Goal: Task Accomplishment & Management: Manage account settings

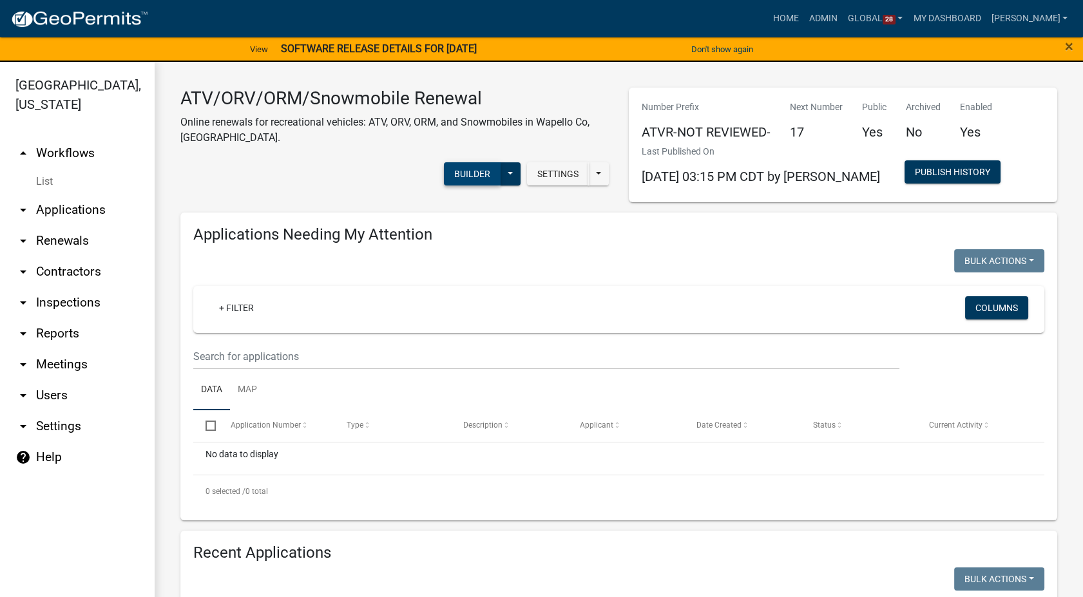
click at [466, 170] on button "Builder" at bounding box center [472, 173] width 57 height 23
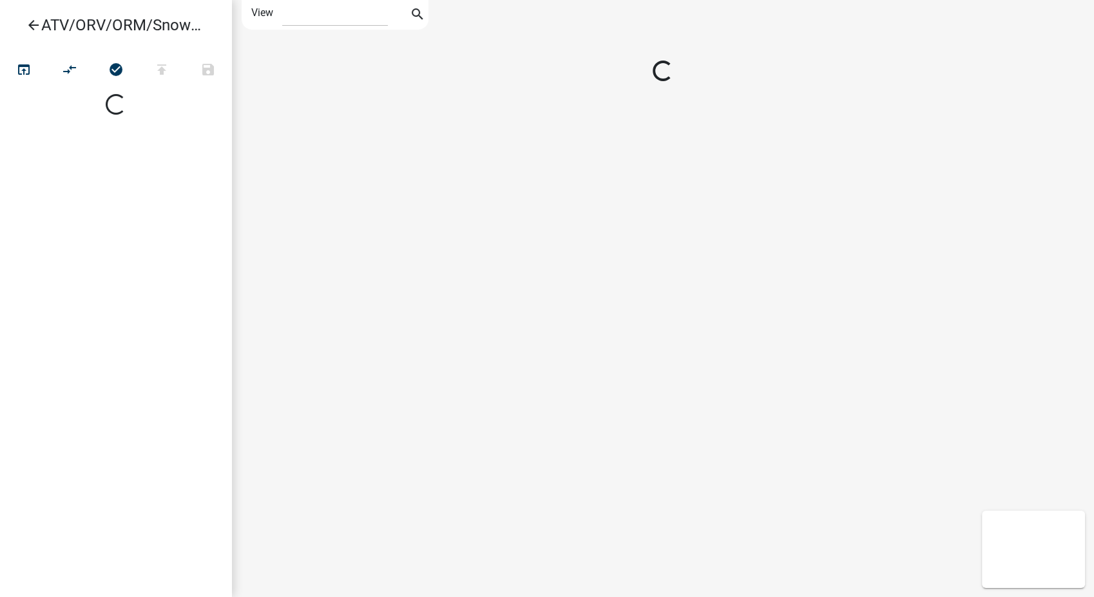
select select "1"
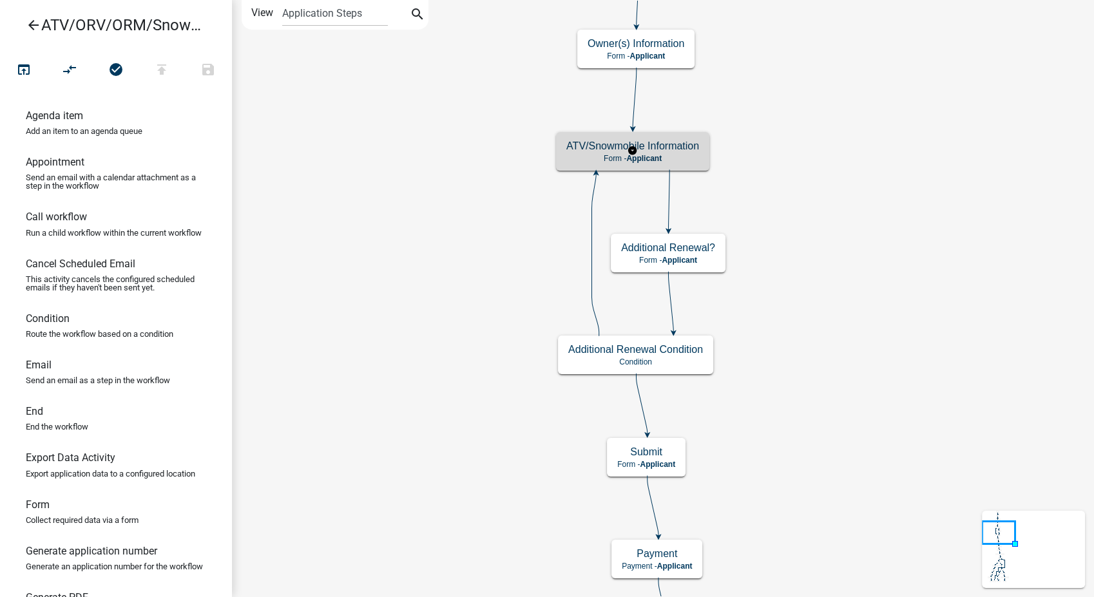
click at [689, 147] on h5 "ATV/Snowmobile Information" at bounding box center [632, 146] width 133 height 12
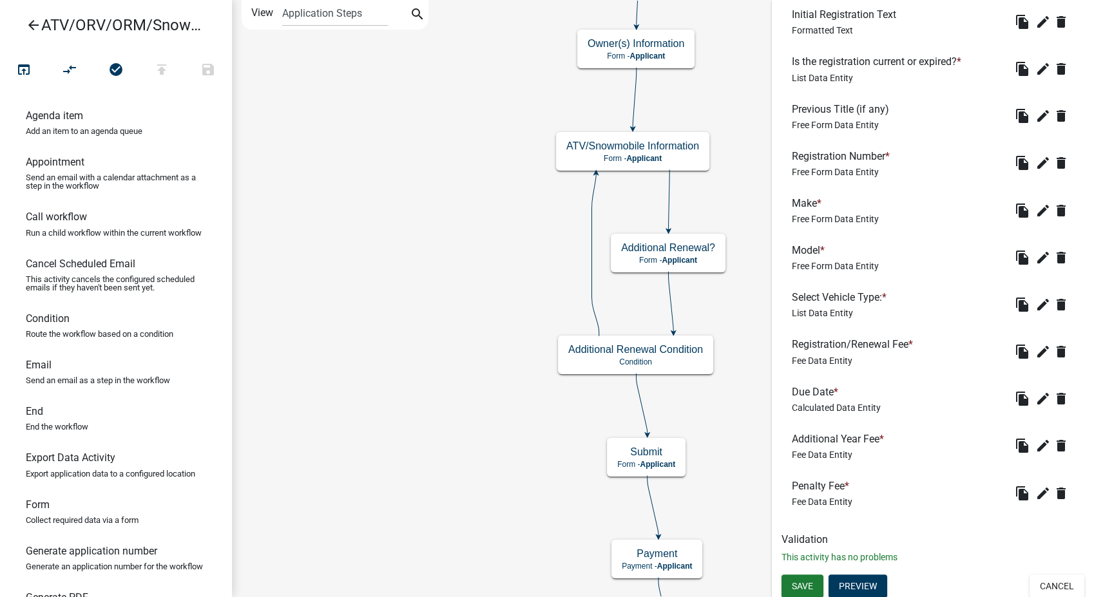
scroll to position [529, 0]
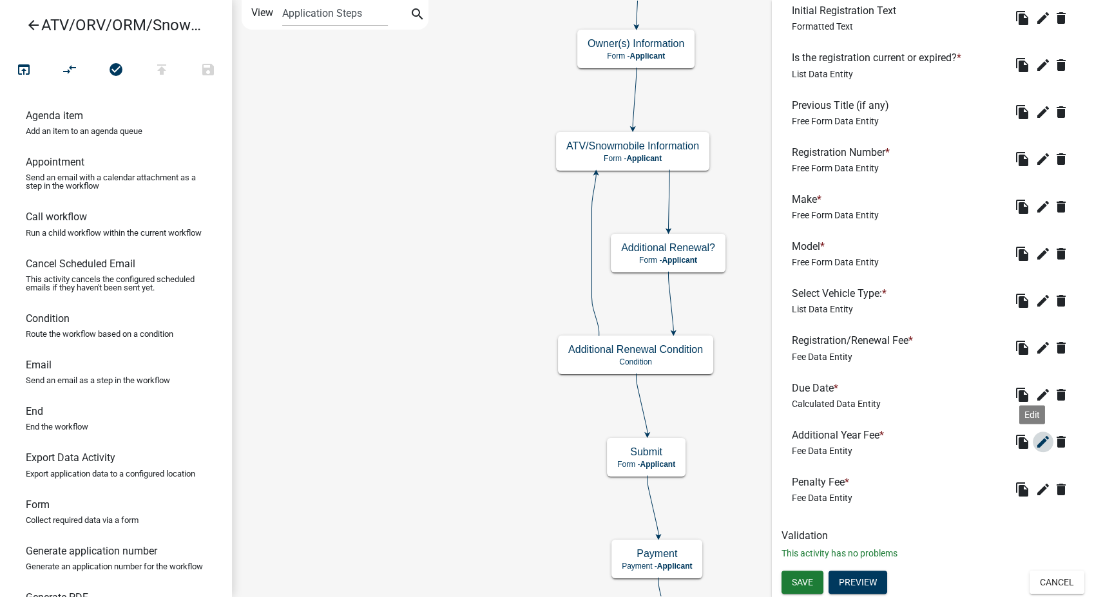
click at [1035, 439] on icon "edit" at bounding box center [1042, 441] width 15 height 15
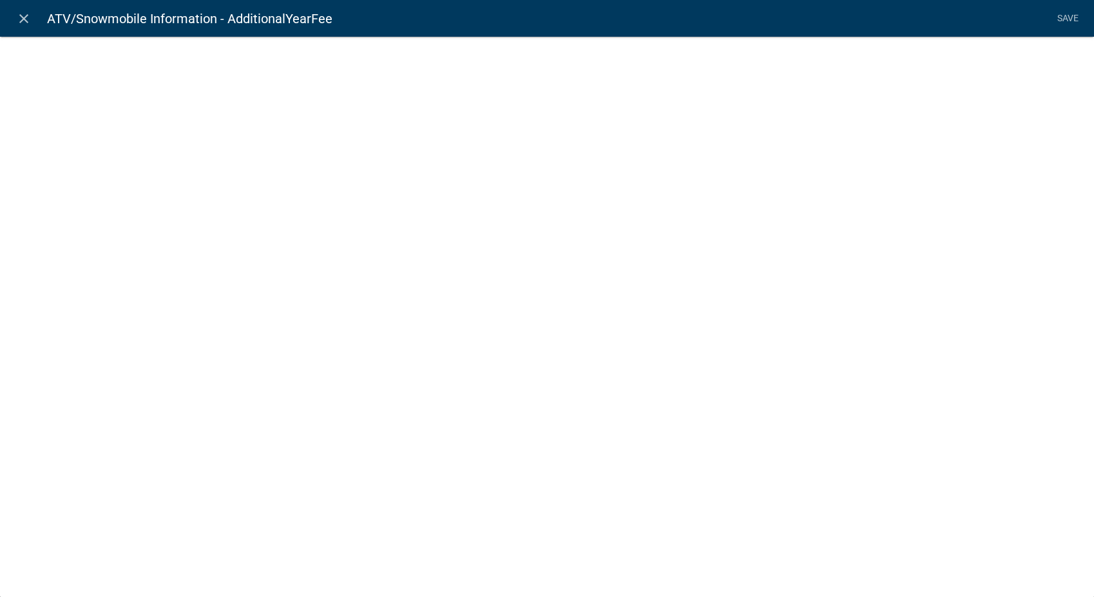
select select "fee"
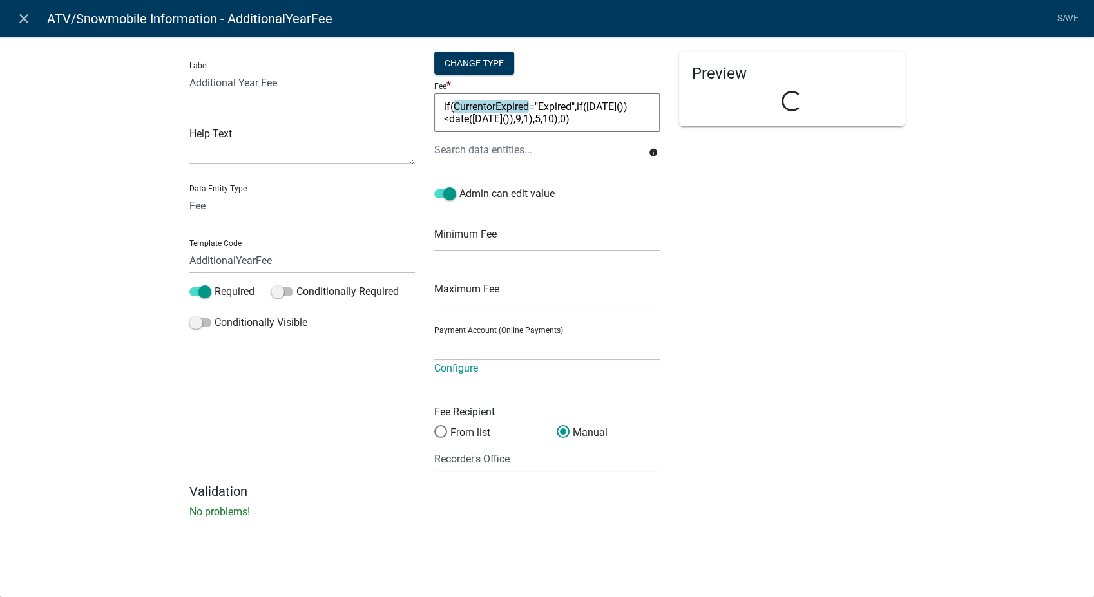
select select "258b736f-576f-4325-a78c-fcdf45871ca8"
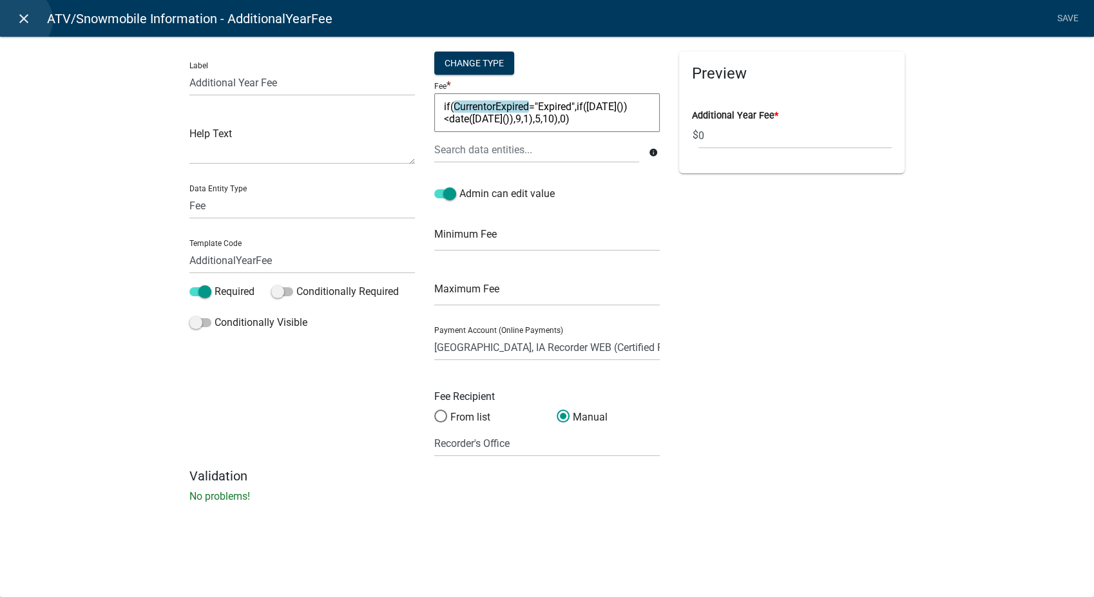
click at [20, 20] on icon "close" at bounding box center [23, 18] width 15 height 15
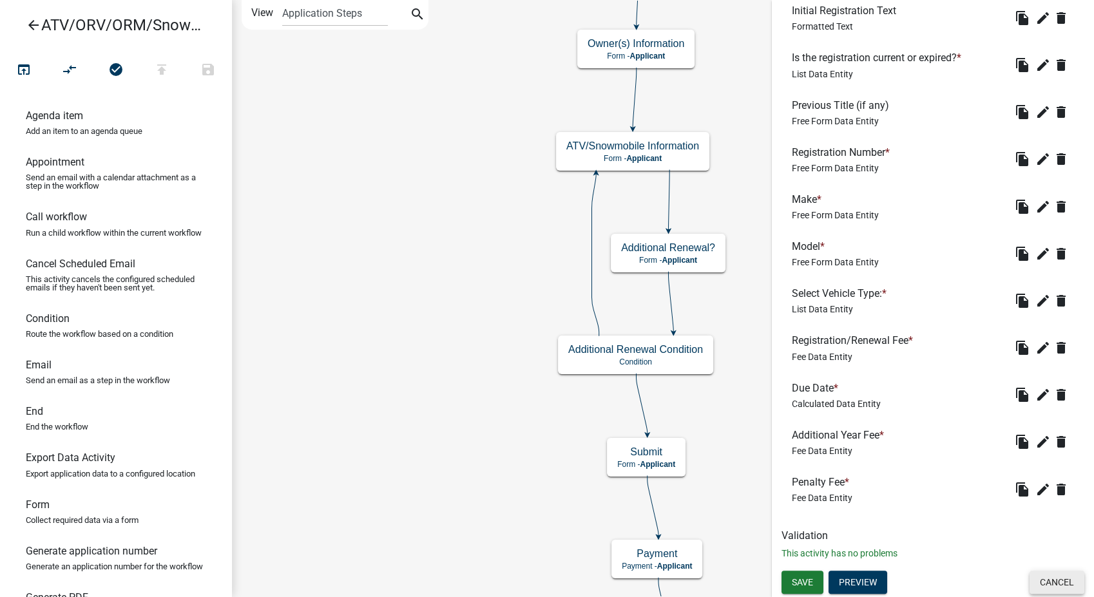
click at [1034, 583] on button "Cancel" at bounding box center [1056, 582] width 55 height 23
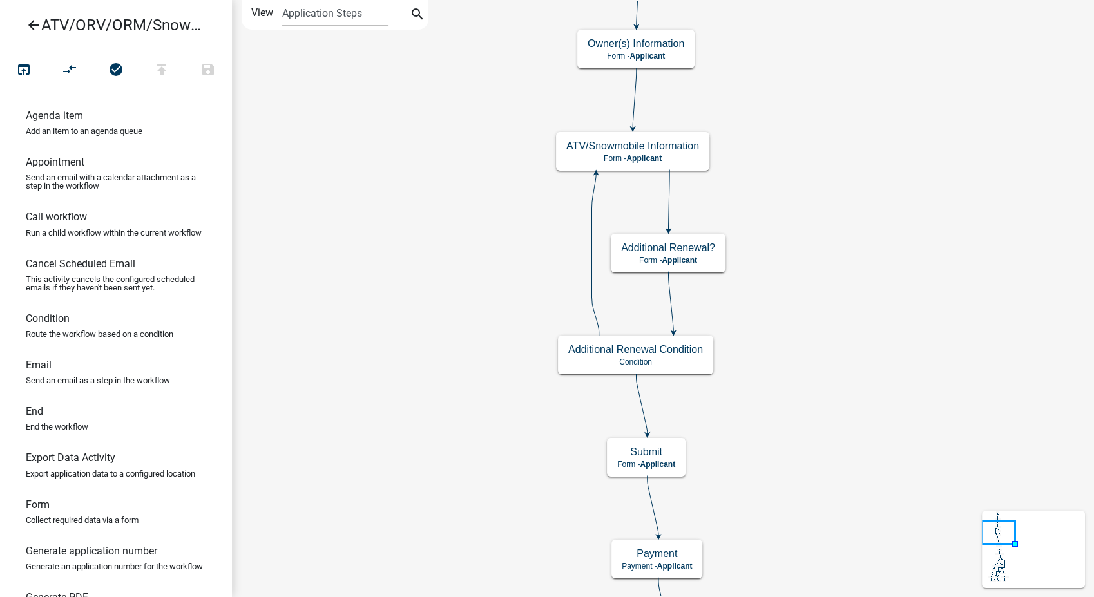
scroll to position [0, 0]
click at [32, 26] on icon "arrow_back" at bounding box center [33, 26] width 15 height 18
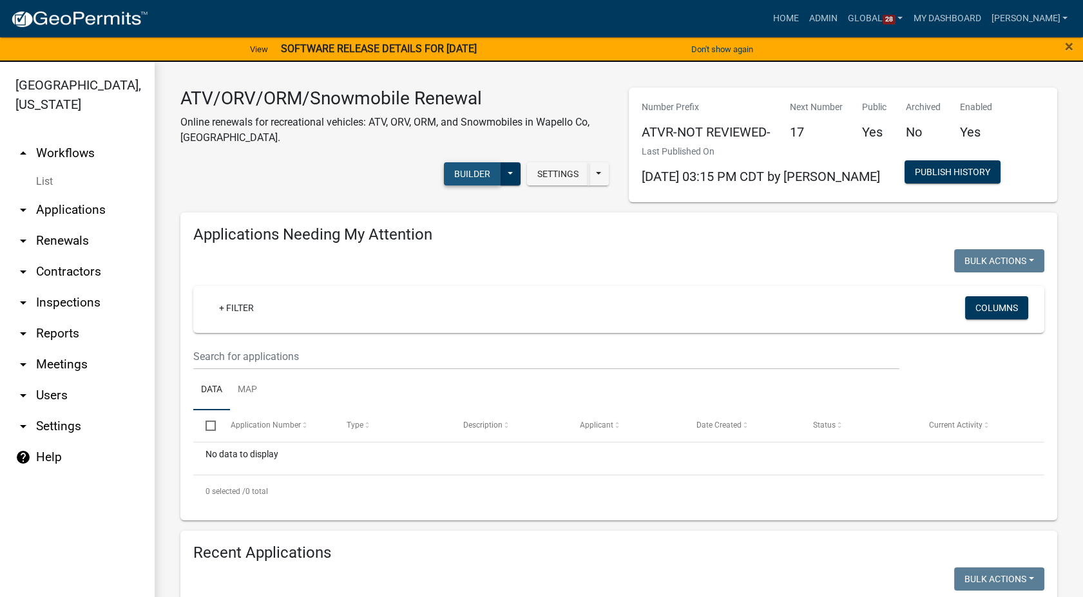
click at [465, 172] on button "Builder" at bounding box center [472, 173] width 57 height 23
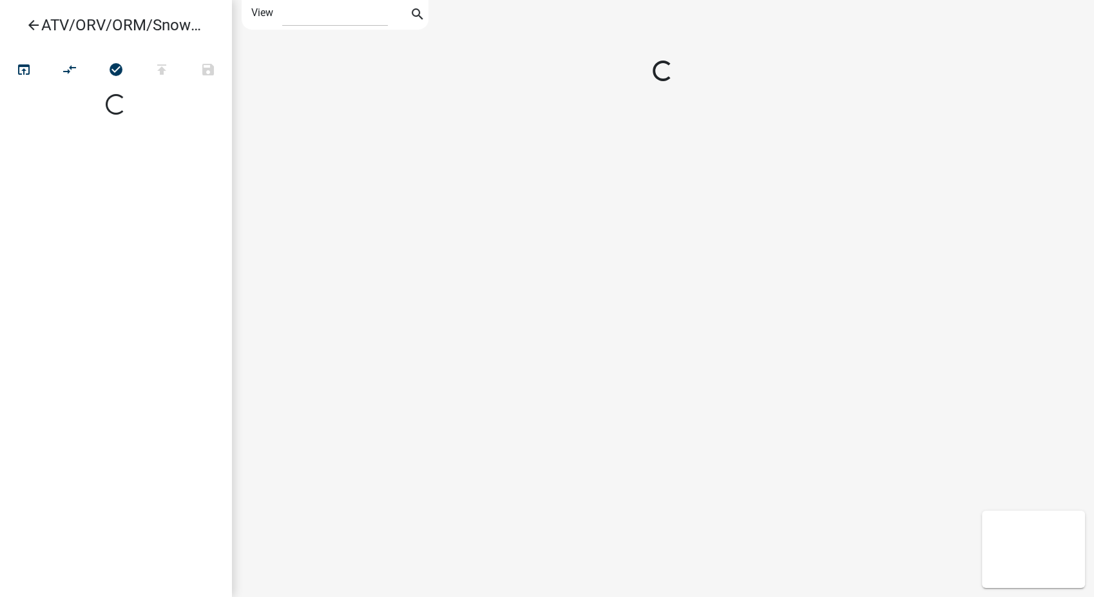
select select "1"
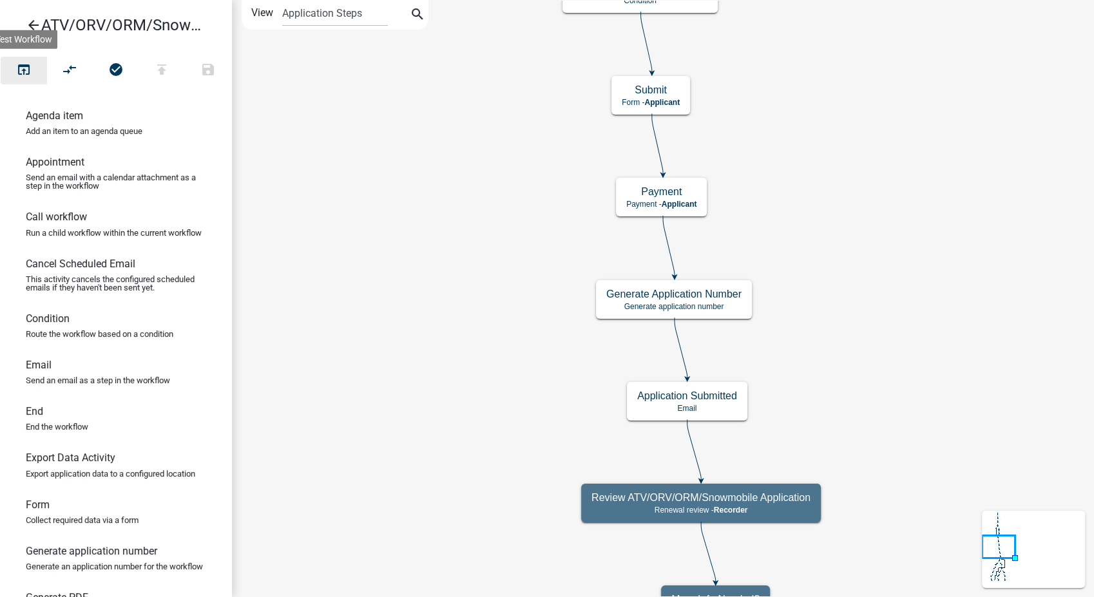
click at [19, 64] on icon "open_in_browser" at bounding box center [23, 71] width 15 height 18
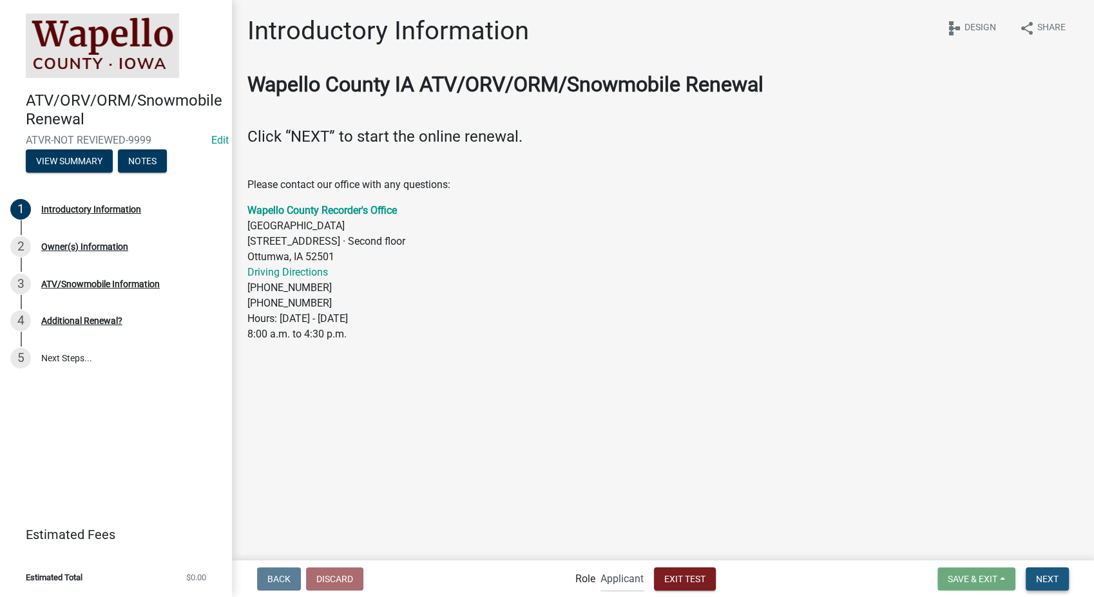
click at [1042, 581] on span "Next" at bounding box center [1047, 578] width 23 height 10
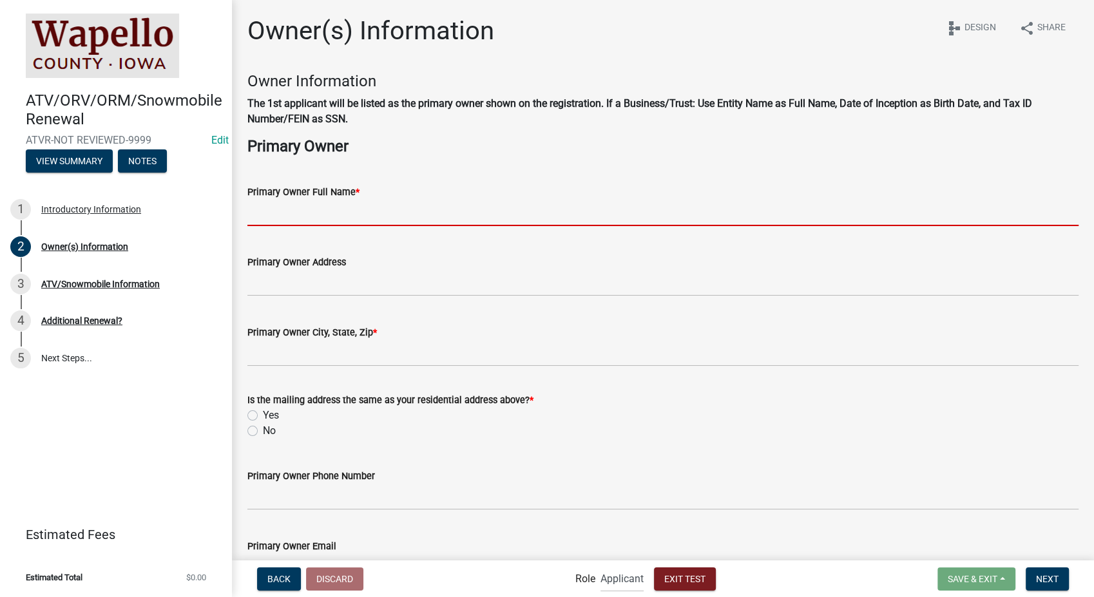
click at [332, 207] on input "Primary Owner Full Name *" at bounding box center [662, 213] width 831 height 26
type input "[PERSON_NAME]"
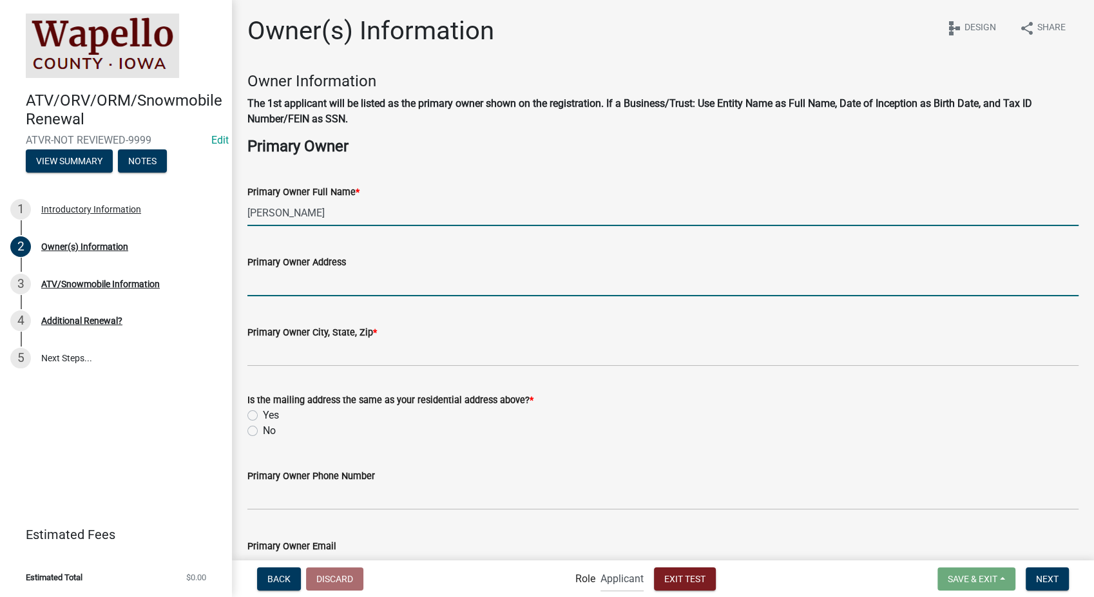
type input "[STREET_ADDRESS]"
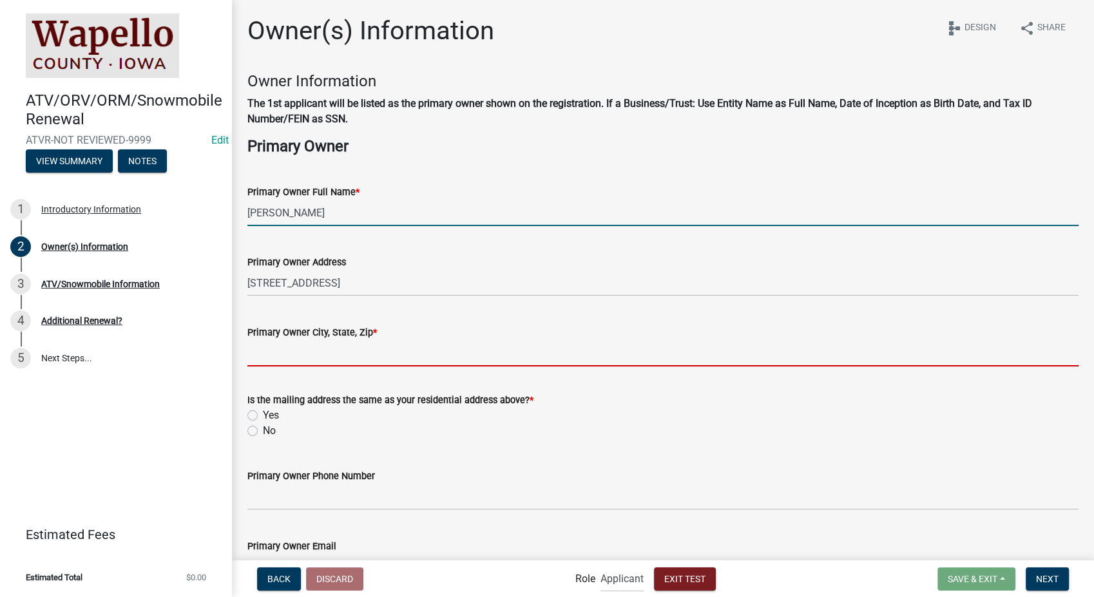
type input "[STREET_ADDRESS][PERSON_NAME]"
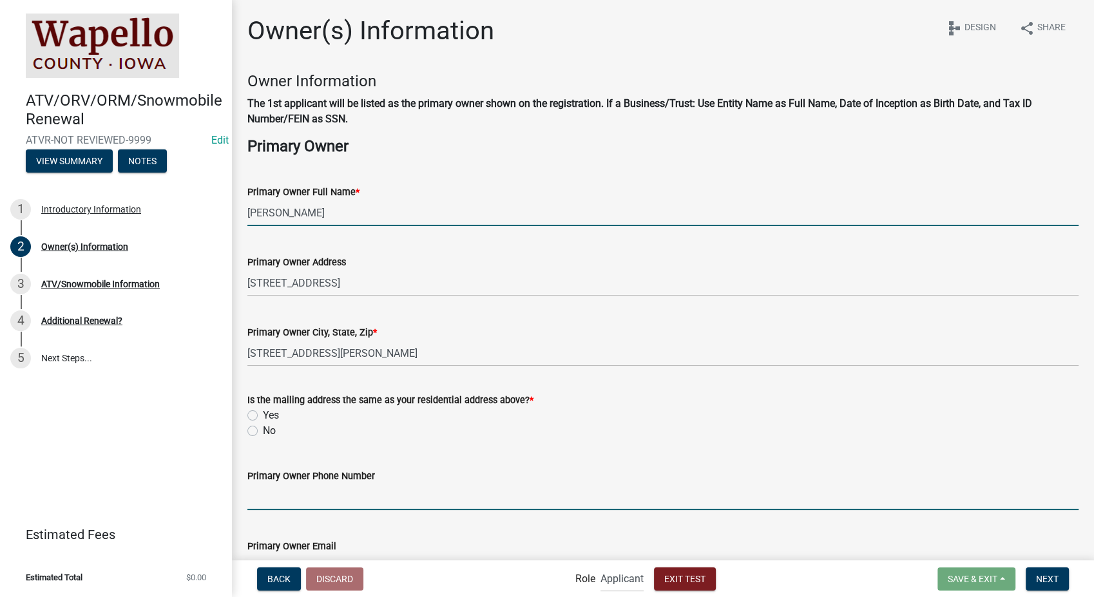
type input "8127861368"
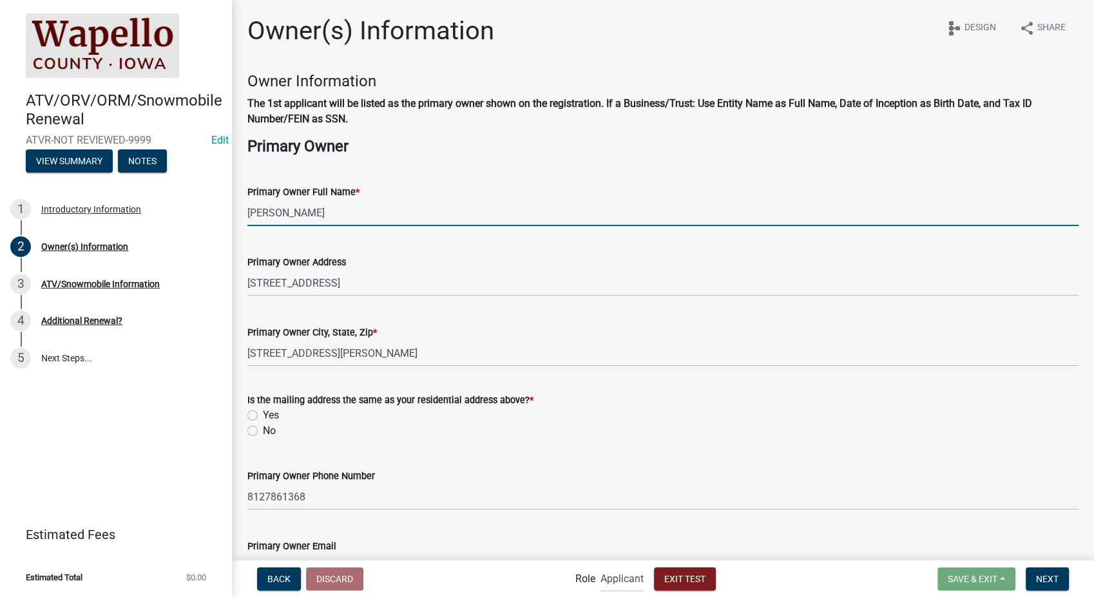
type input "[EMAIL_ADDRESS][DOMAIN_NAME]"
type input "[DATE]"
type input "IN"
type input "5555555505"
select select "10"
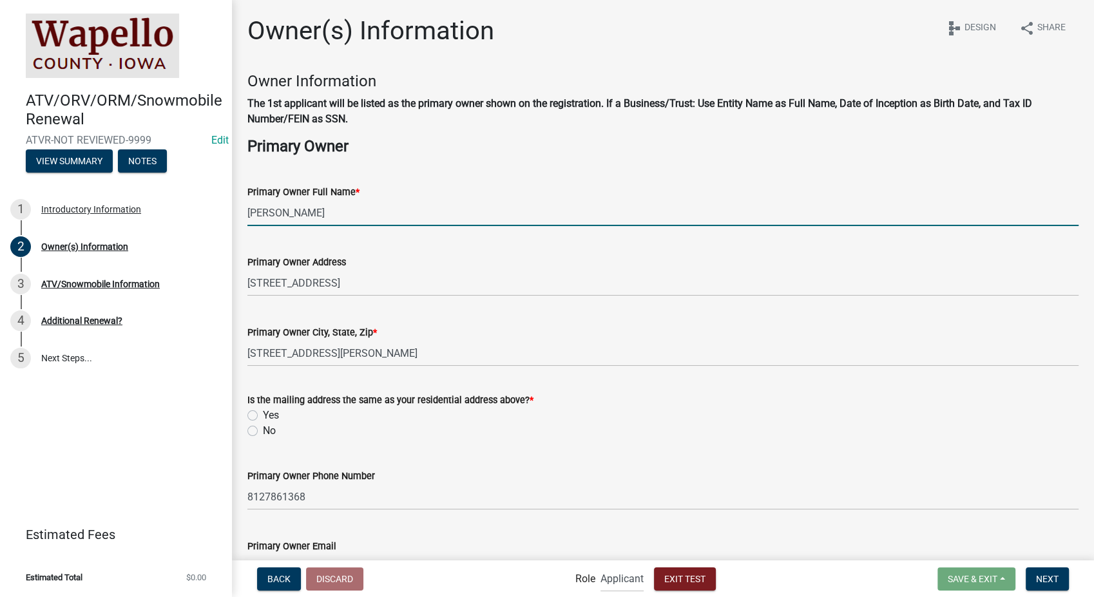
select select "2025"
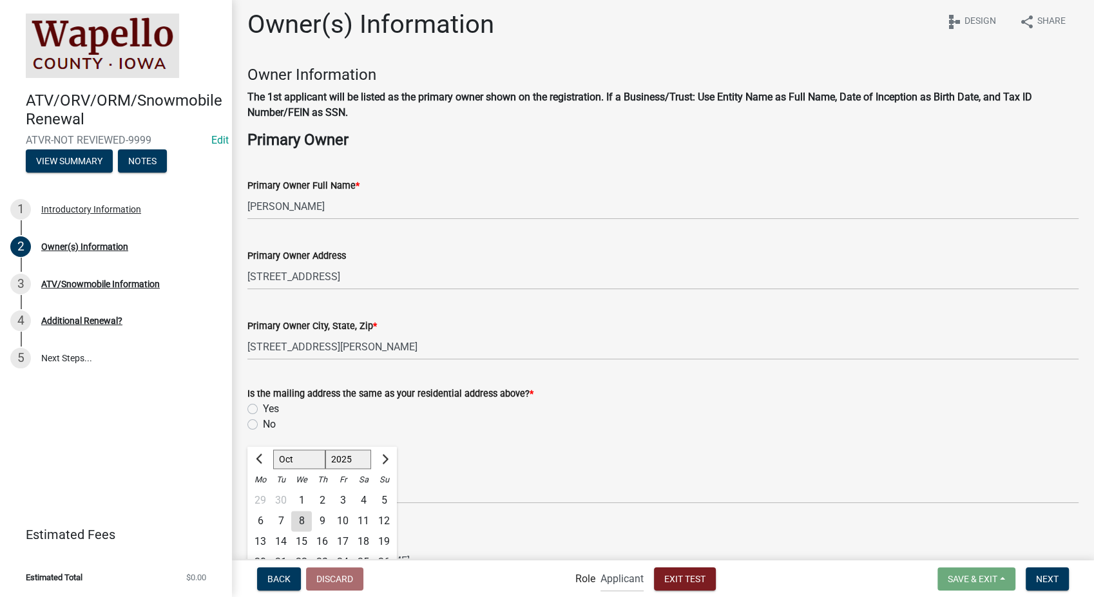
scroll to position [222, 0]
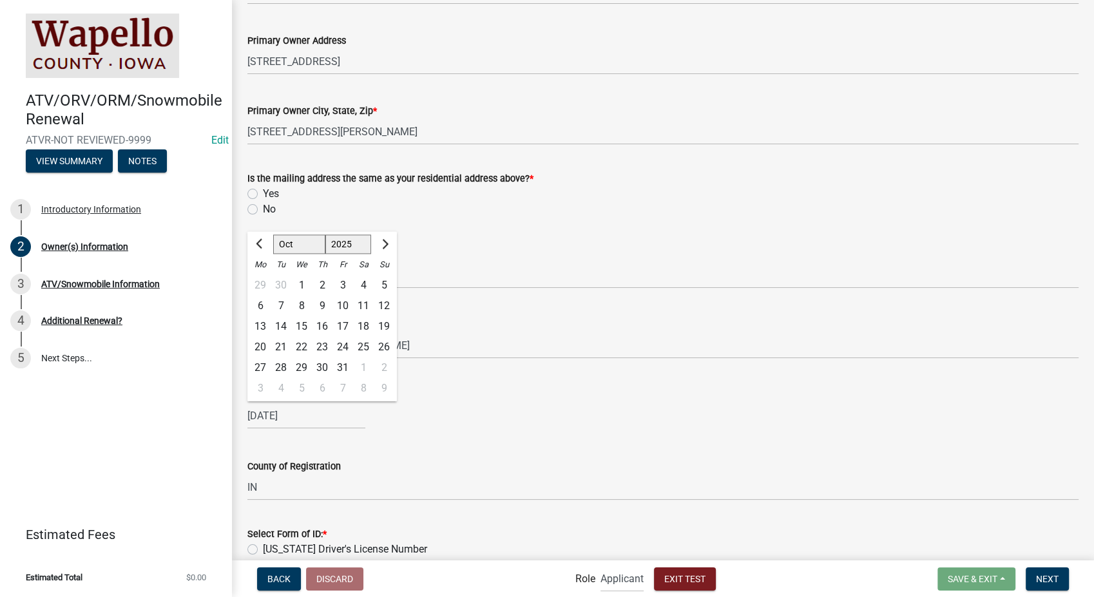
click at [263, 192] on label "Yes" at bounding box center [271, 193] width 16 height 15
click at [263, 192] on input "Yes" at bounding box center [267, 190] width 8 height 8
radio input "true"
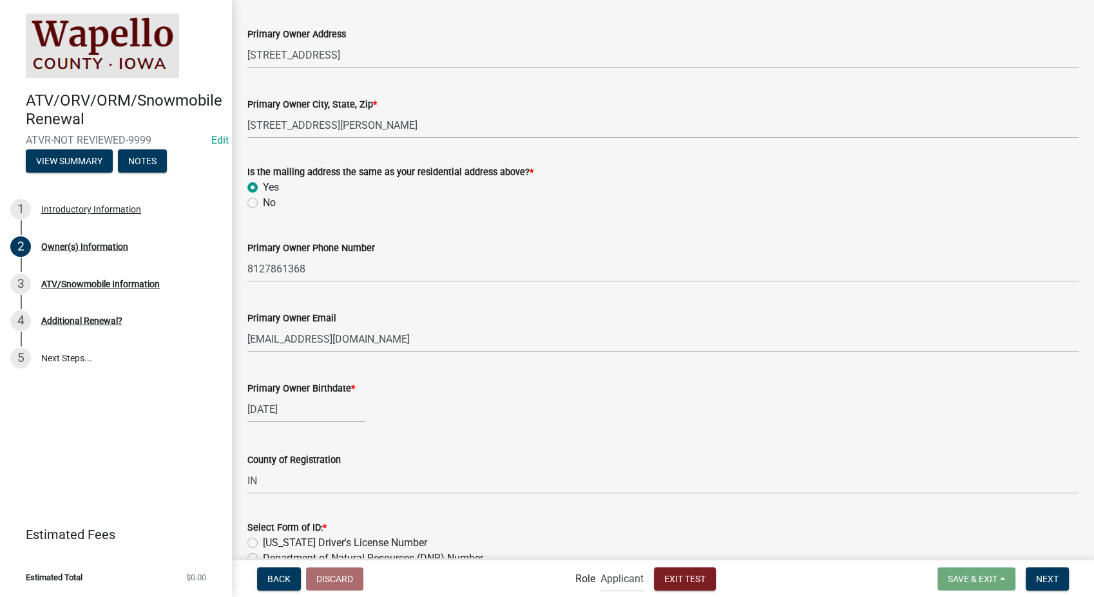
scroll to position [365, 0]
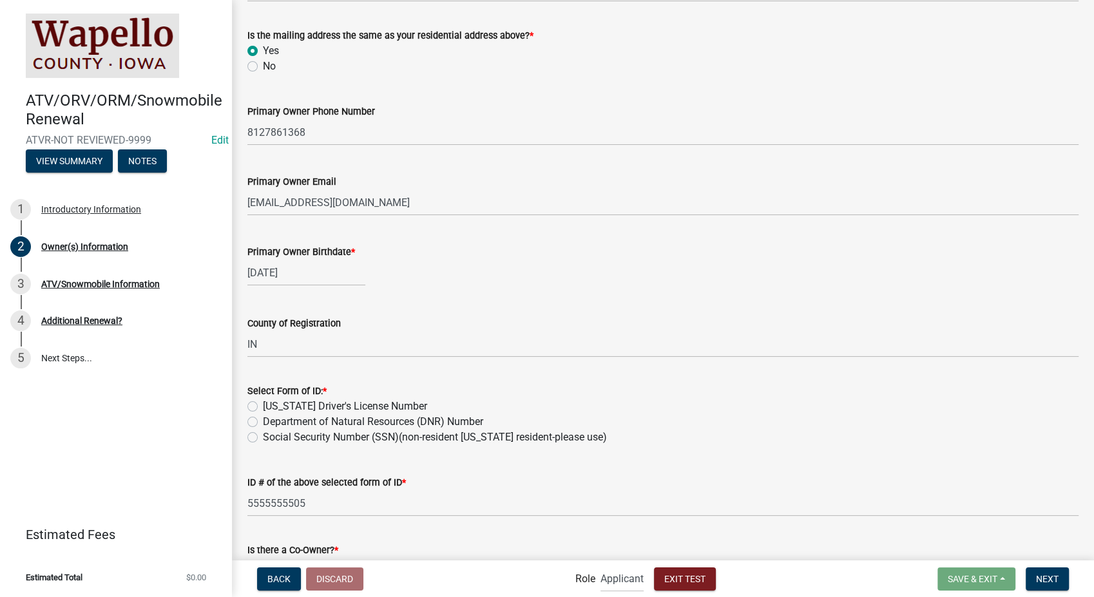
click at [263, 409] on label "[US_STATE] Driver's License Number" at bounding box center [345, 406] width 164 height 15
click at [263, 407] on input "[US_STATE] Driver's License Number" at bounding box center [267, 403] width 8 height 8
radio input "true"
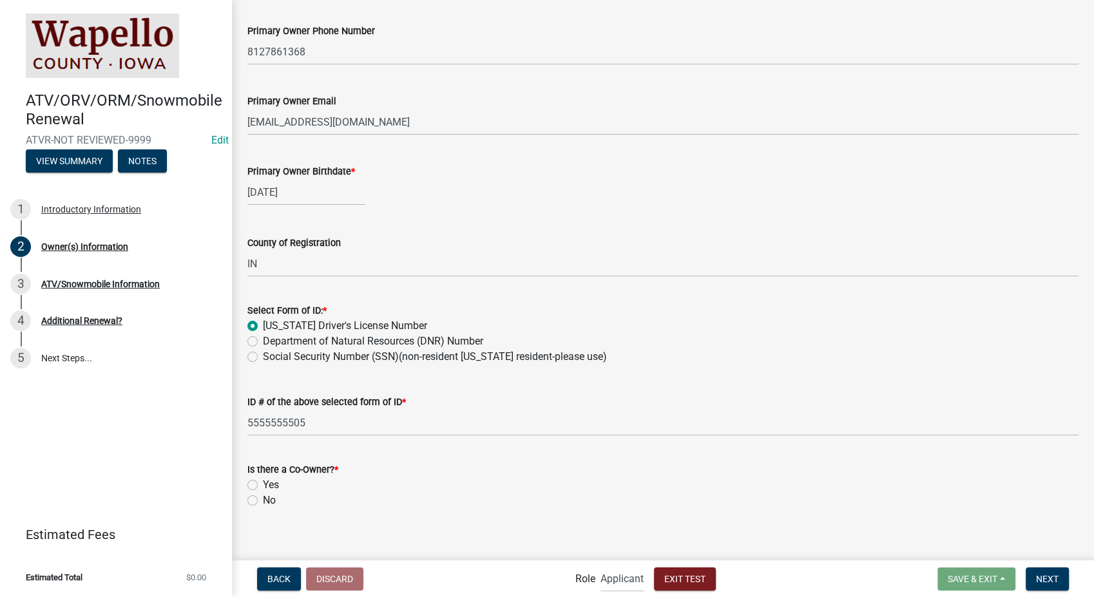
scroll to position [456, 0]
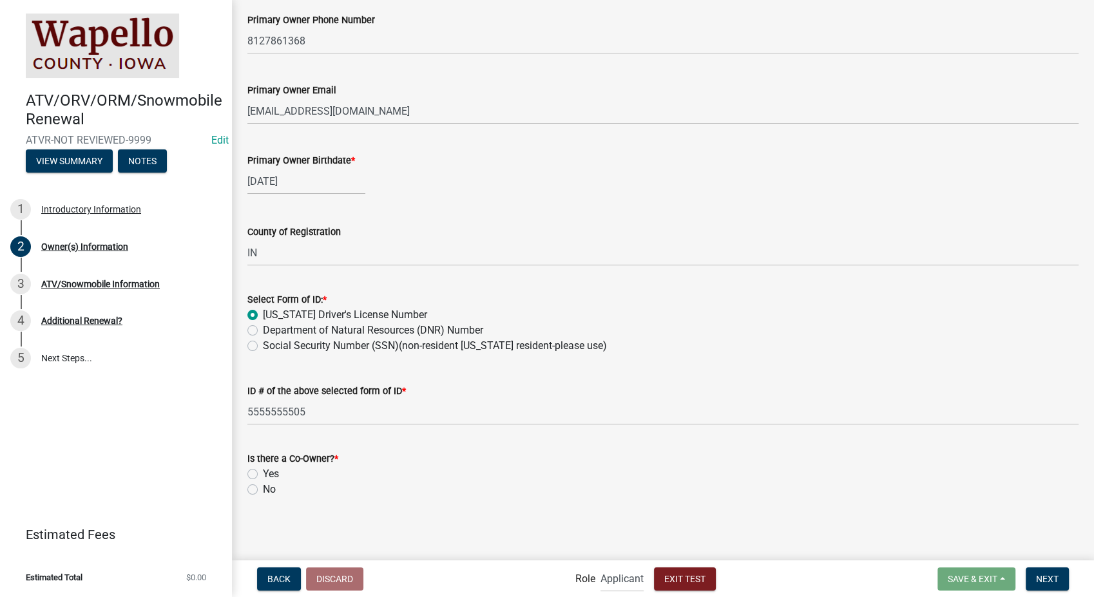
click at [263, 488] on label "No" at bounding box center [269, 489] width 13 height 15
click at [263, 488] on input "No" at bounding box center [267, 486] width 8 height 8
radio input "true"
click at [1049, 577] on span "Next" at bounding box center [1047, 578] width 23 height 10
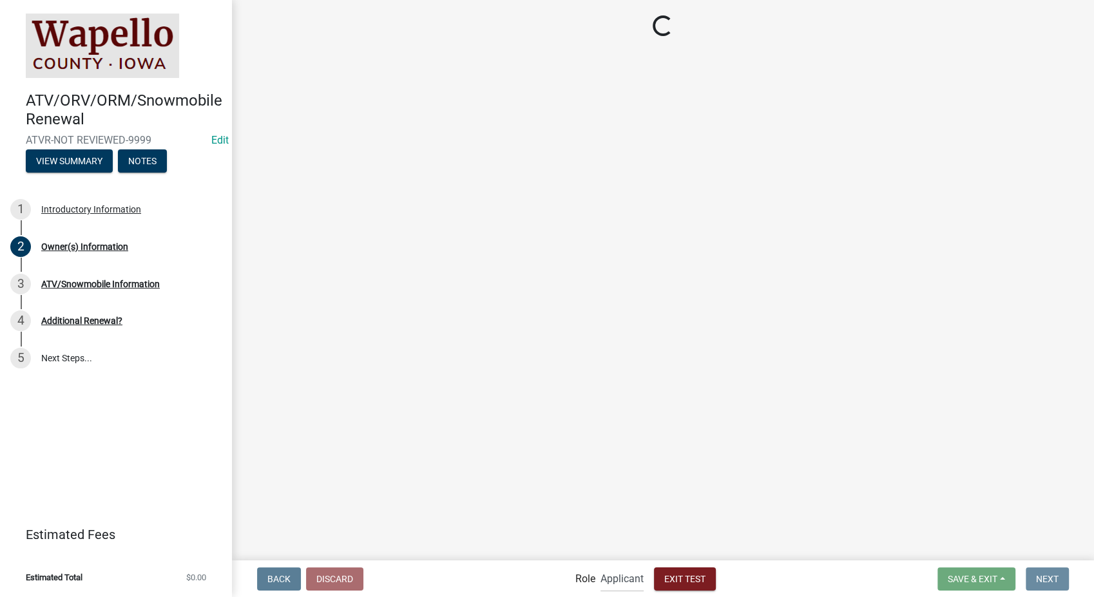
scroll to position [0, 0]
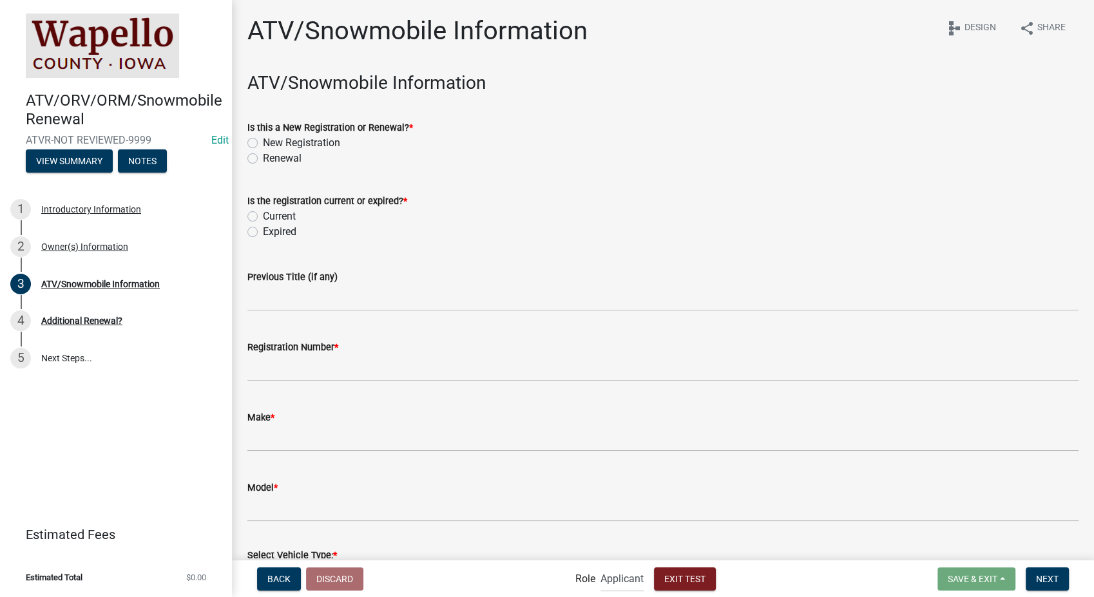
click at [263, 157] on label "Renewal" at bounding box center [282, 158] width 39 height 15
click at [263, 157] on input "Renewal" at bounding box center [267, 155] width 8 height 8
radio input "true"
click at [263, 230] on label "Expired" at bounding box center [279, 231] width 33 height 15
click at [263, 230] on input "Expired" at bounding box center [267, 228] width 8 height 8
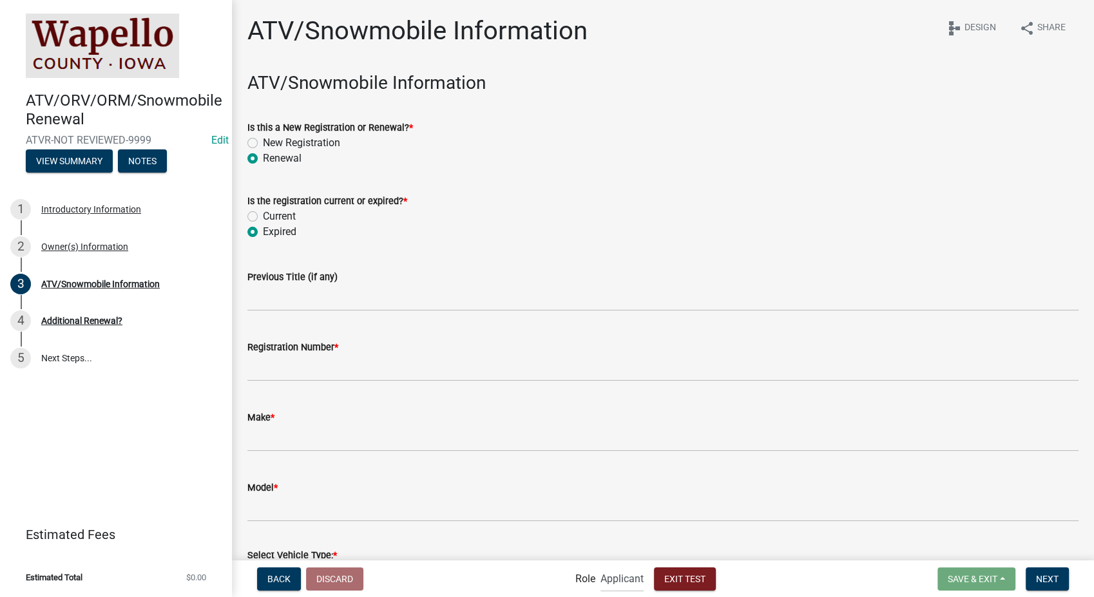
radio input "true"
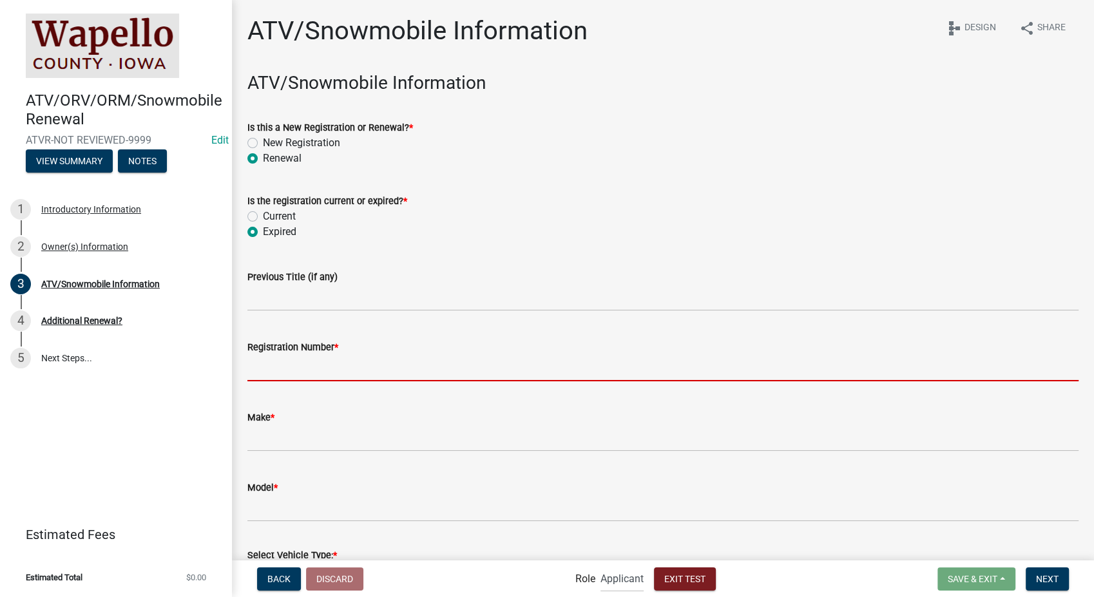
click at [331, 372] on input "Registration Number *" at bounding box center [662, 368] width 831 height 26
type input "WAIA-2023-452"
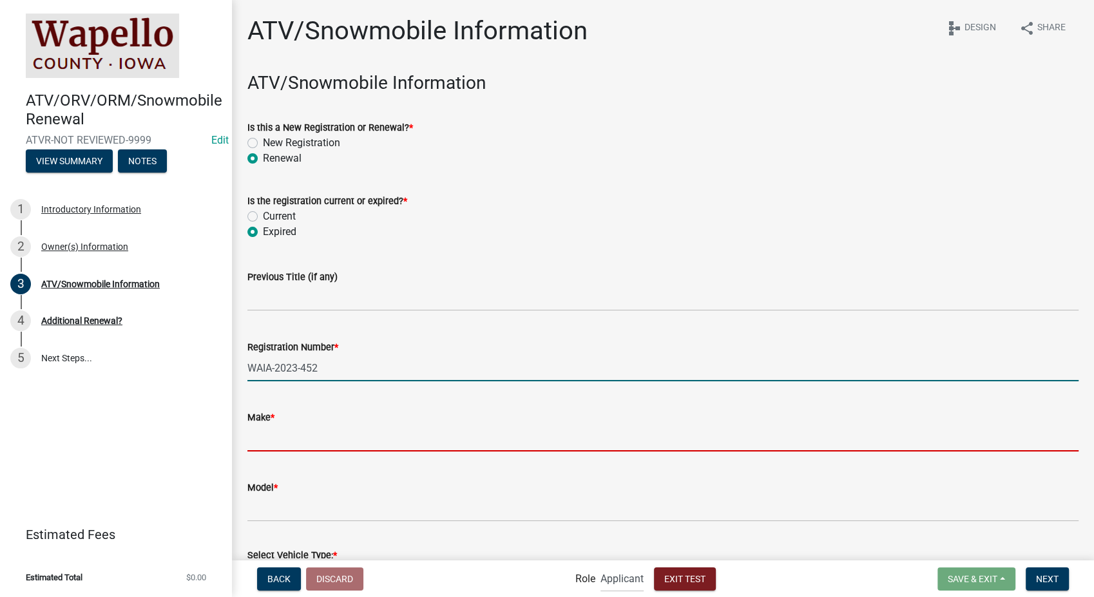
type input "vizio"
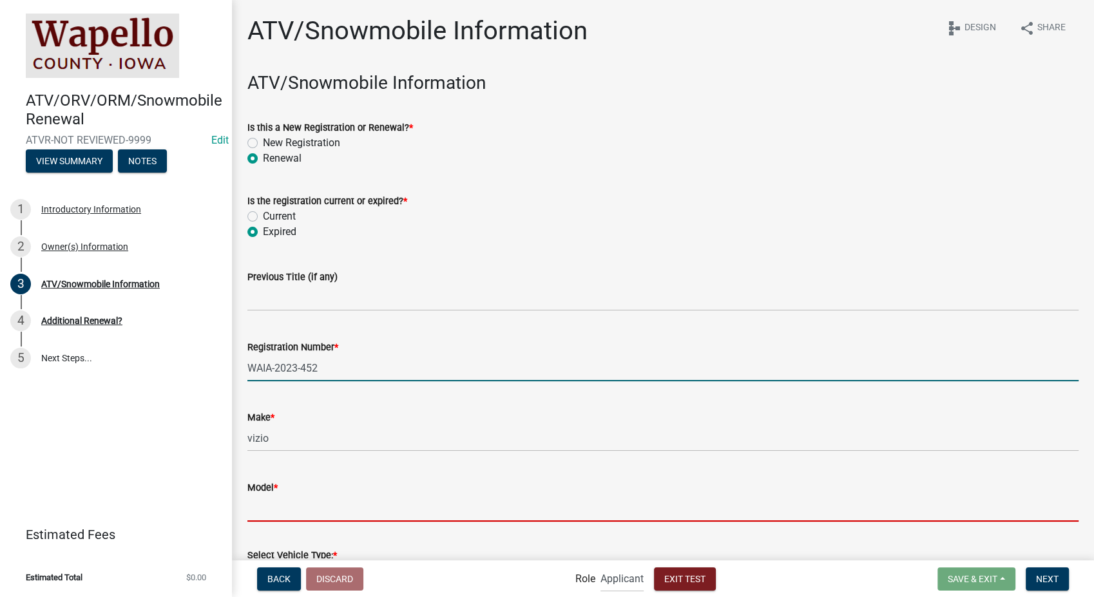
type input "yeet"
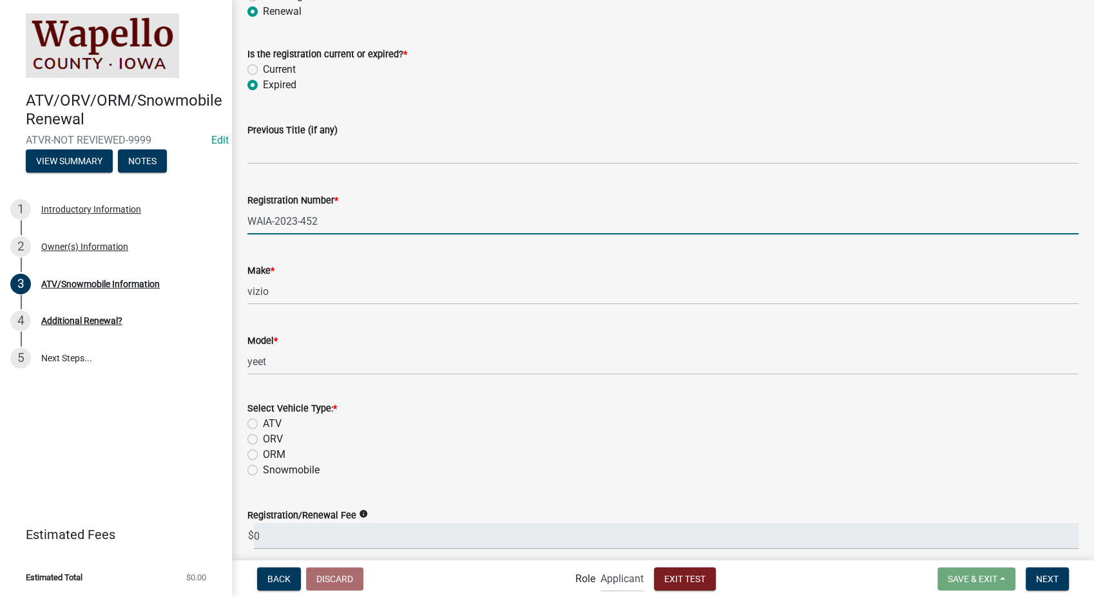
scroll to position [352, 0]
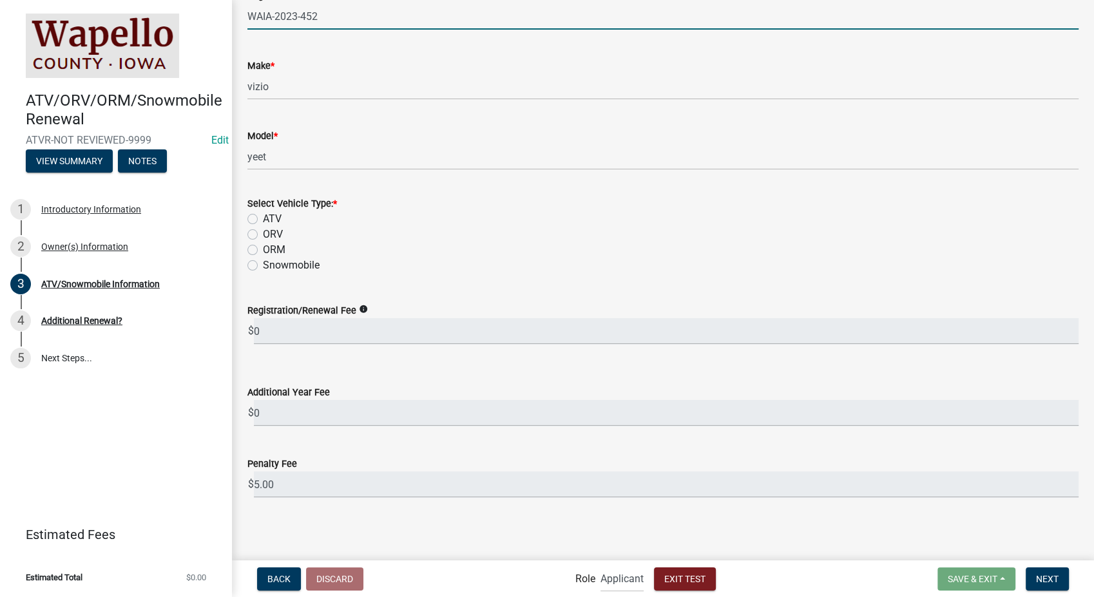
click at [263, 220] on label "ATV" at bounding box center [272, 218] width 19 height 15
click at [263, 220] on input "ATV" at bounding box center [267, 215] width 8 height 8
radio input "true"
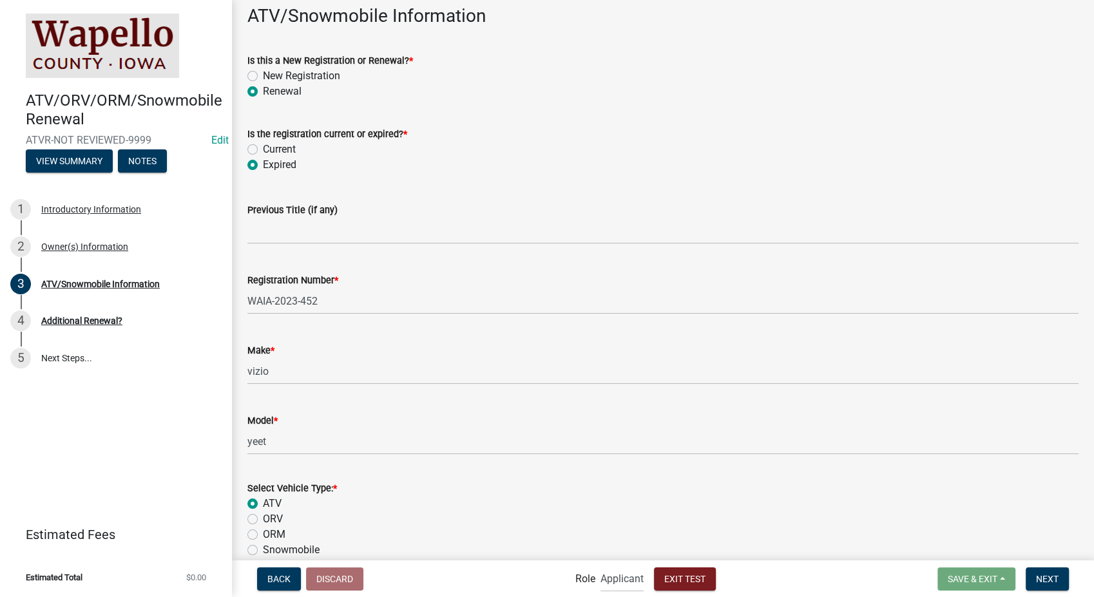
scroll to position [0, 0]
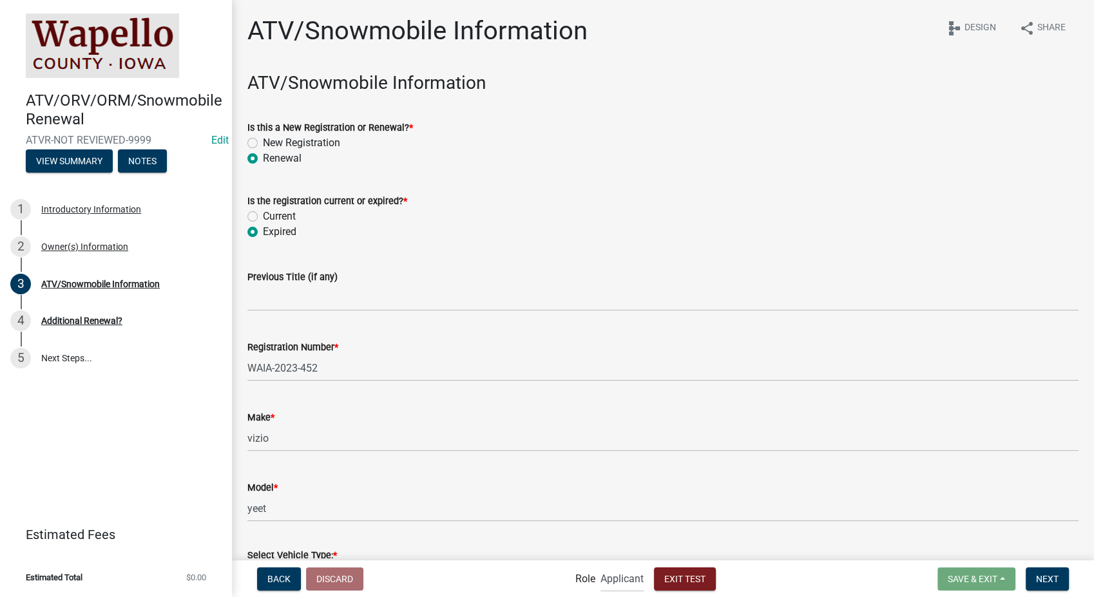
click at [263, 218] on label "Current" at bounding box center [279, 216] width 33 height 15
click at [263, 217] on input "Current" at bounding box center [267, 213] width 8 height 8
radio input "true"
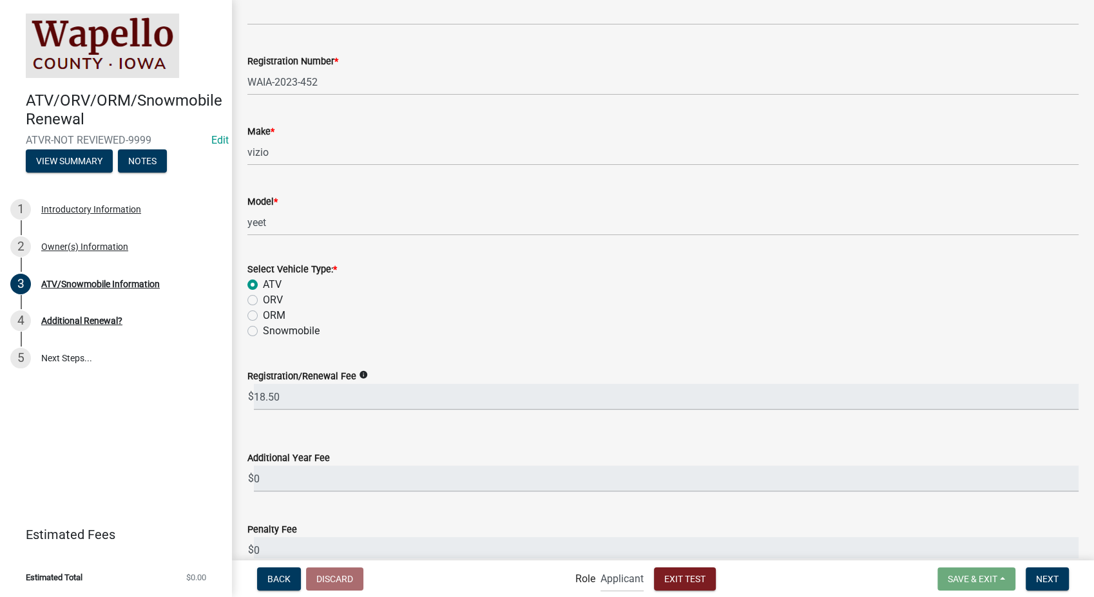
scroll to position [352, 0]
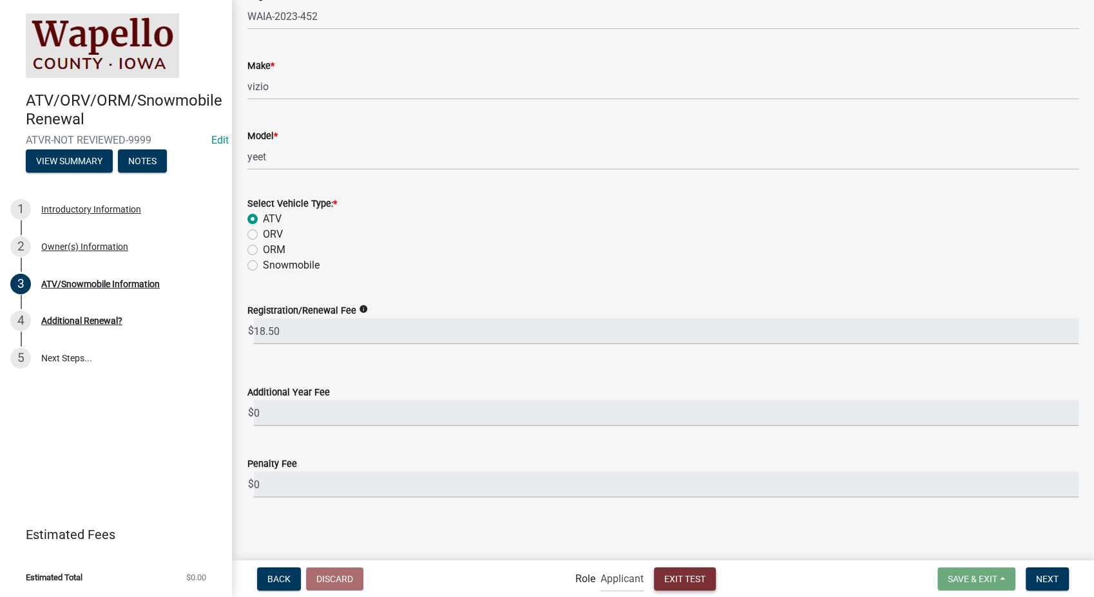
click at [678, 582] on span "Exit Test" at bounding box center [684, 578] width 41 height 10
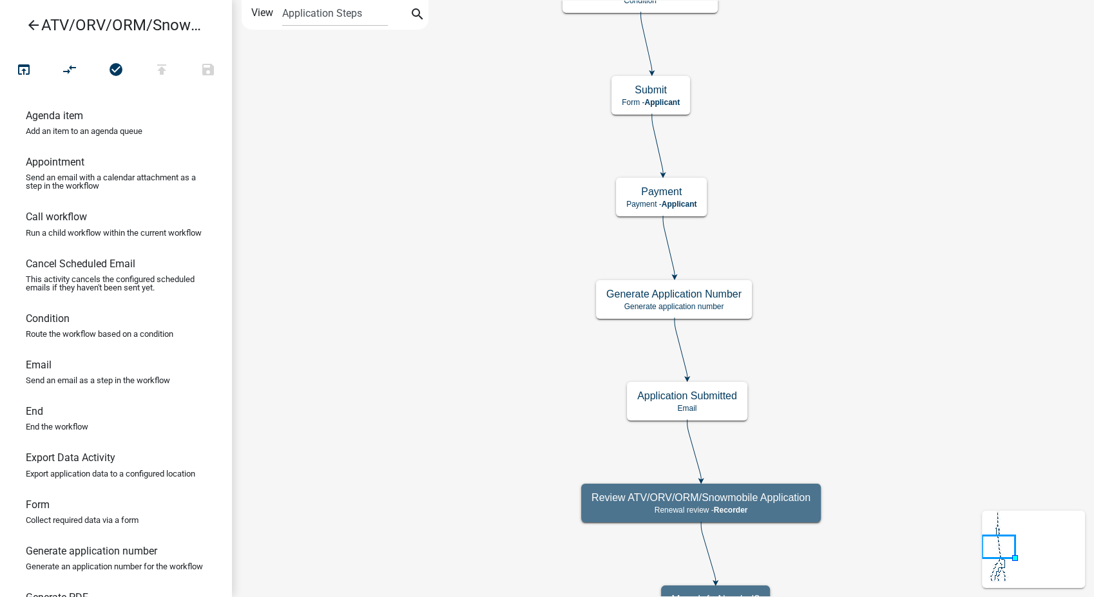
click at [31, 24] on icon "arrow_back" at bounding box center [33, 26] width 15 height 18
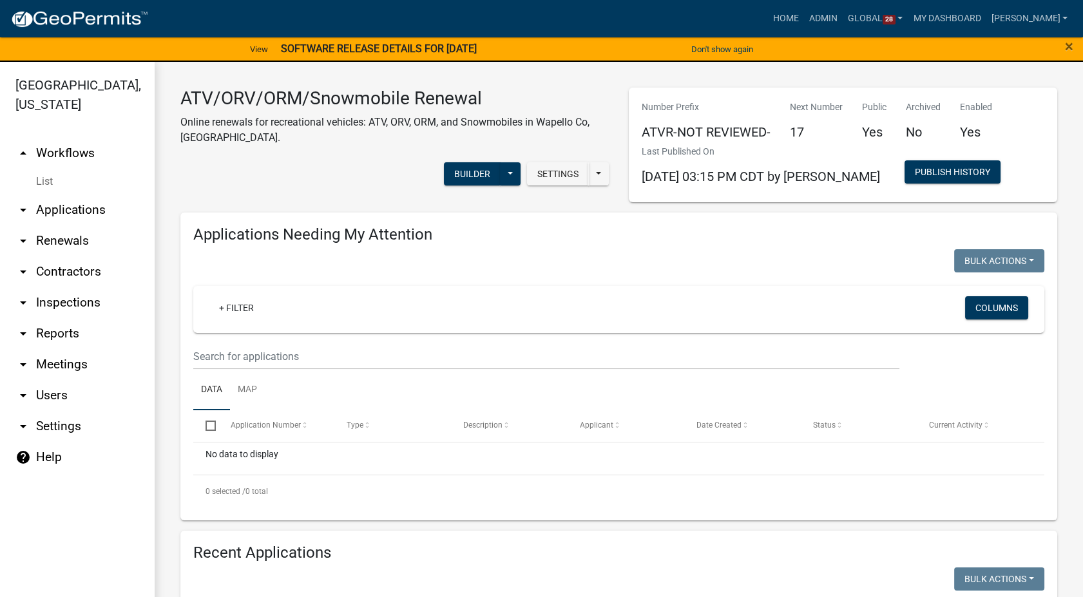
click at [43, 169] on link "List" at bounding box center [77, 182] width 155 height 26
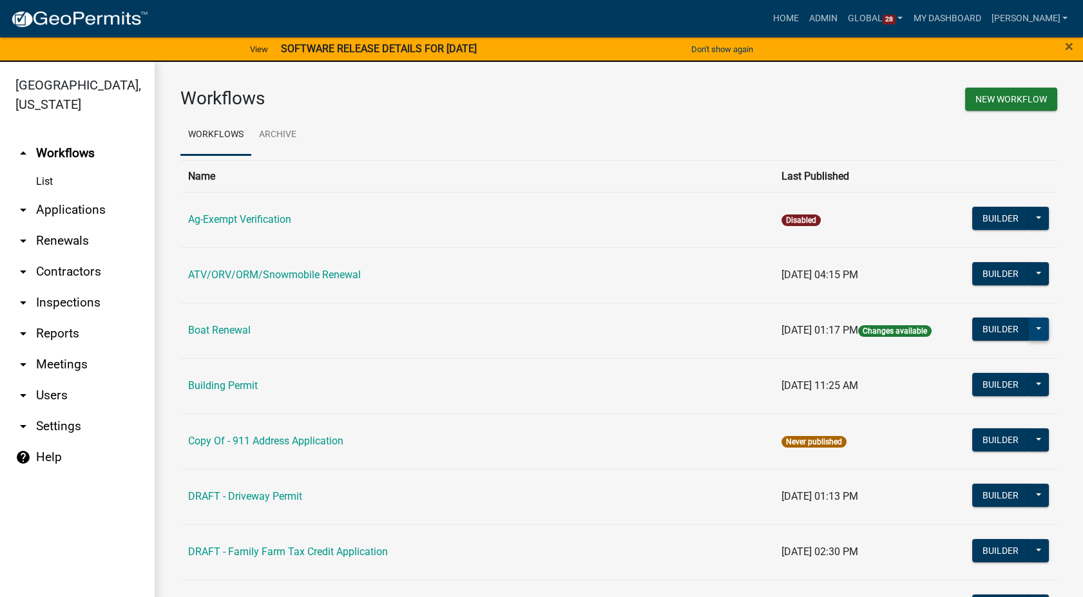
click at [1031, 329] on button at bounding box center [1038, 329] width 21 height 23
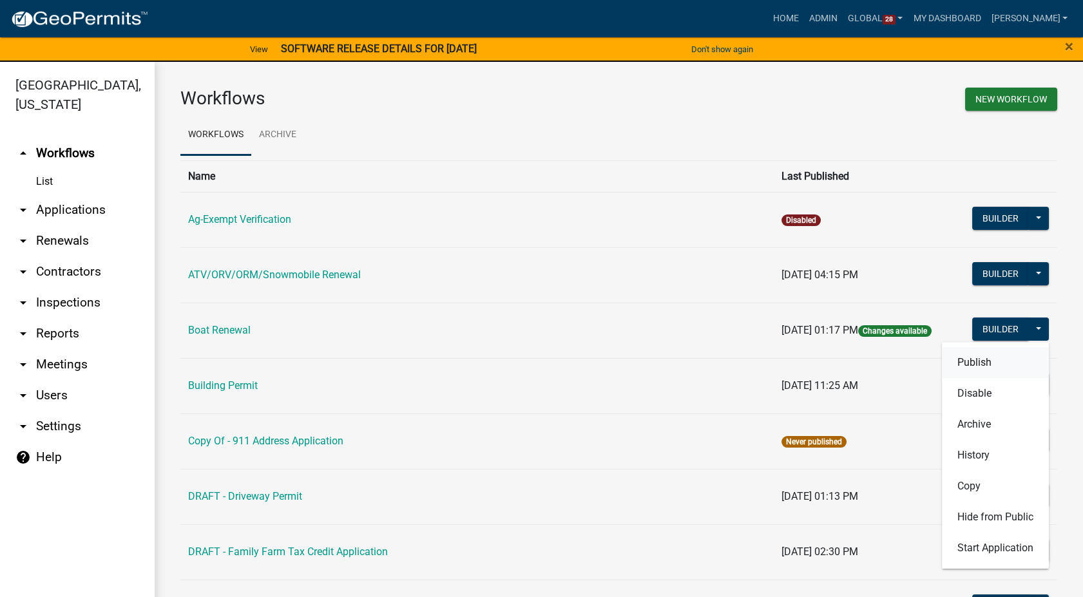
click at [973, 359] on button "Publish" at bounding box center [995, 362] width 107 height 31
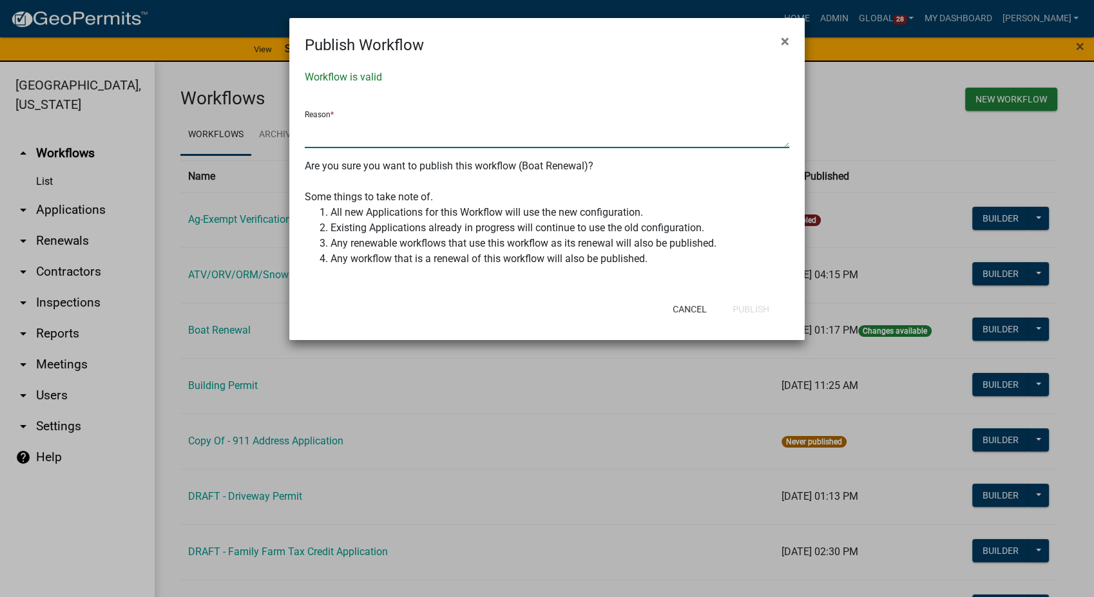
click at [376, 124] on textarea at bounding box center [547, 134] width 484 height 30
type textarea "changed the fee calc but changed it back"
click at [739, 311] on button "Publish" at bounding box center [750, 309] width 57 height 23
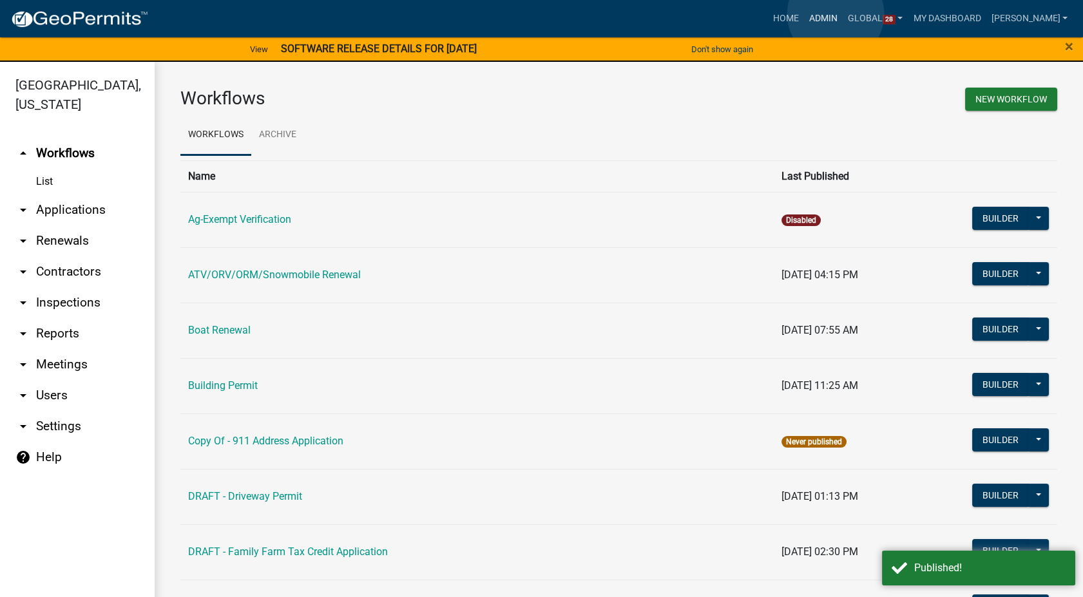
click at [835, 14] on link "Admin" at bounding box center [823, 18] width 39 height 24
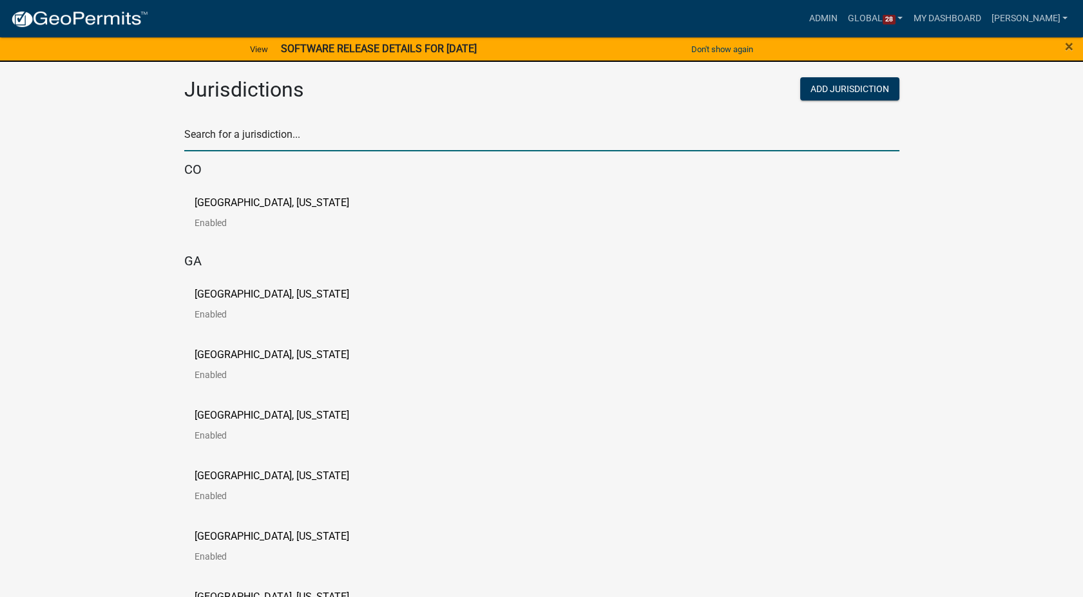
click at [263, 135] on input "text" at bounding box center [541, 138] width 715 height 26
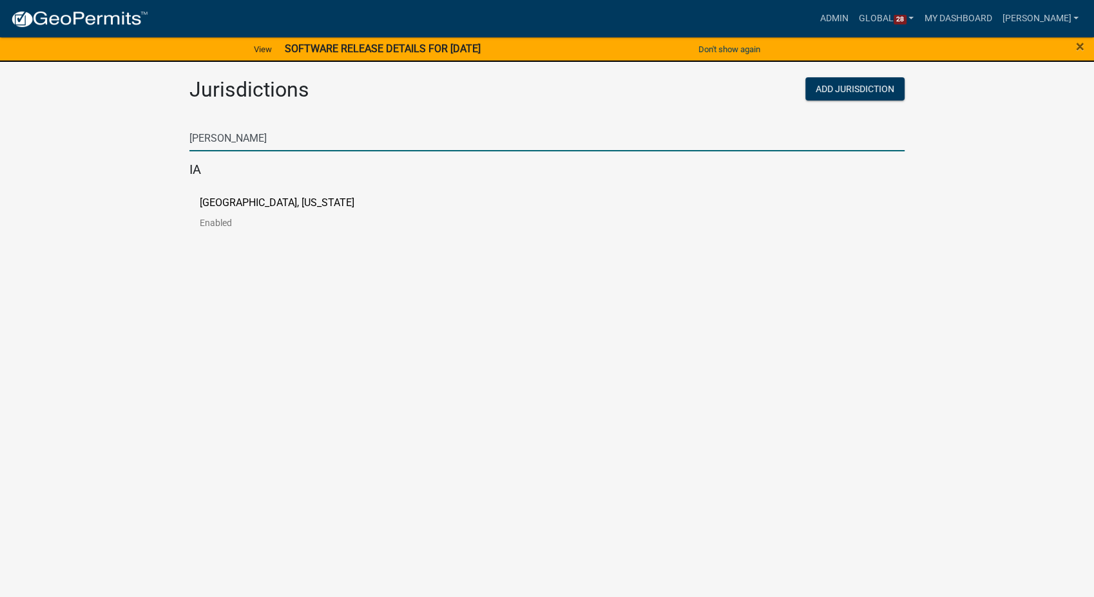
type input "[PERSON_NAME]"
click at [261, 198] on p "[GEOGRAPHIC_DATA], [US_STATE]" at bounding box center [277, 203] width 155 height 10
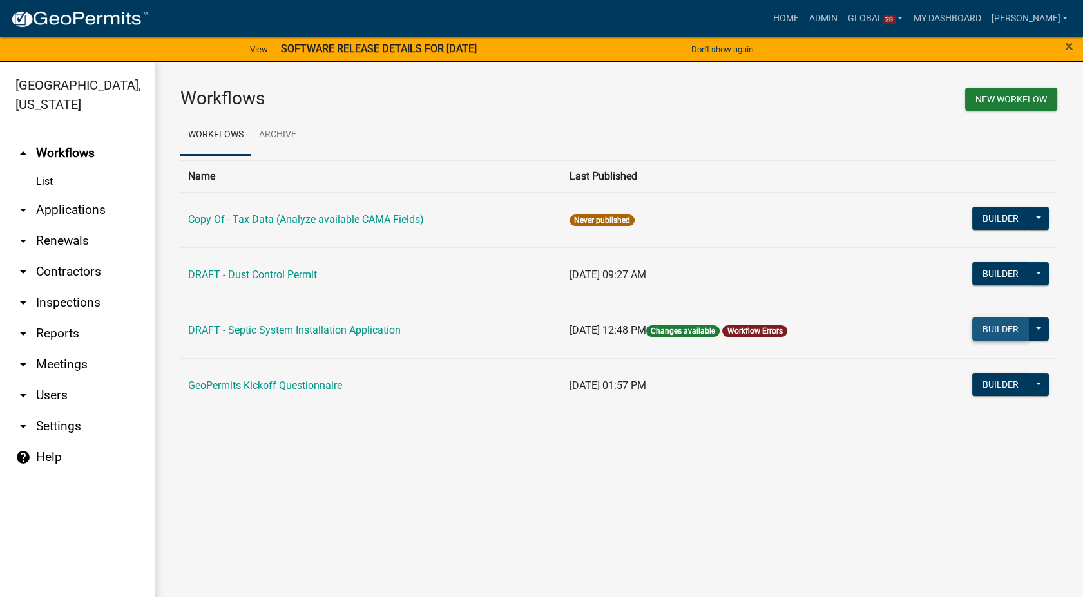
click at [995, 320] on button "Builder" at bounding box center [1000, 329] width 57 height 23
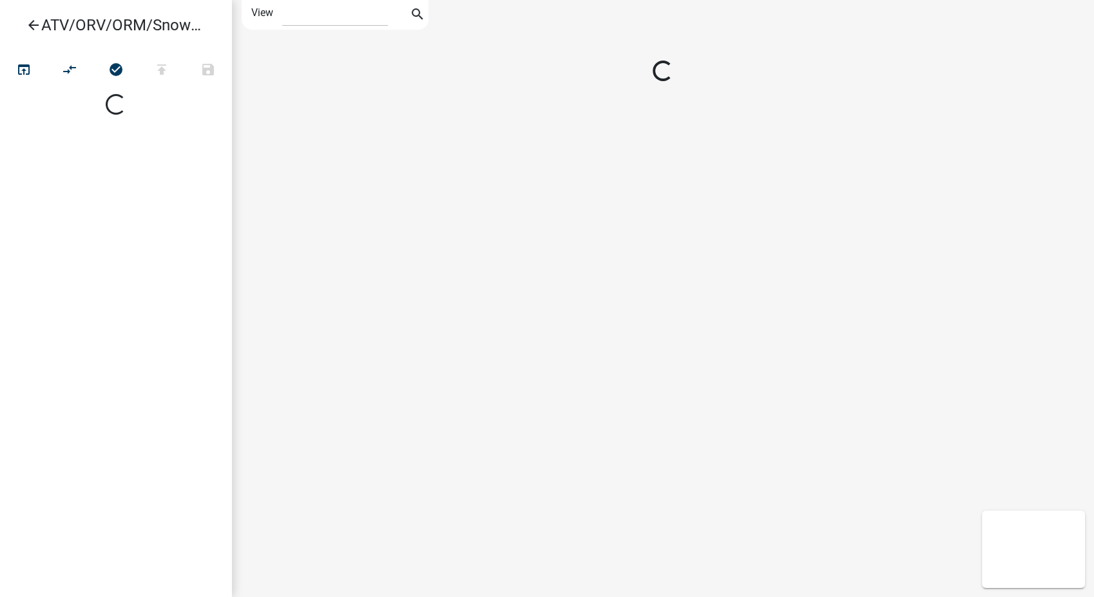
select select "1"
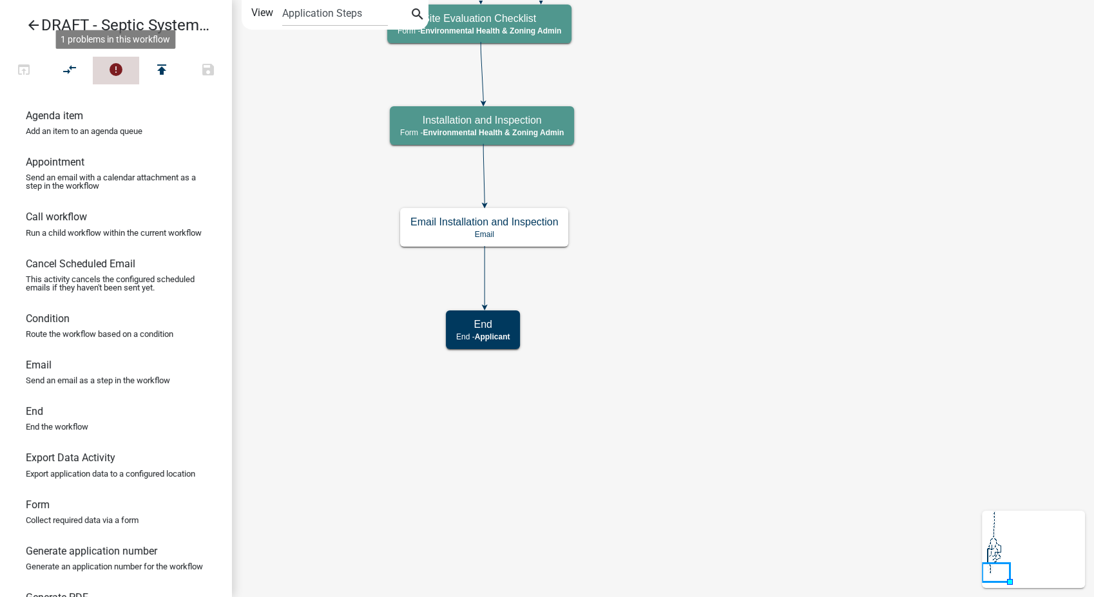
click at [118, 75] on icon "error" at bounding box center [115, 71] width 15 height 18
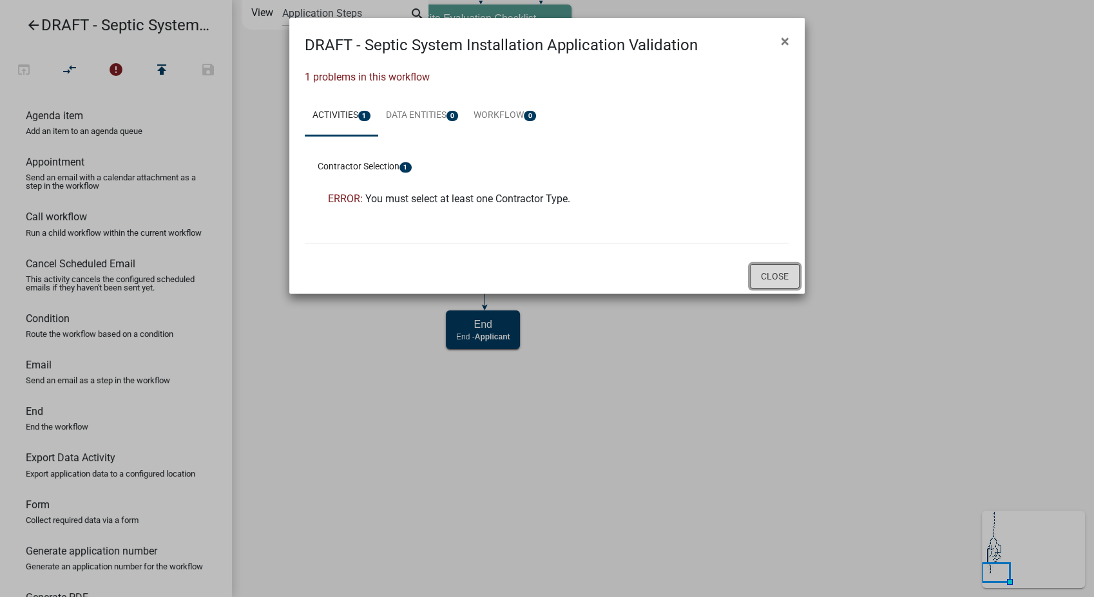
click at [759, 276] on button "Close" at bounding box center [775, 276] width 50 height 24
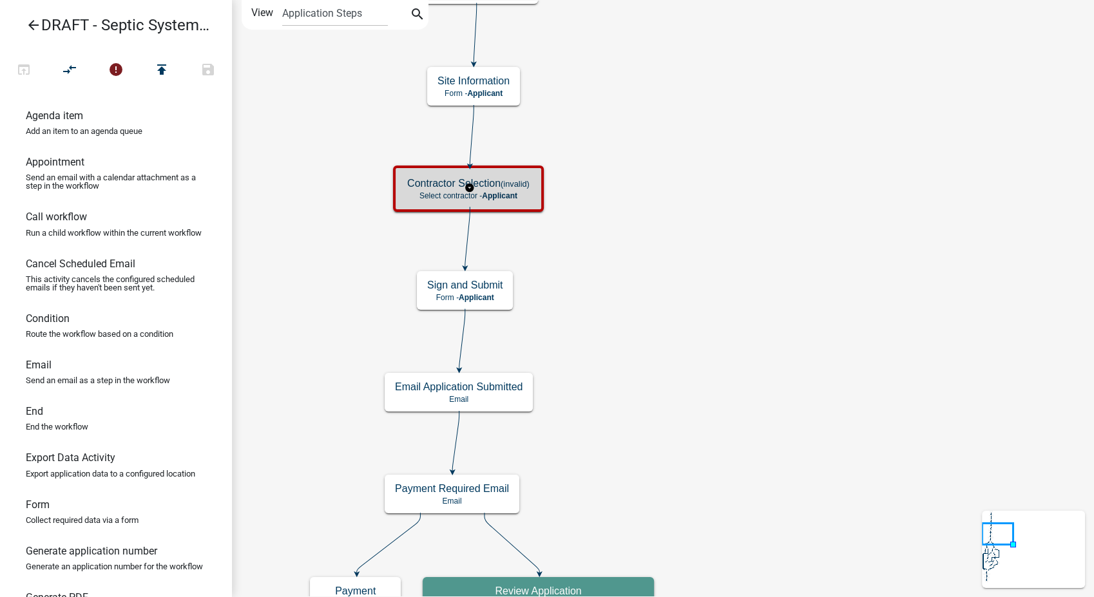
click at [506, 199] on p "Select contractor - Applicant" at bounding box center [468, 195] width 122 height 9
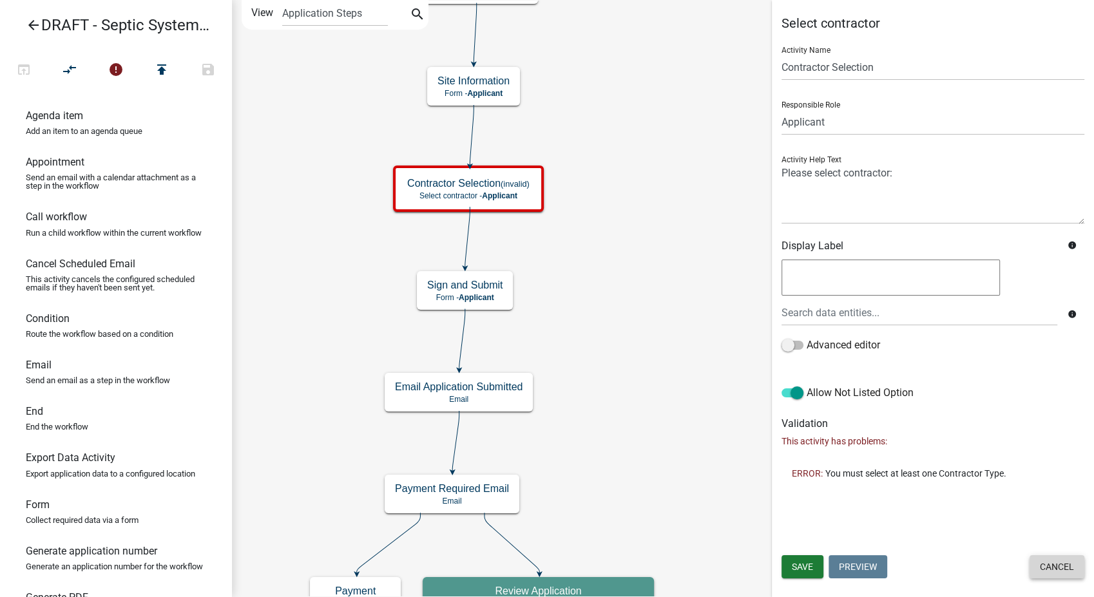
click at [1039, 573] on button "Cancel" at bounding box center [1056, 566] width 55 height 23
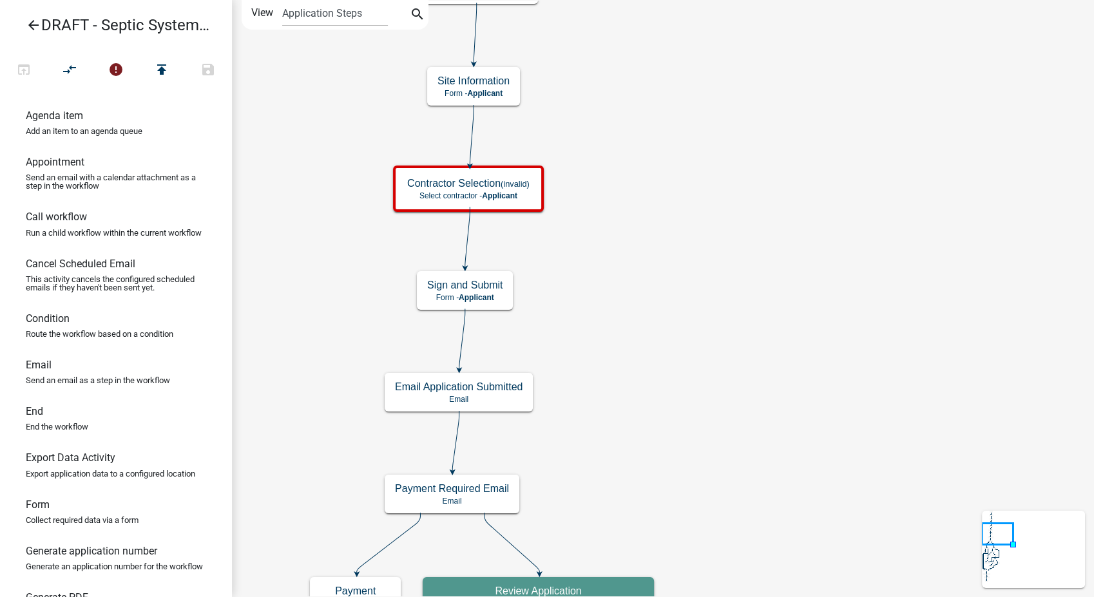
click at [31, 23] on icon "arrow_back" at bounding box center [33, 26] width 15 height 18
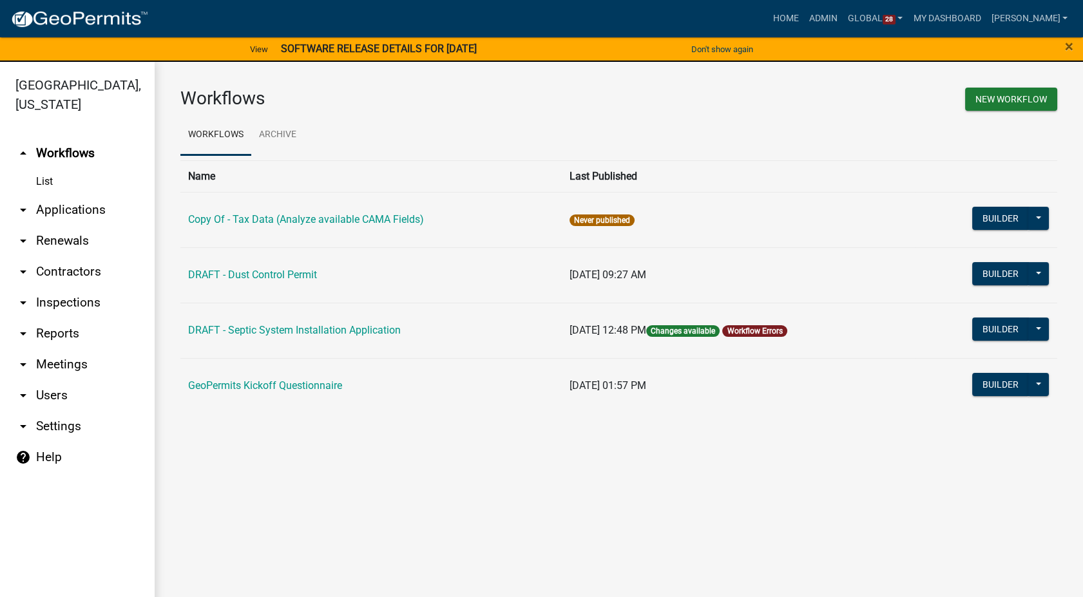
click at [53, 256] on link "arrow_drop_down Contractors" at bounding box center [77, 271] width 155 height 31
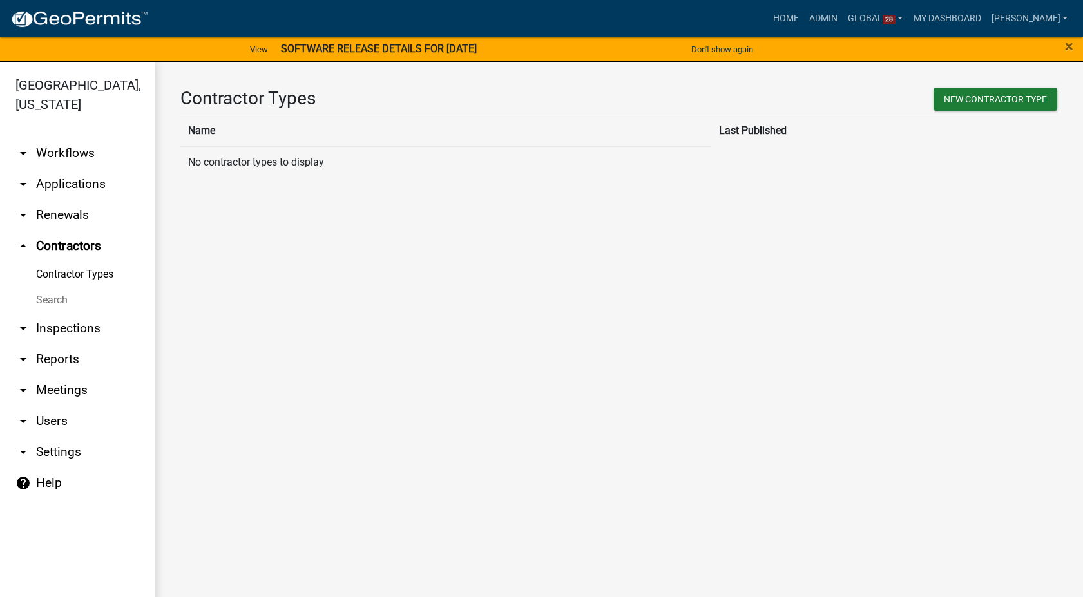
click at [59, 138] on link "arrow_drop_down Workflows" at bounding box center [77, 153] width 155 height 31
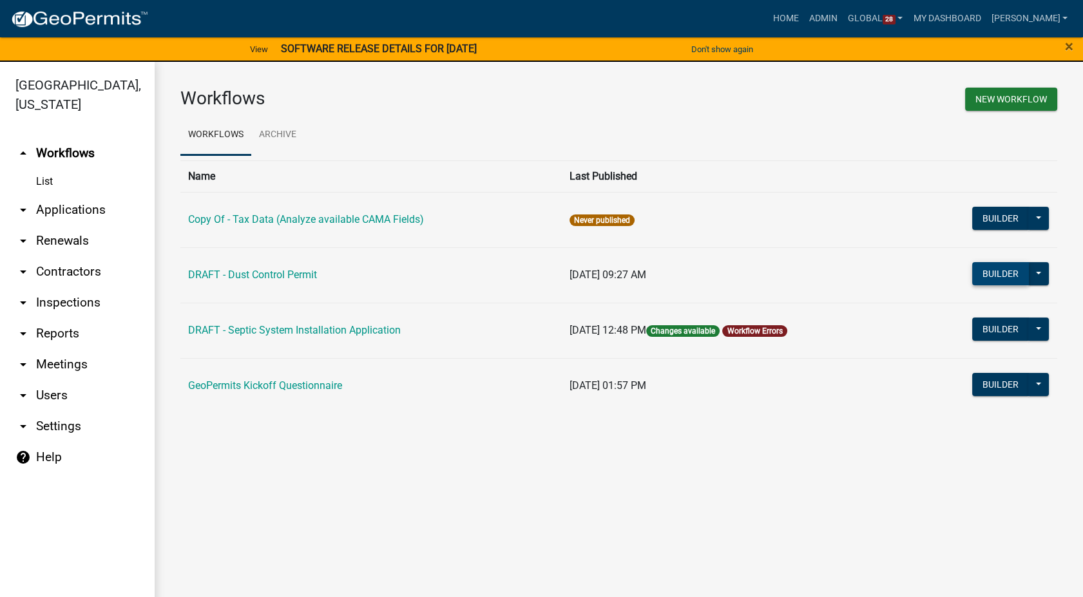
click at [1009, 269] on button "Builder" at bounding box center [1000, 273] width 57 height 23
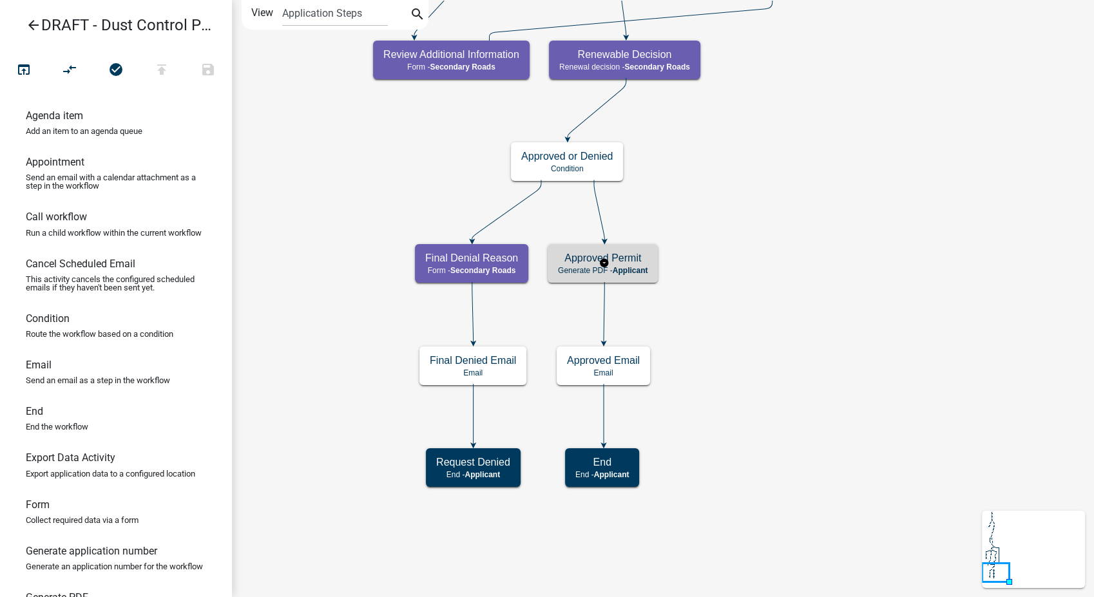
click at [571, 271] on p "Generate PDF - Applicant" at bounding box center [603, 270] width 90 height 9
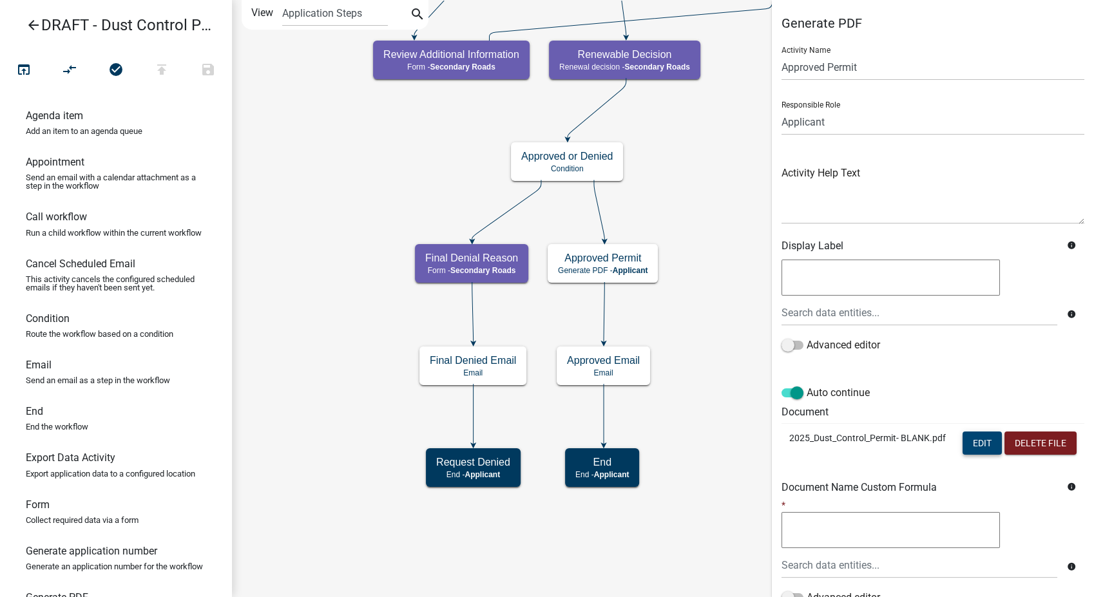
click at [974, 446] on button "Edit" at bounding box center [981, 443] width 39 height 23
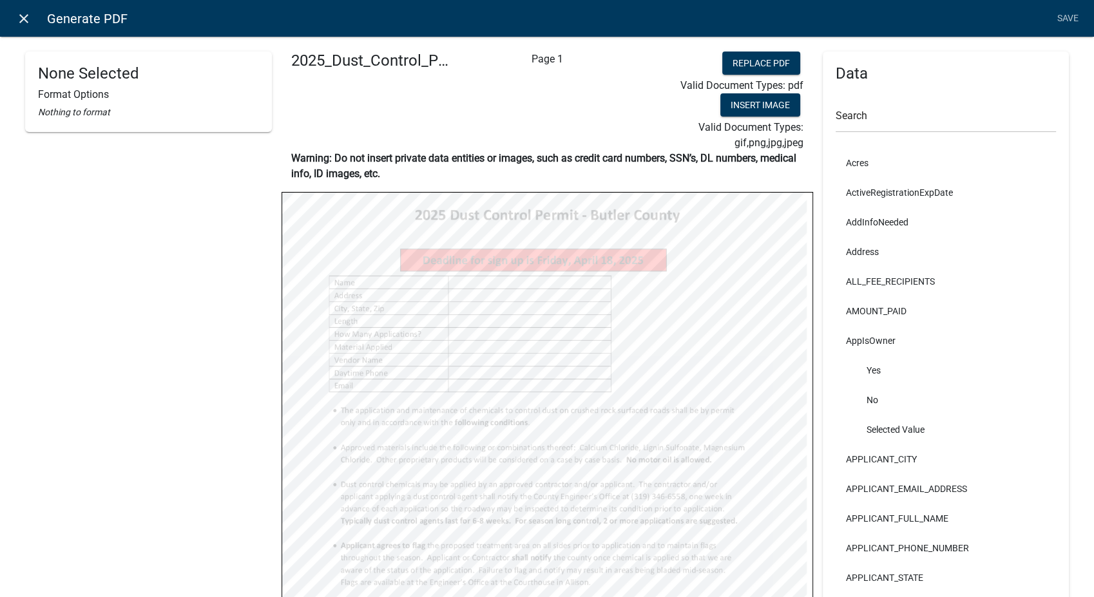
click at [23, 15] on icon "close" at bounding box center [23, 18] width 15 height 15
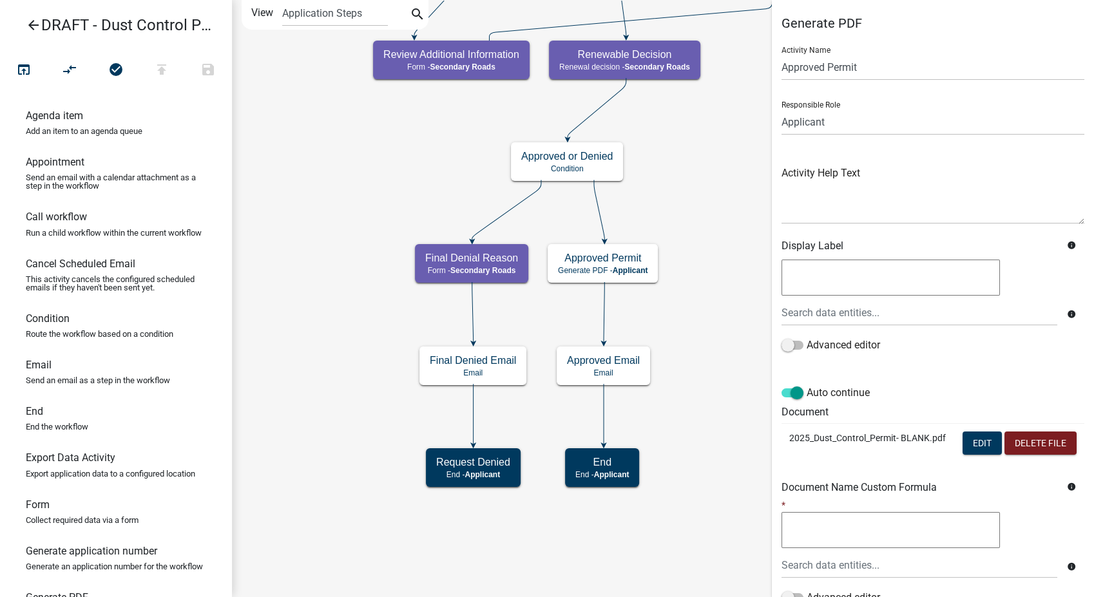
click at [31, 23] on icon "arrow_back" at bounding box center [33, 26] width 15 height 18
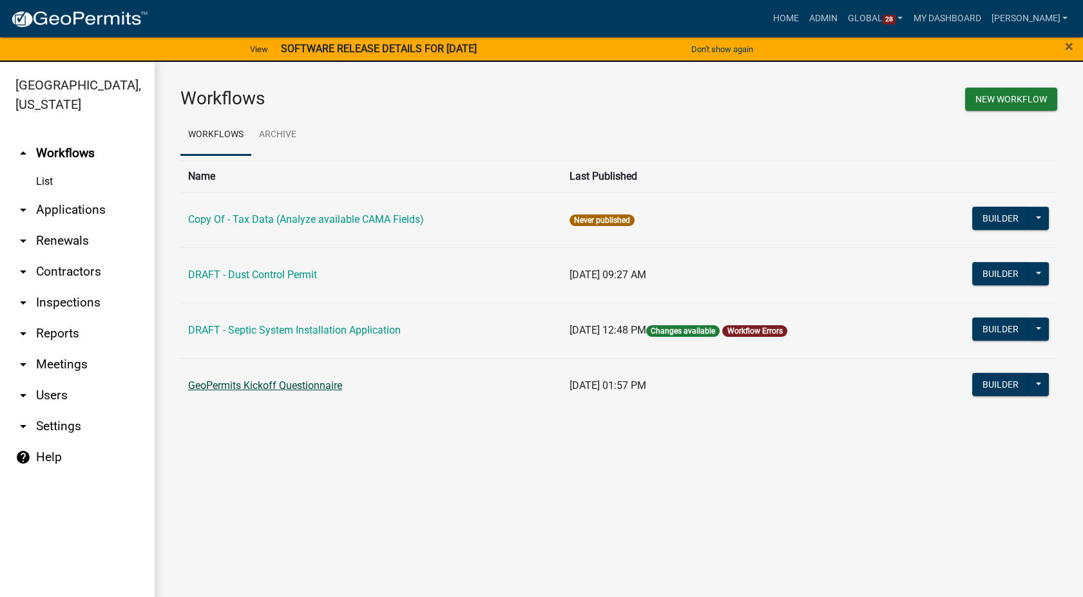
click at [265, 380] on link "GeoPermits Kickoff Questionnaire" at bounding box center [265, 385] width 154 height 12
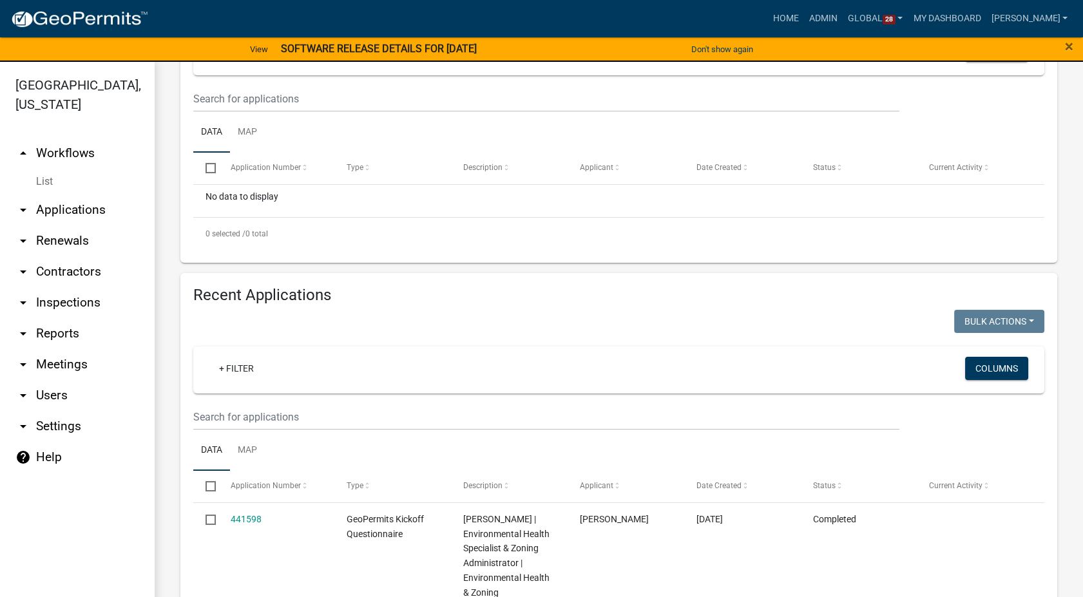
scroll to position [329, 0]
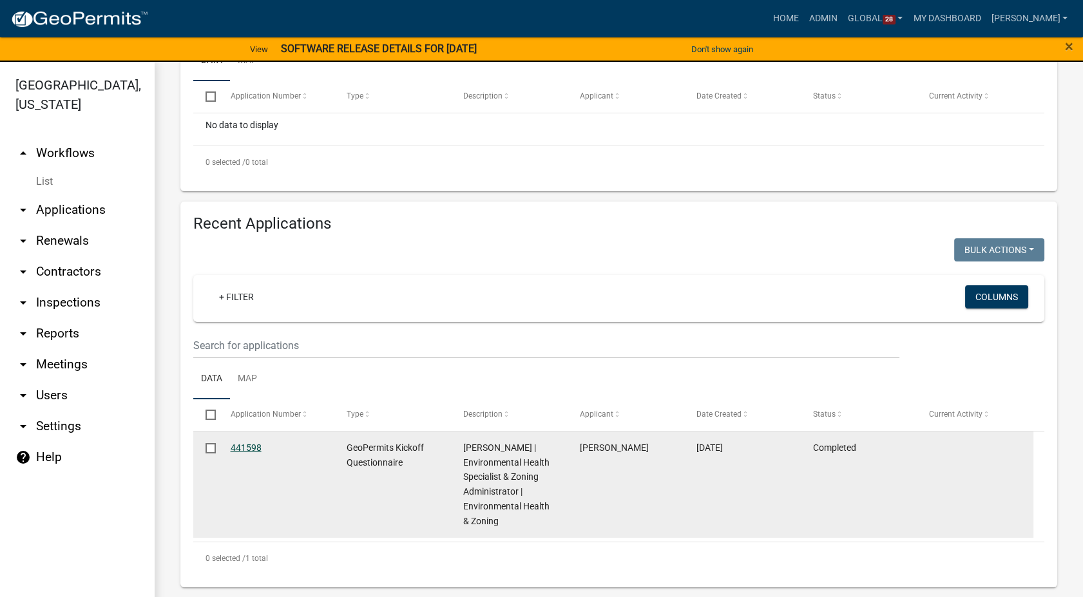
click at [245, 443] on link "441598" at bounding box center [246, 448] width 31 height 10
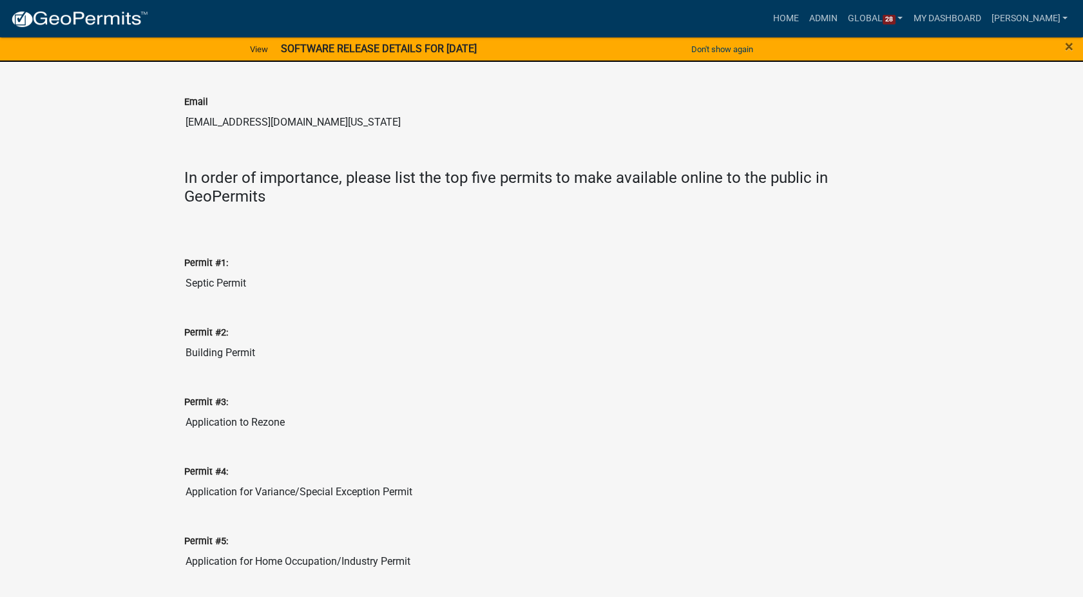
scroll to position [644, 0]
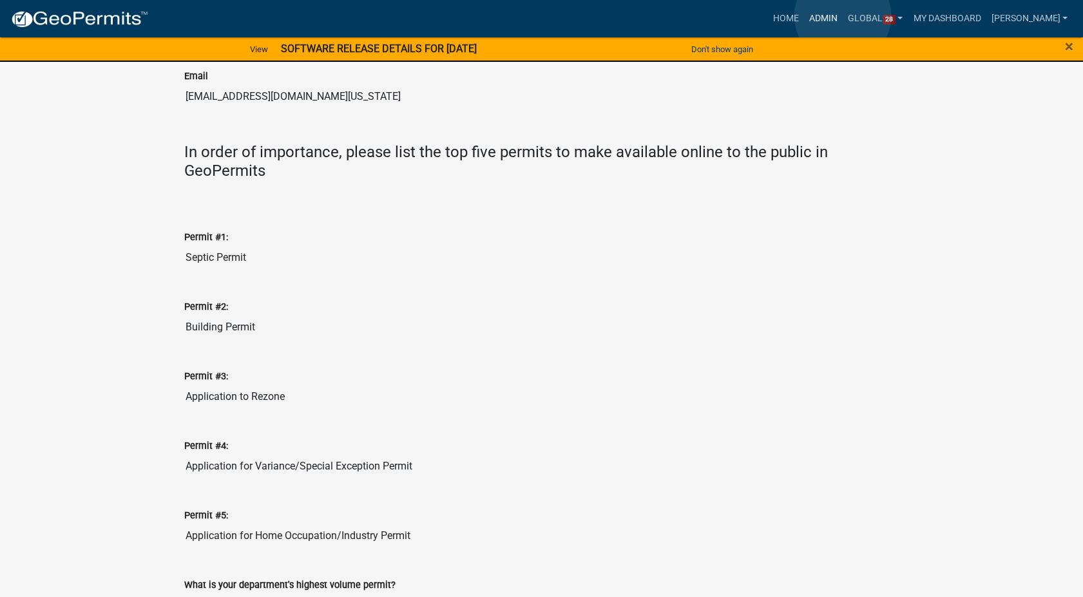
click at [843, 16] on link "Admin" at bounding box center [823, 18] width 39 height 24
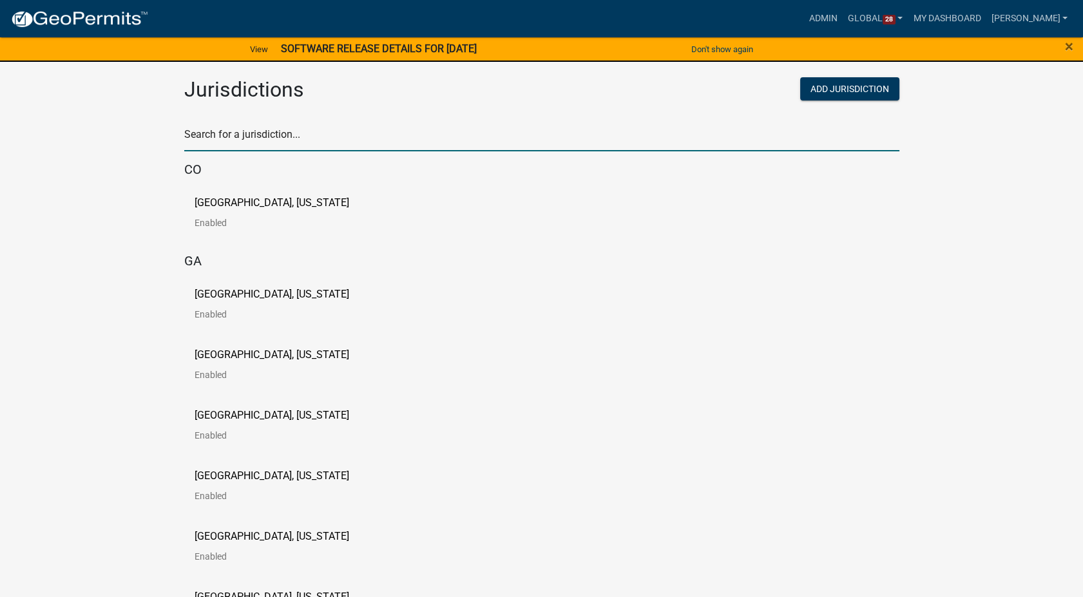
click at [248, 145] on input "text" at bounding box center [541, 138] width 715 height 26
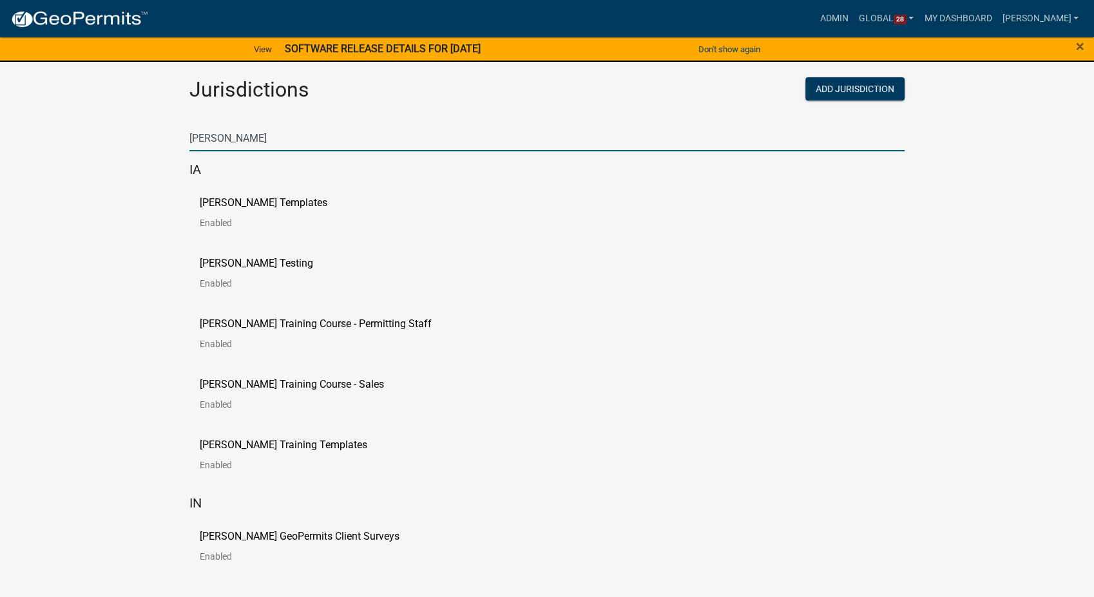
type input "[PERSON_NAME]"
click at [203, 204] on p "[PERSON_NAME] Templates" at bounding box center [264, 203] width 128 height 10
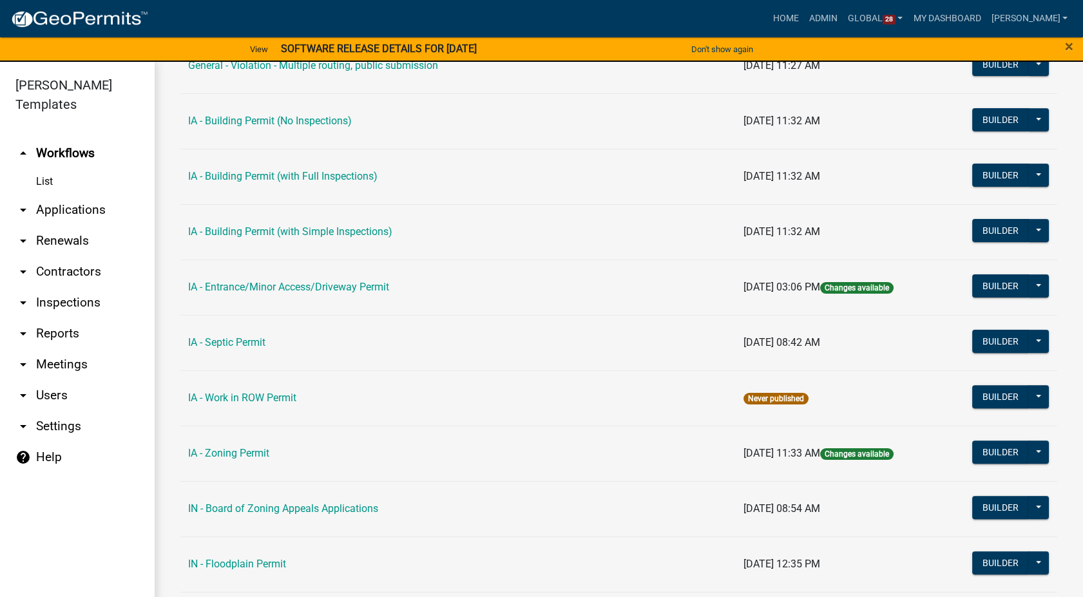
scroll to position [930, 0]
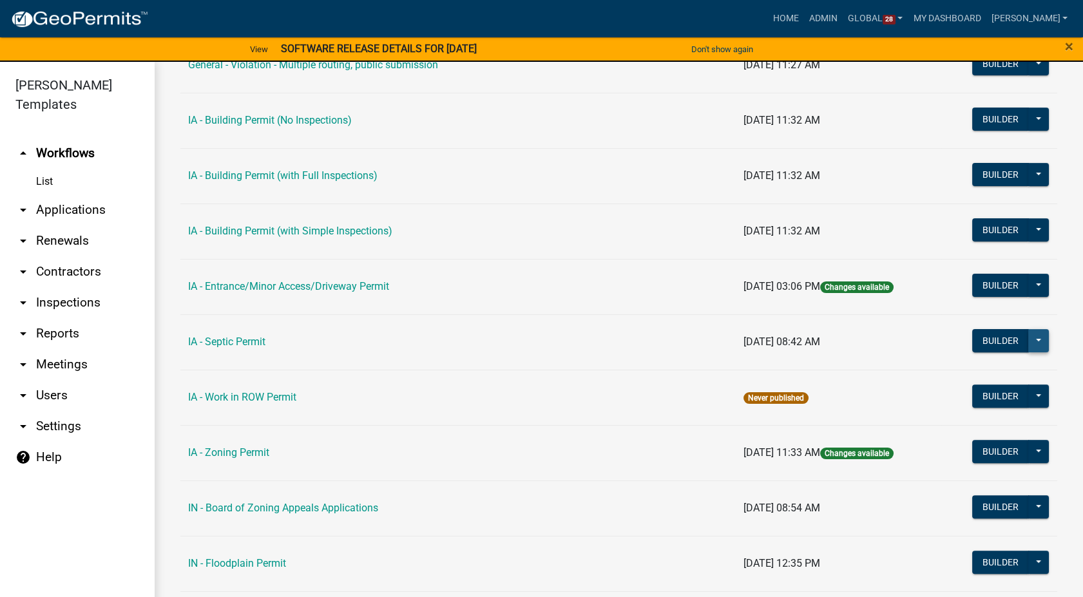
click at [1028, 338] on button at bounding box center [1038, 340] width 21 height 23
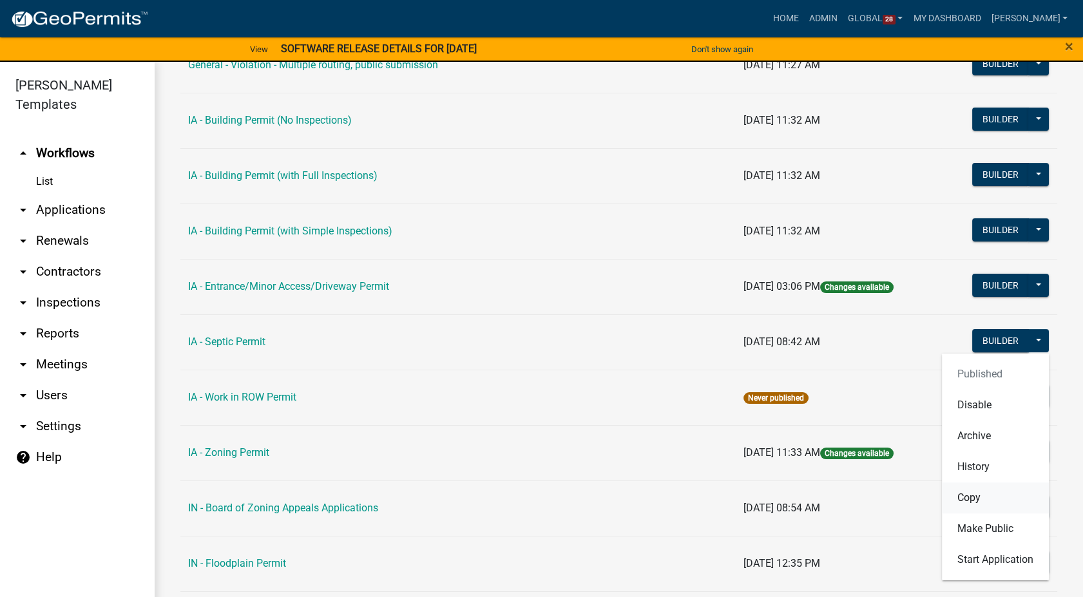
click at [958, 495] on button "Copy" at bounding box center [995, 497] width 107 height 31
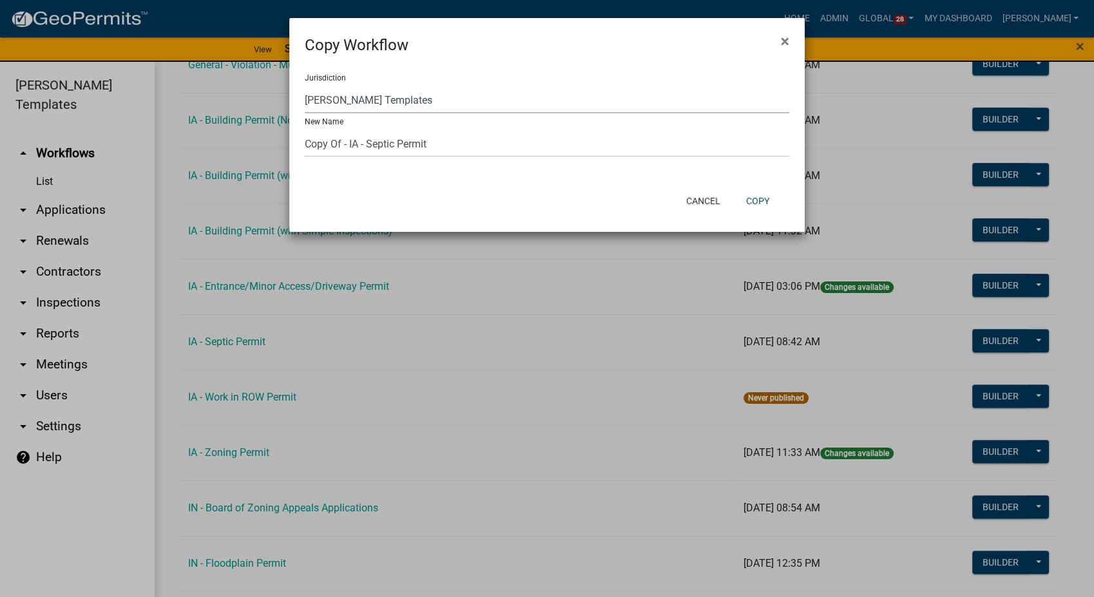
click at [444, 99] on select "[GEOGRAPHIC_DATA], [US_STATE] (Canceled) [GEOGRAPHIC_DATA], [US_STATE] [GEOGRAP…" at bounding box center [547, 100] width 484 height 26
select select "21c07232-a5b2-46a5-8e33-38e61fb8637a"
click at [305, 87] on select "[GEOGRAPHIC_DATA], [US_STATE] (Canceled) [GEOGRAPHIC_DATA], [US_STATE] [GEOGRAP…" at bounding box center [547, 100] width 484 height 26
click at [764, 200] on button "Copy" at bounding box center [758, 200] width 44 height 23
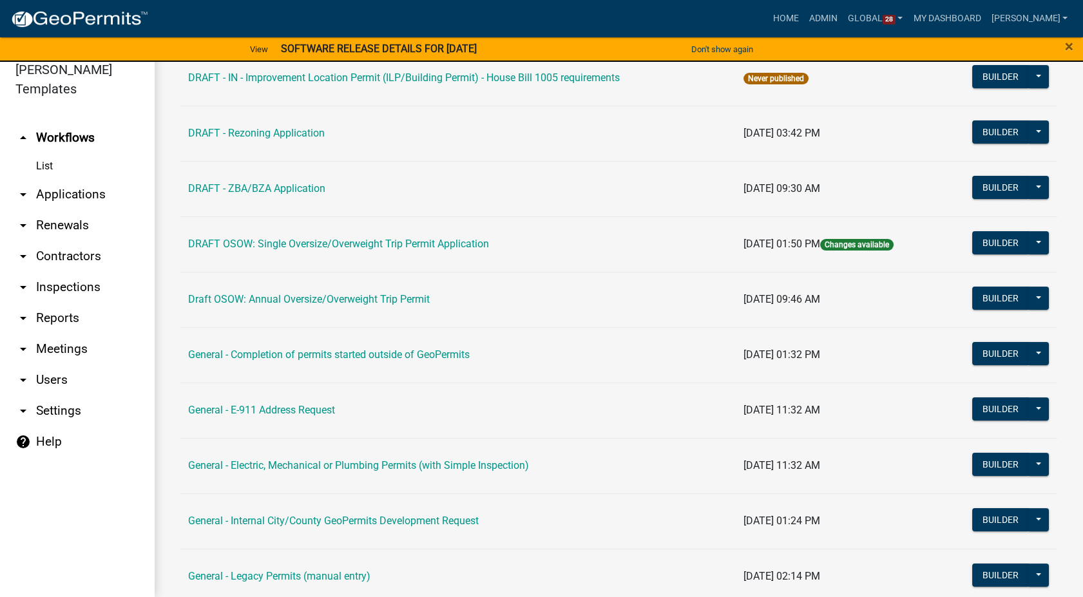
scroll to position [221, 0]
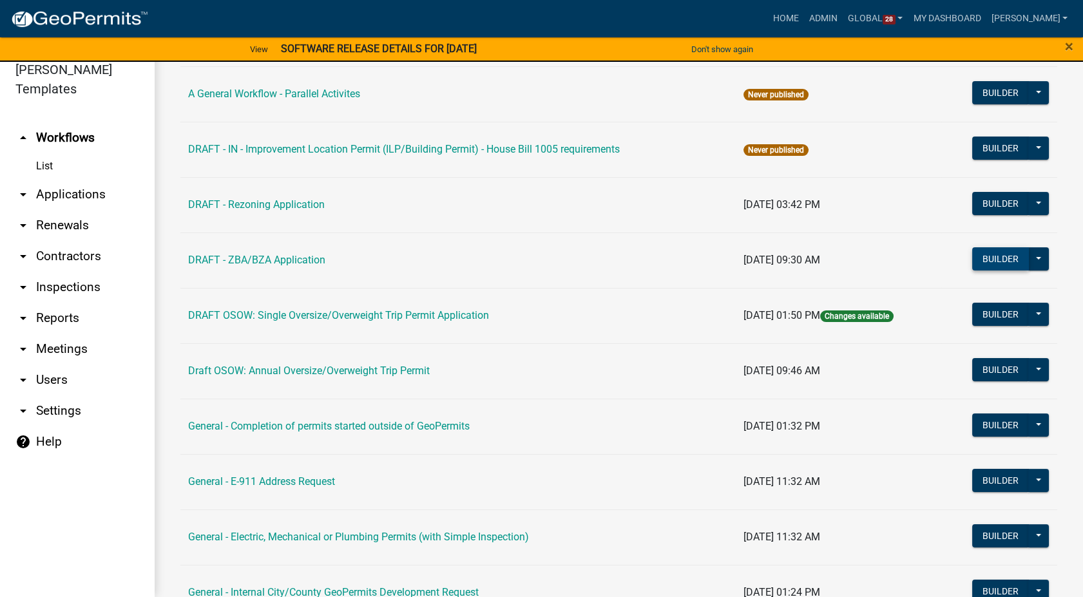
click at [988, 257] on button "Builder" at bounding box center [1000, 258] width 57 height 23
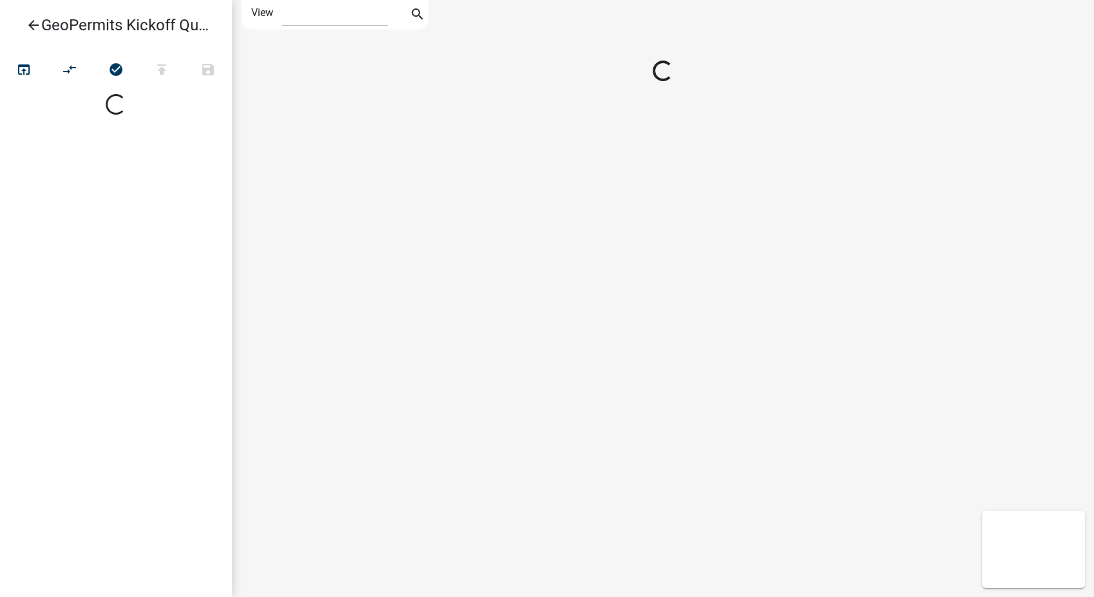
select select "1"
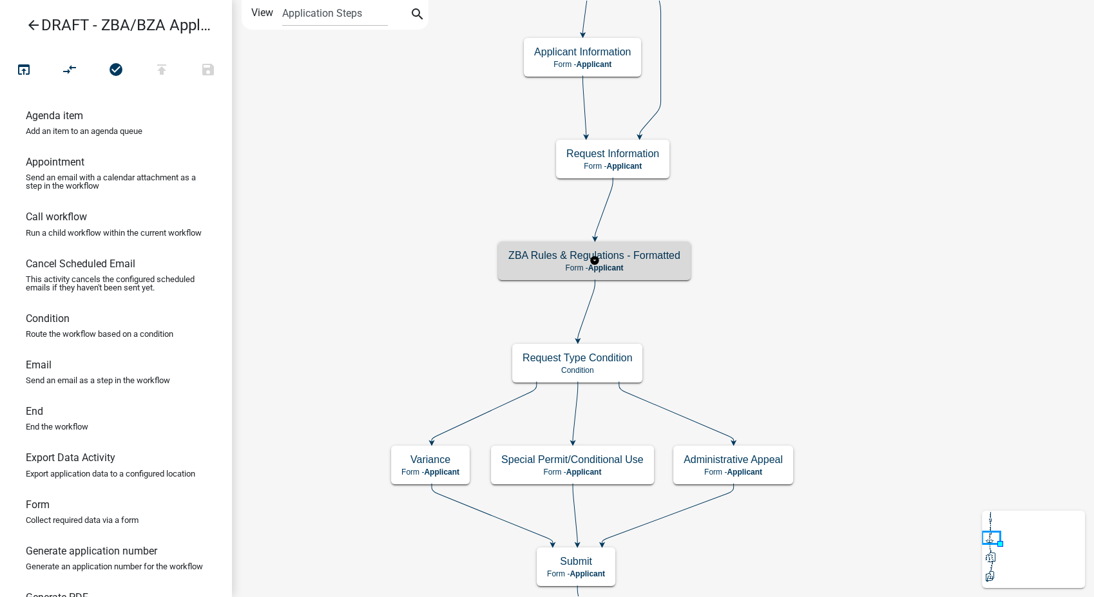
click at [660, 263] on p "Form - Applicant" at bounding box center [594, 267] width 172 height 9
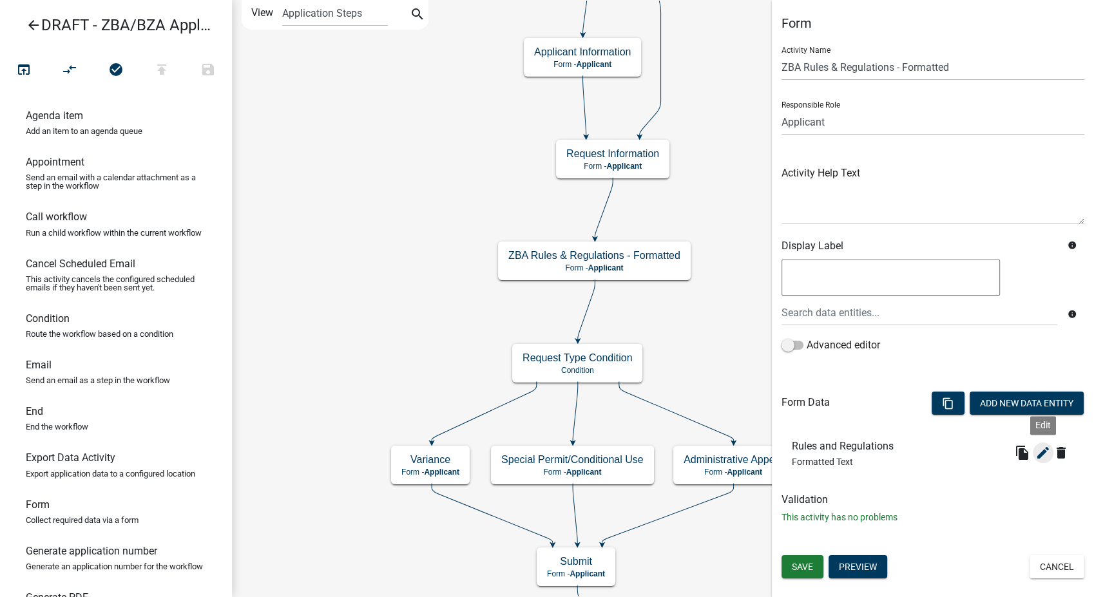
click at [1042, 453] on icon "edit" at bounding box center [1042, 452] width 15 height 15
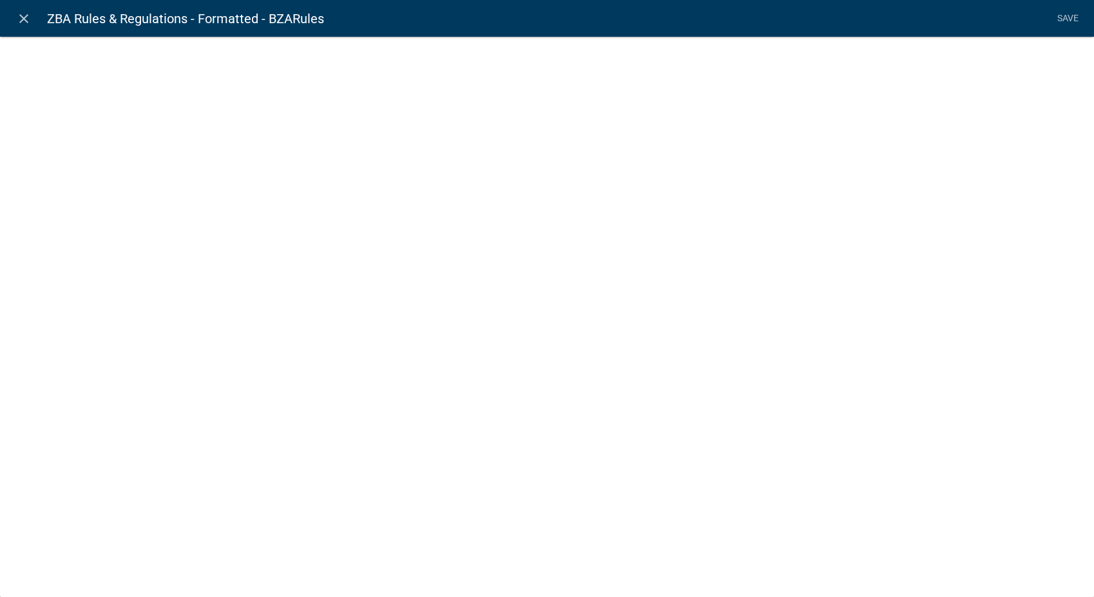
select select "rich-text"
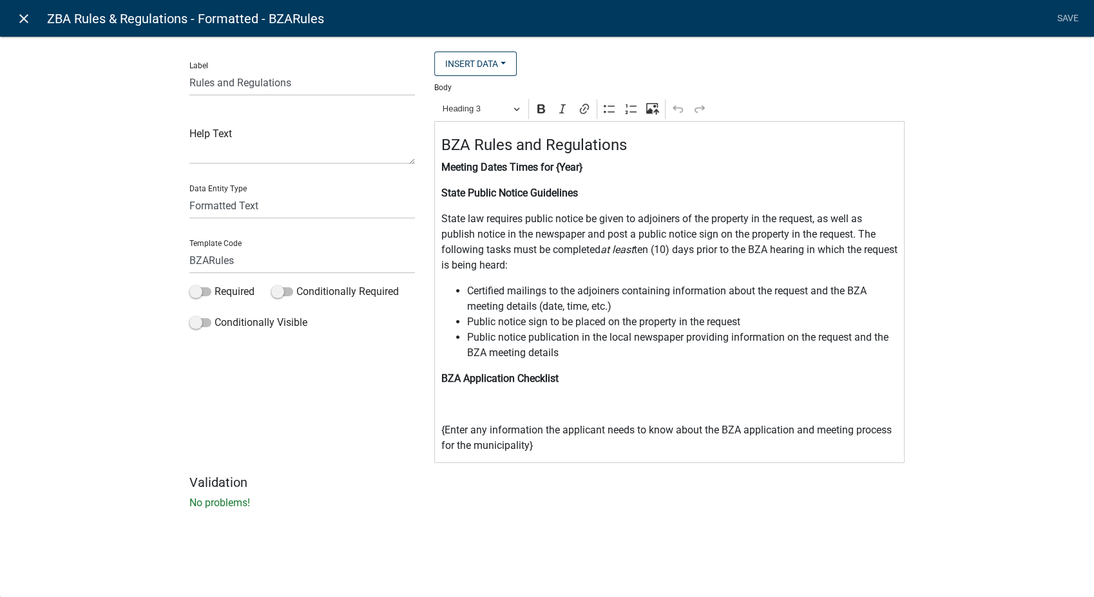
click at [23, 22] on icon "close" at bounding box center [23, 18] width 15 height 15
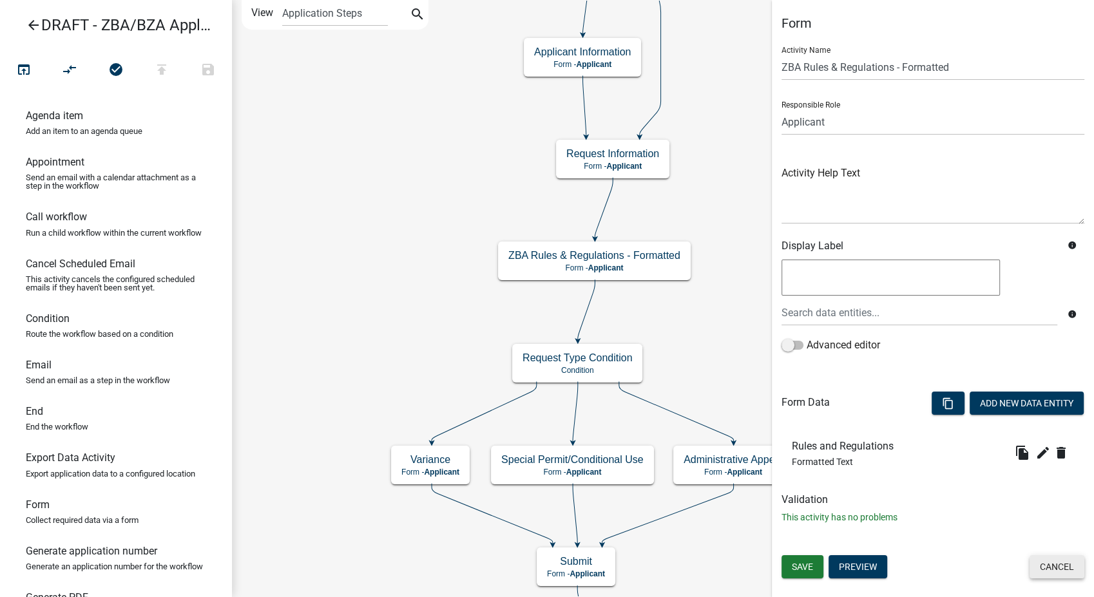
click at [1053, 561] on button "Cancel" at bounding box center [1056, 566] width 55 height 23
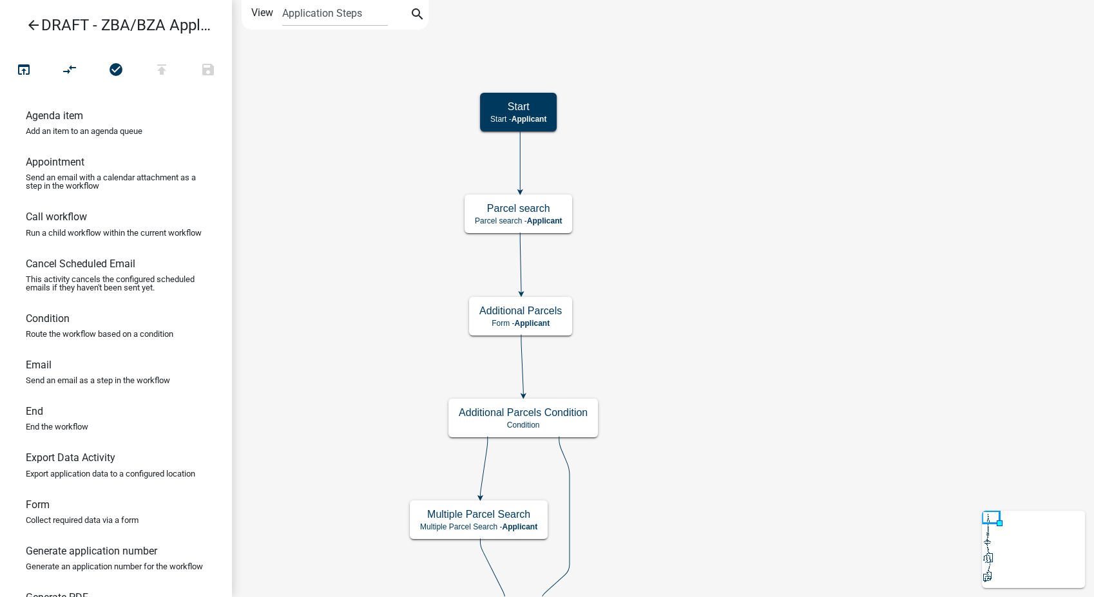
click at [30, 19] on icon "arrow_back" at bounding box center [33, 26] width 15 height 18
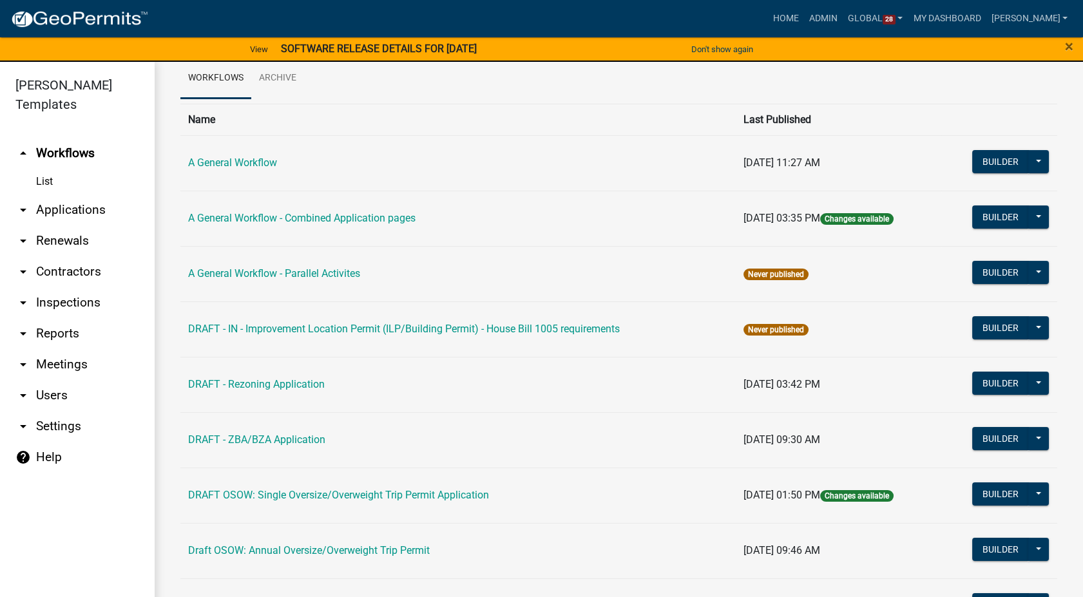
scroll to position [71, 0]
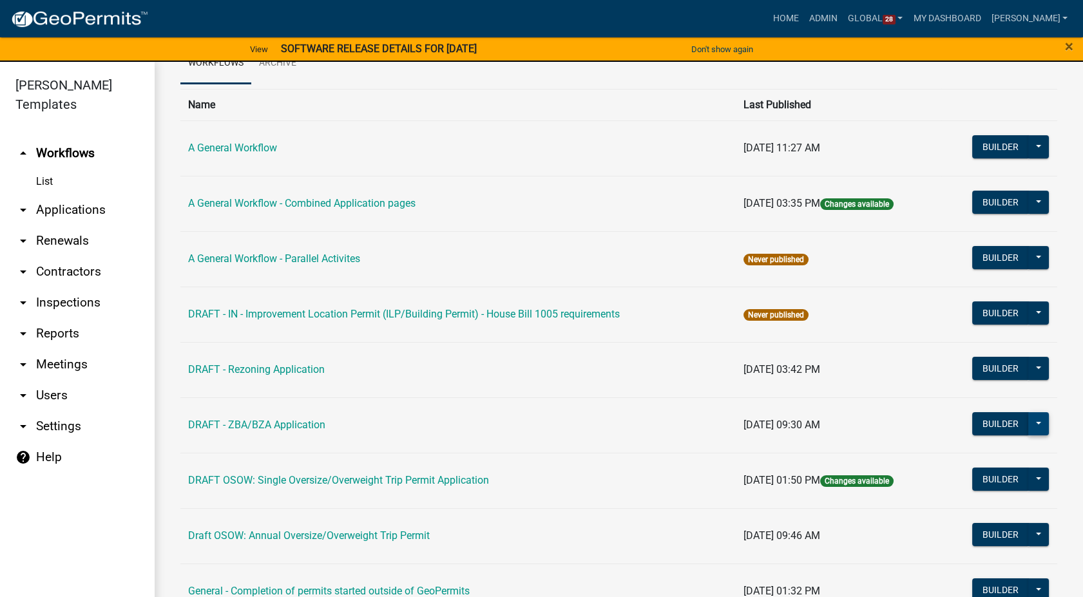
click at [1029, 420] on button at bounding box center [1038, 423] width 21 height 23
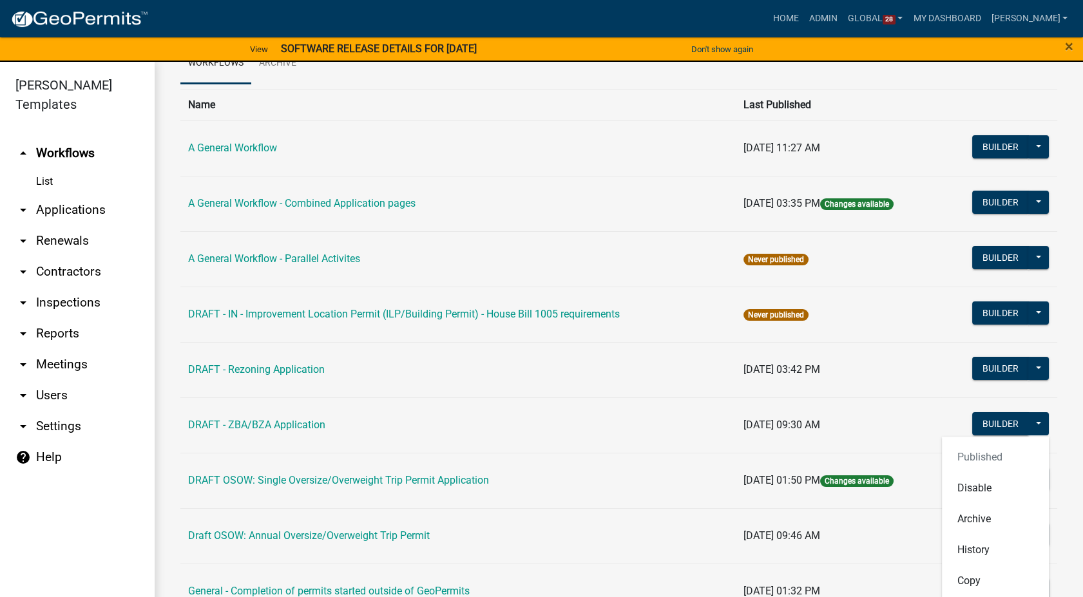
click at [452, 420] on td "DRAFT - ZBA/BZA Application" at bounding box center [457, 424] width 555 height 55
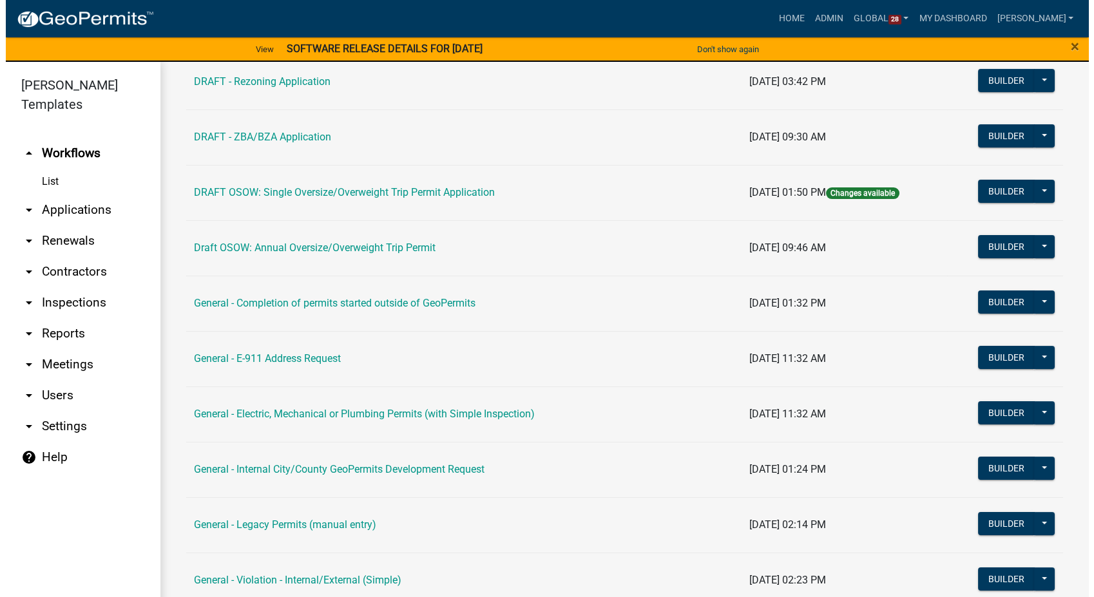
scroll to position [286, 0]
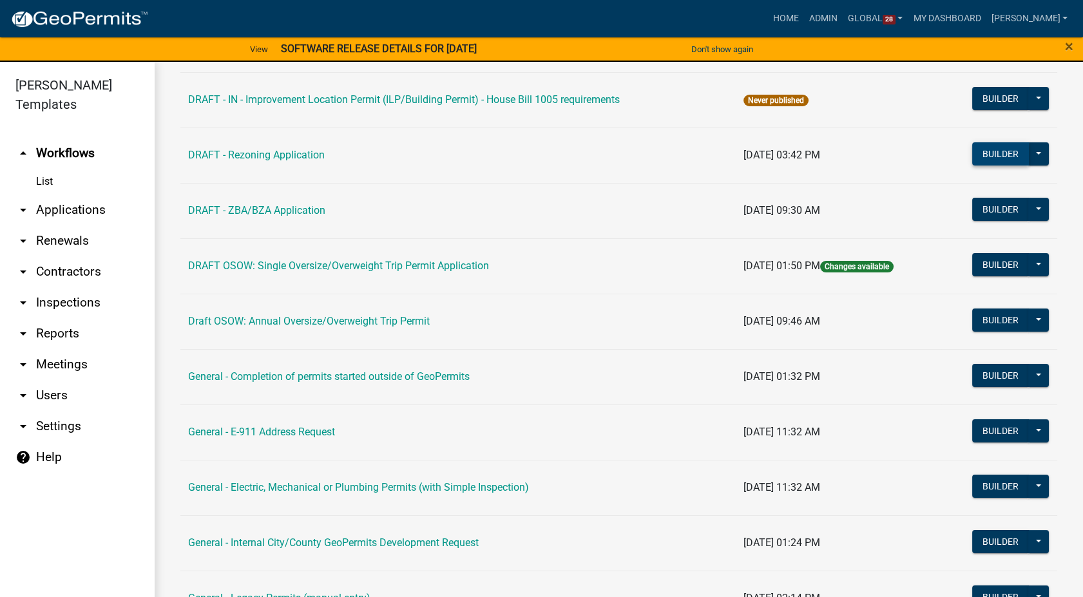
click at [988, 155] on button "Builder" at bounding box center [1000, 153] width 57 height 23
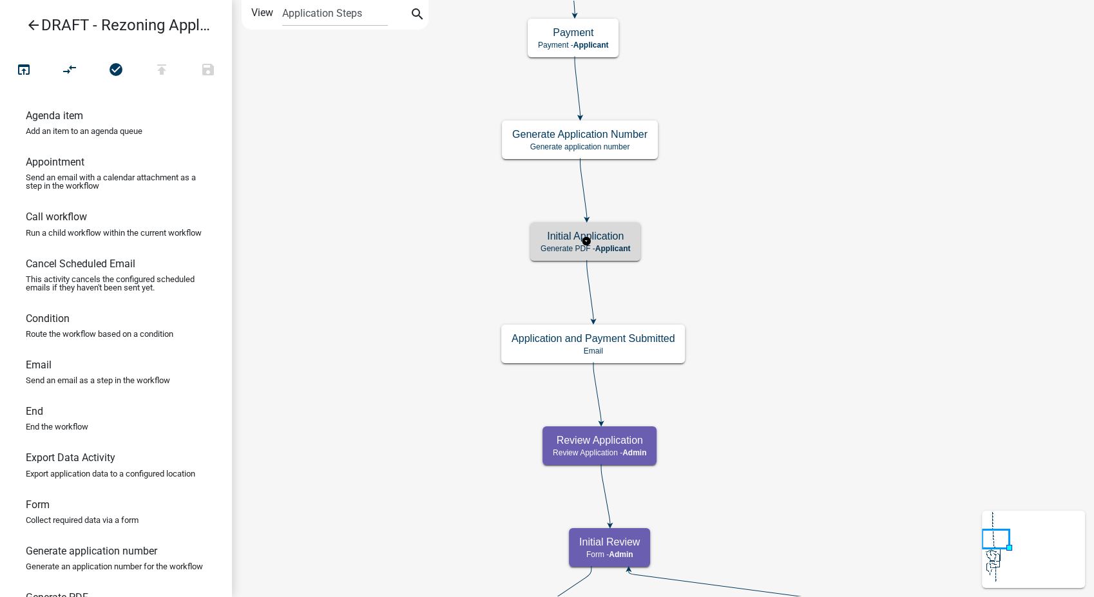
click at [638, 251] on div "Initial Application Generate PDF - Applicant" at bounding box center [585, 241] width 110 height 39
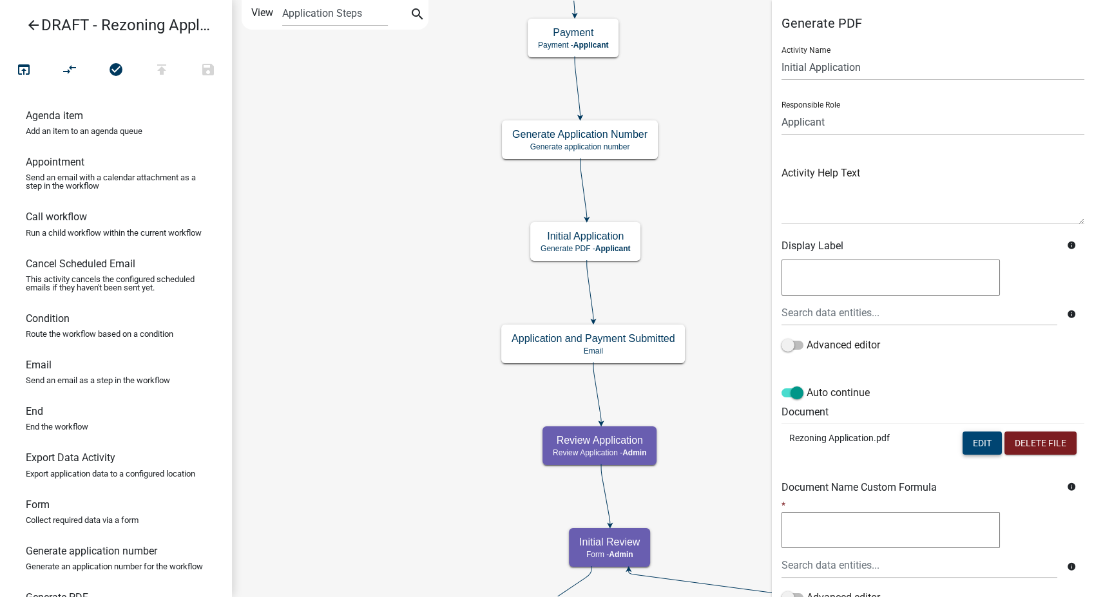
click at [969, 441] on button "Edit" at bounding box center [981, 443] width 39 height 23
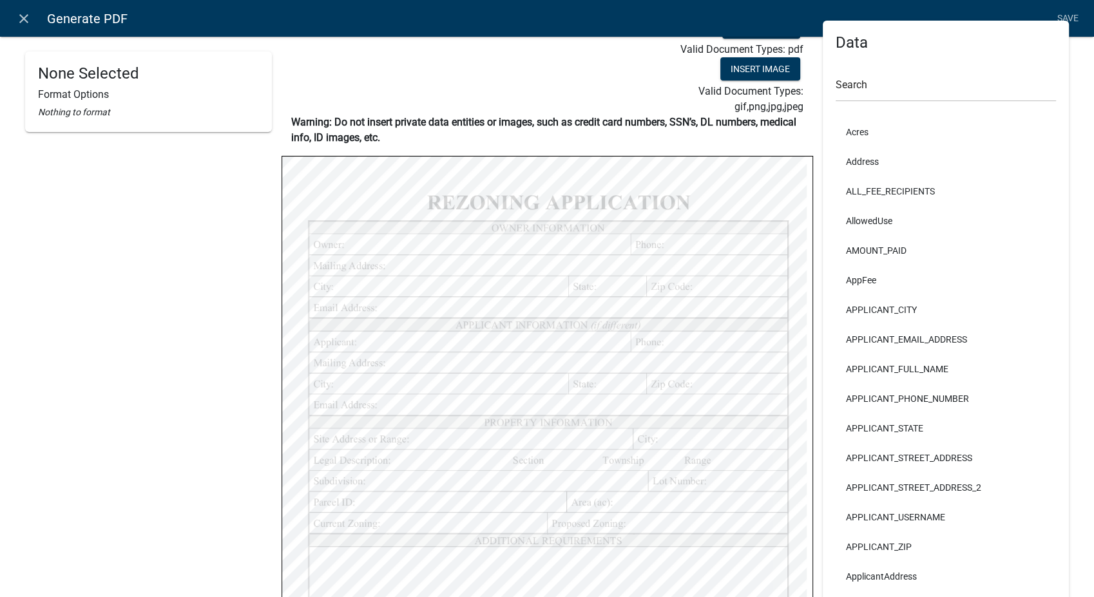
scroll to position [35, 0]
click at [19, 23] on icon "close" at bounding box center [23, 18] width 15 height 15
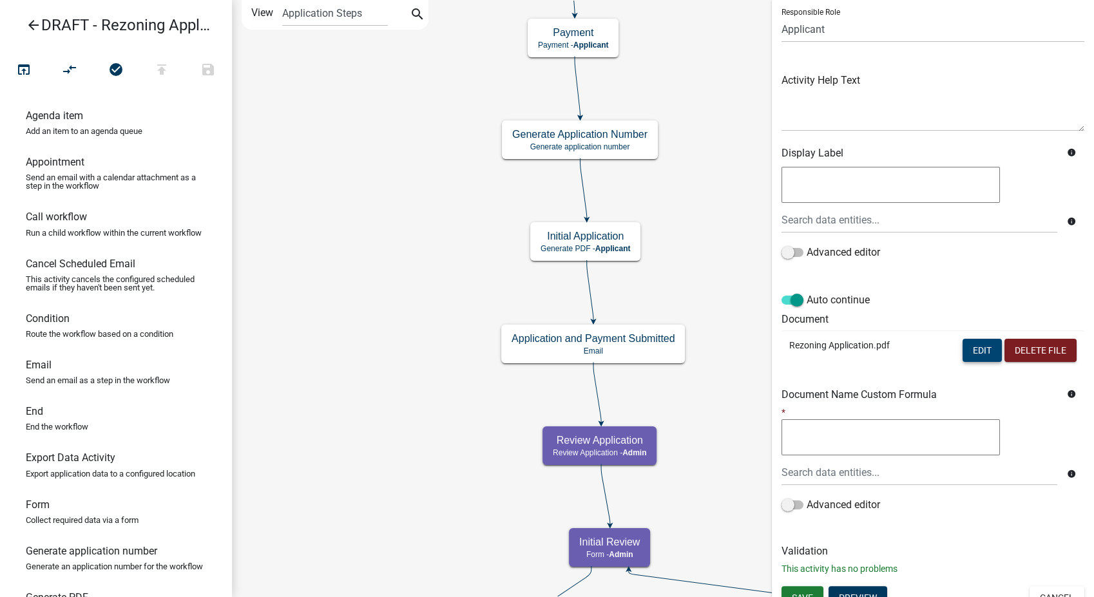
scroll to position [108, 0]
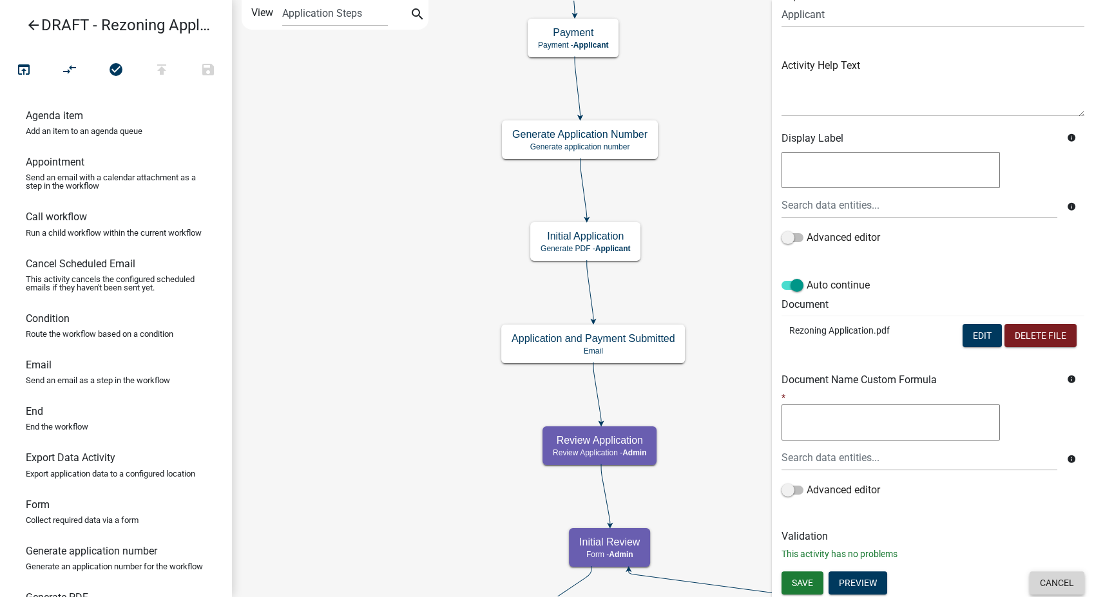
click at [1034, 585] on button "Cancel" at bounding box center [1056, 582] width 55 height 23
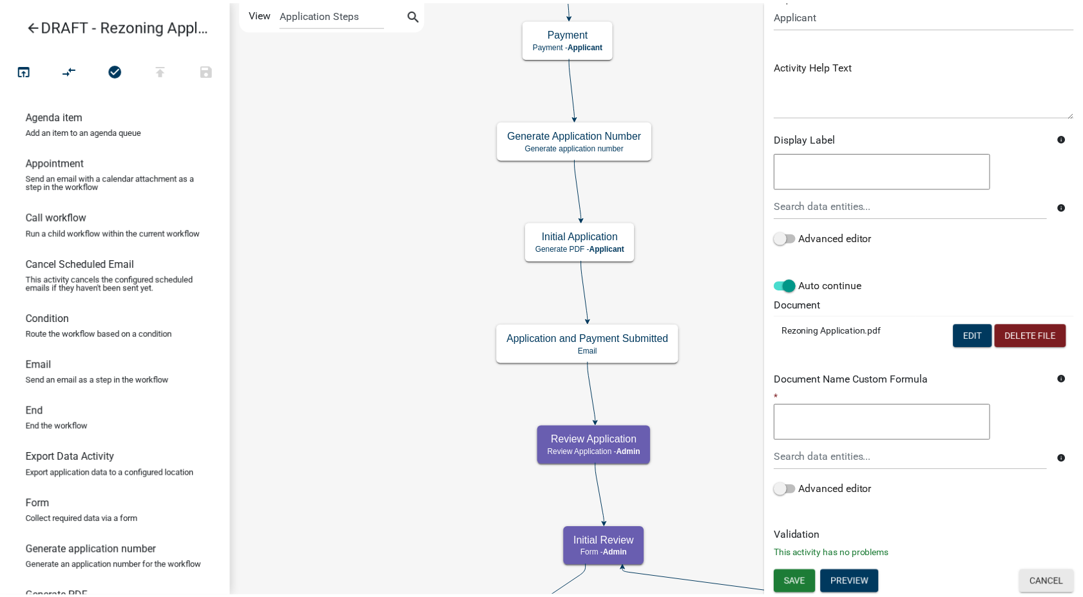
scroll to position [0, 0]
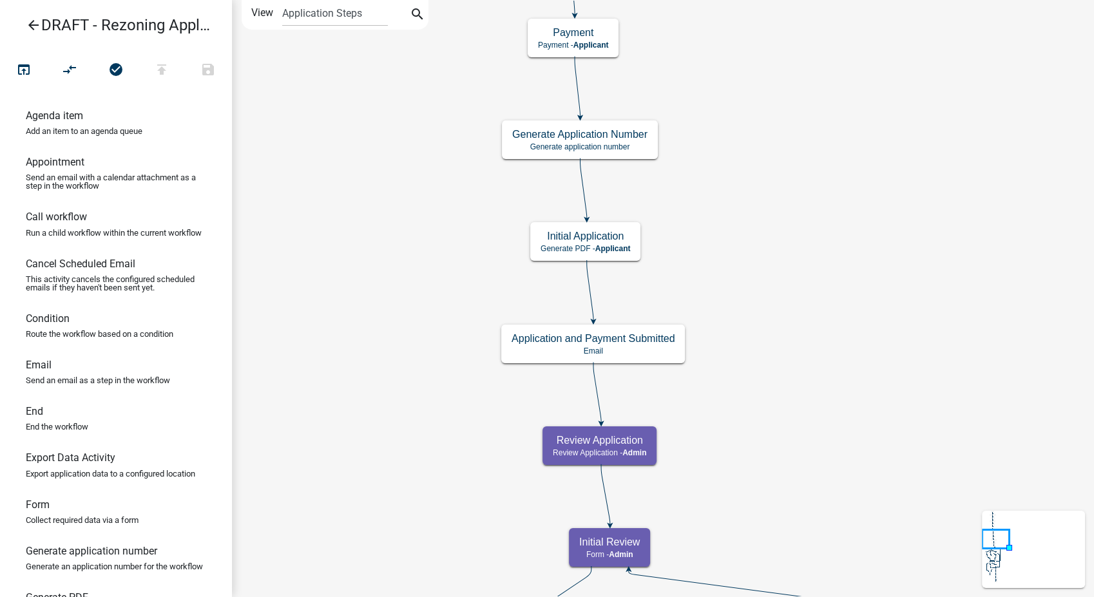
click at [30, 24] on icon "arrow_back" at bounding box center [33, 26] width 15 height 18
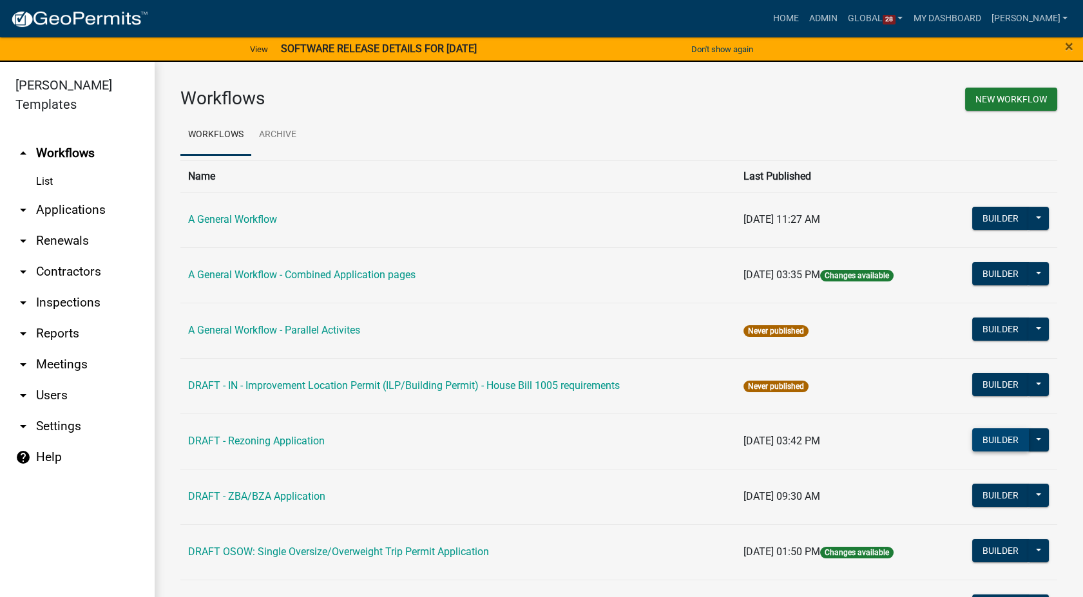
click at [972, 441] on button "Builder" at bounding box center [1000, 439] width 57 height 23
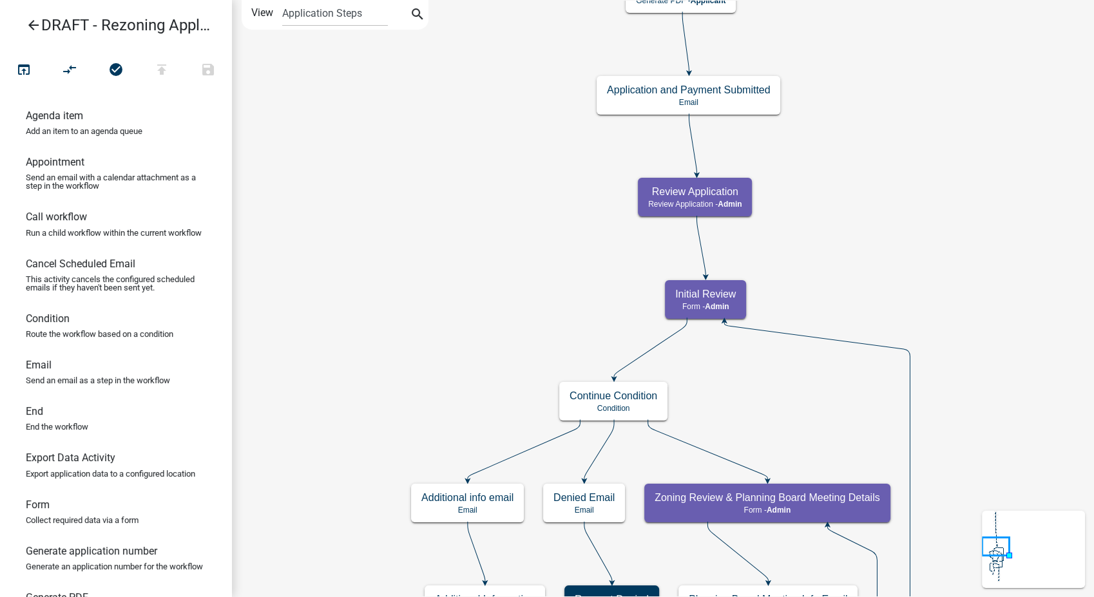
click at [28, 23] on icon "arrow_back" at bounding box center [33, 26] width 15 height 18
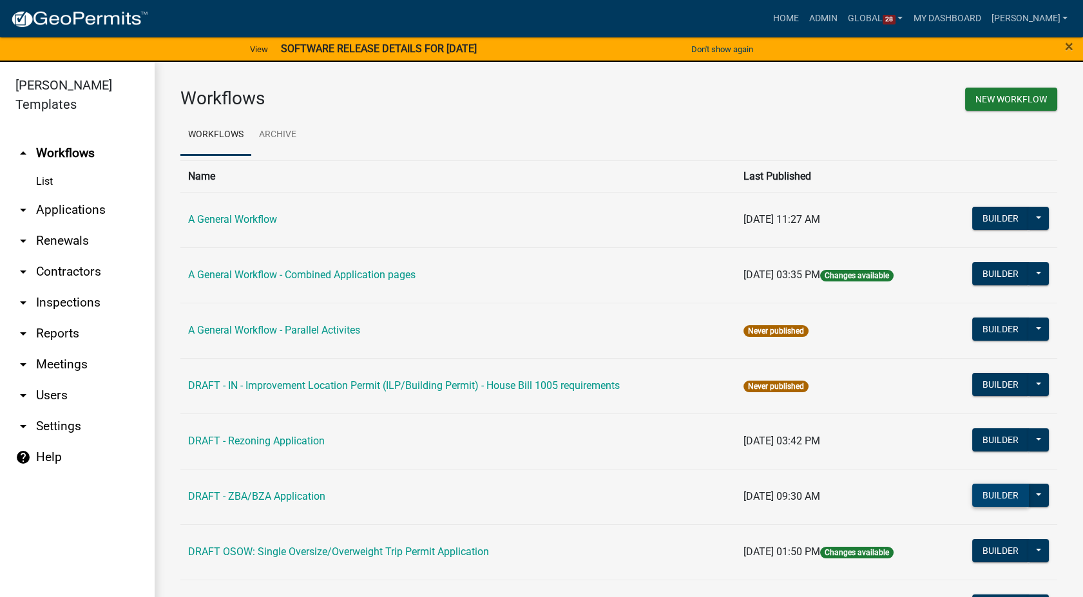
click at [983, 497] on button "Builder" at bounding box center [1000, 495] width 57 height 23
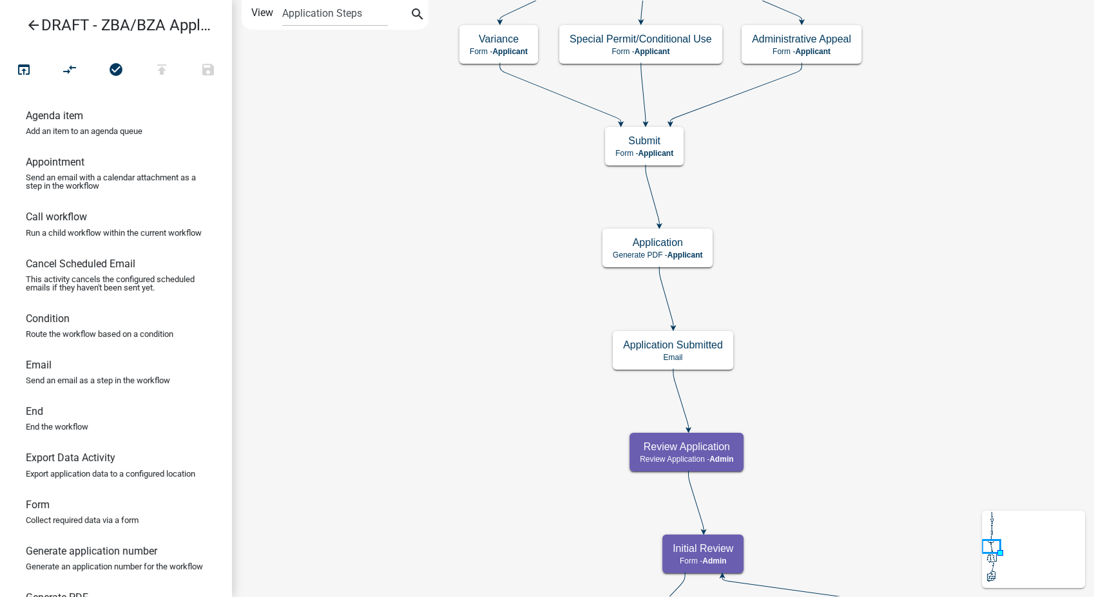
click at [30, 23] on icon "arrow_back" at bounding box center [33, 26] width 15 height 18
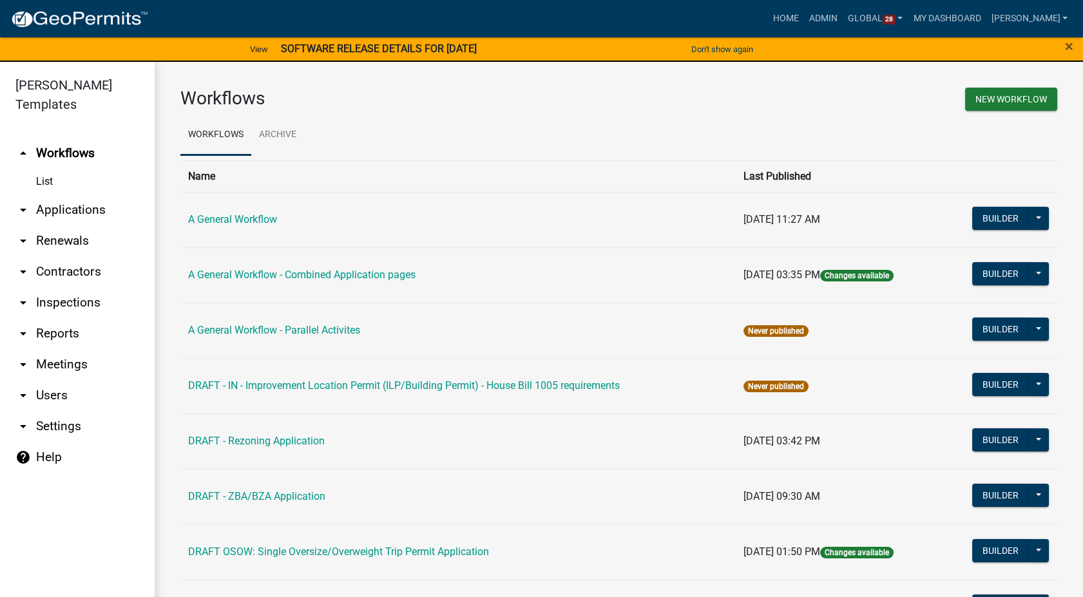
scroll to position [71, 0]
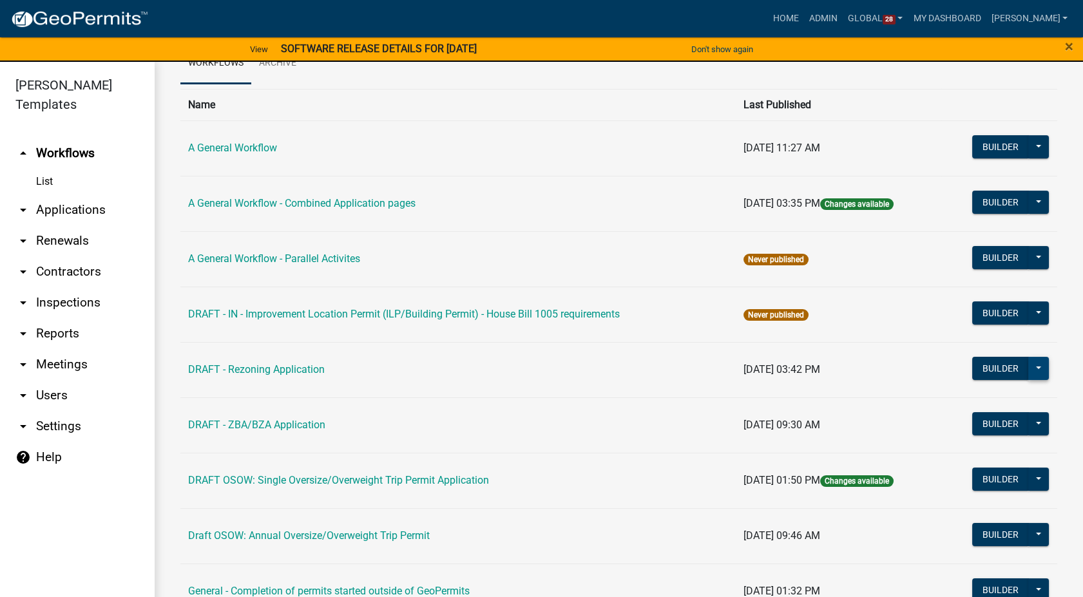
click at [1028, 363] on button at bounding box center [1038, 368] width 21 height 23
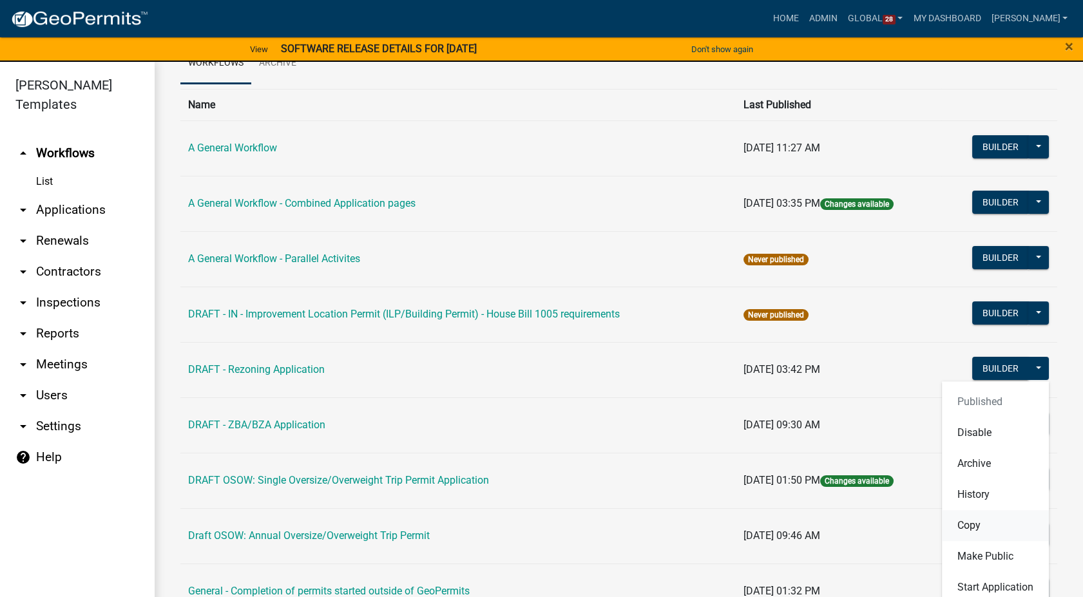
click at [958, 528] on button "Copy" at bounding box center [995, 525] width 107 height 31
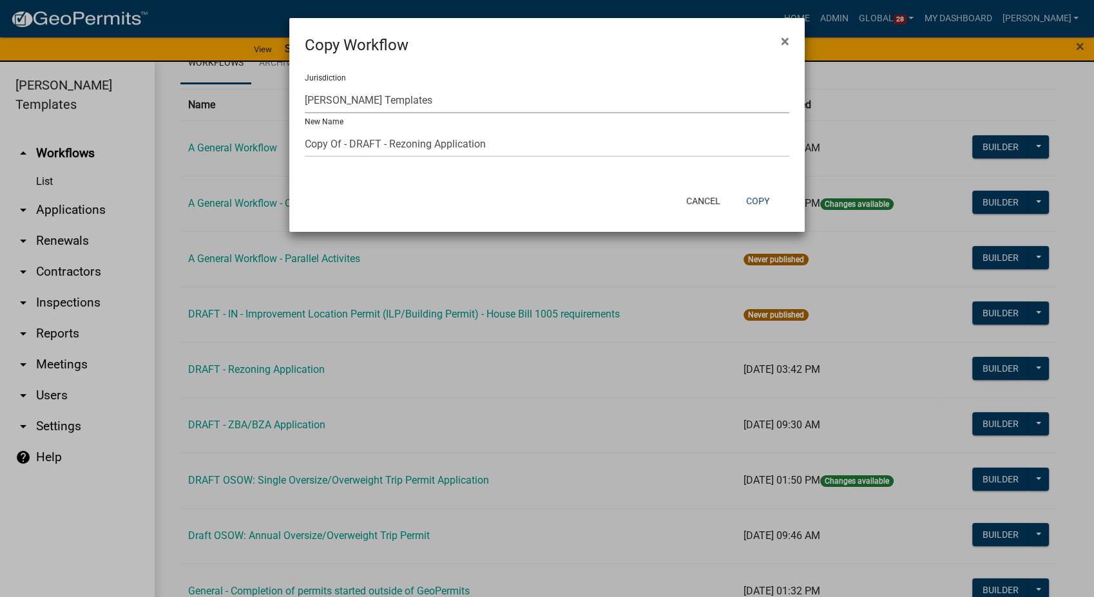
click at [422, 103] on select "[GEOGRAPHIC_DATA], [US_STATE] (Canceled) [GEOGRAPHIC_DATA], [US_STATE] [GEOGRAP…" at bounding box center [547, 100] width 484 height 26
select select "21c07232-a5b2-46a5-8e33-38e61fb8637a"
click at [305, 87] on select "[GEOGRAPHIC_DATA], [US_STATE] (Canceled) [GEOGRAPHIC_DATA], [US_STATE] [GEOGRAP…" at bounding box center [547, 100] width 484 height 26
click at [755, 195] on button "Copy" at bounding box center [758, 200] width 44 height 23
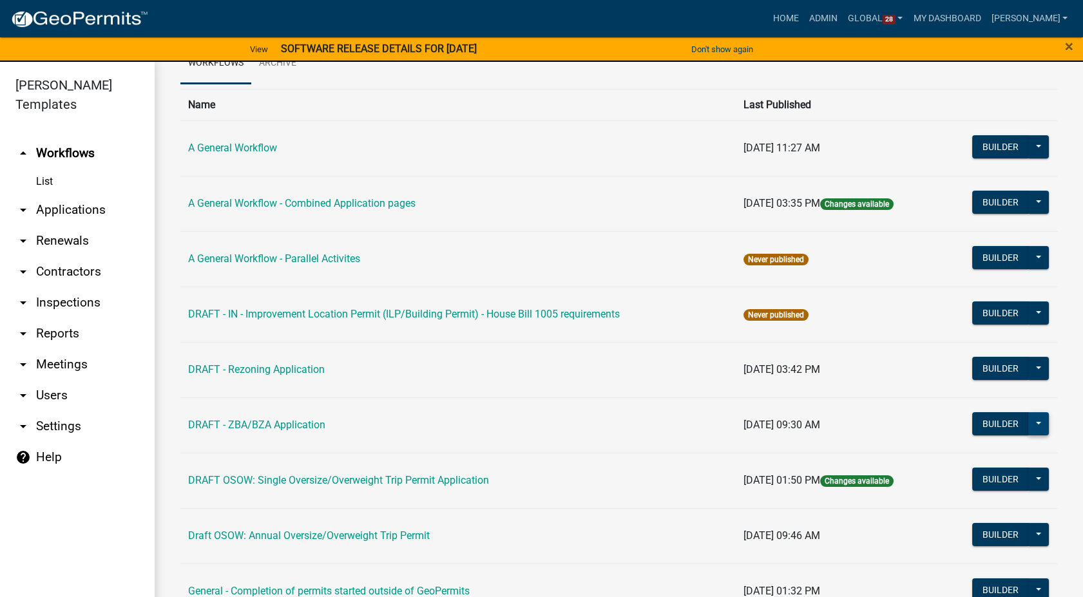
click at [1036, 415] on button at bounding box center [1038, 423] width 21 height 23
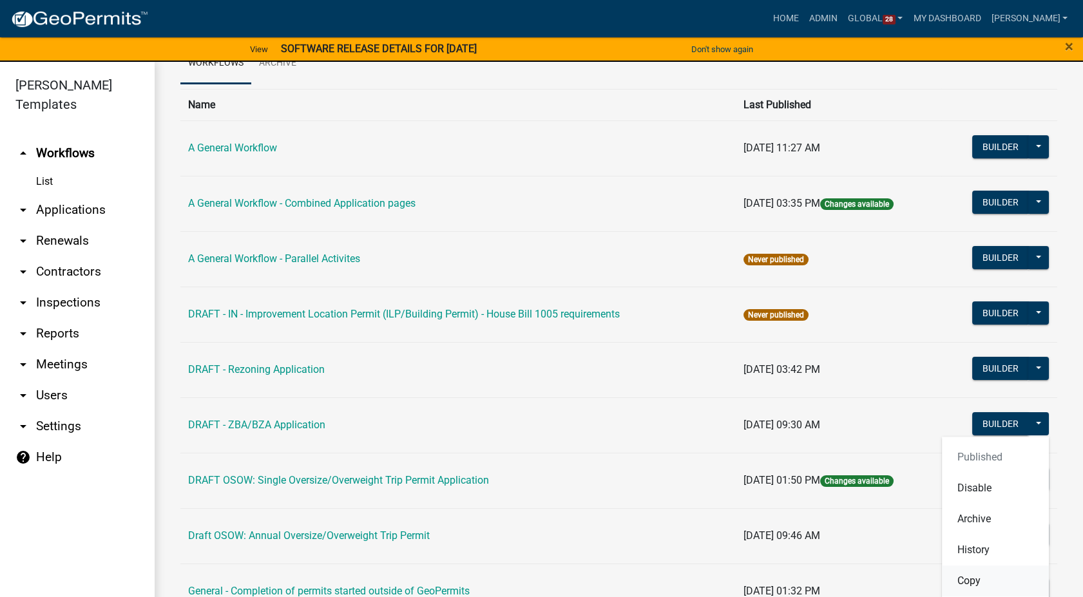
click at [967, 575] on button "Copy" at bounding box center [995, 581] width 107 height 31
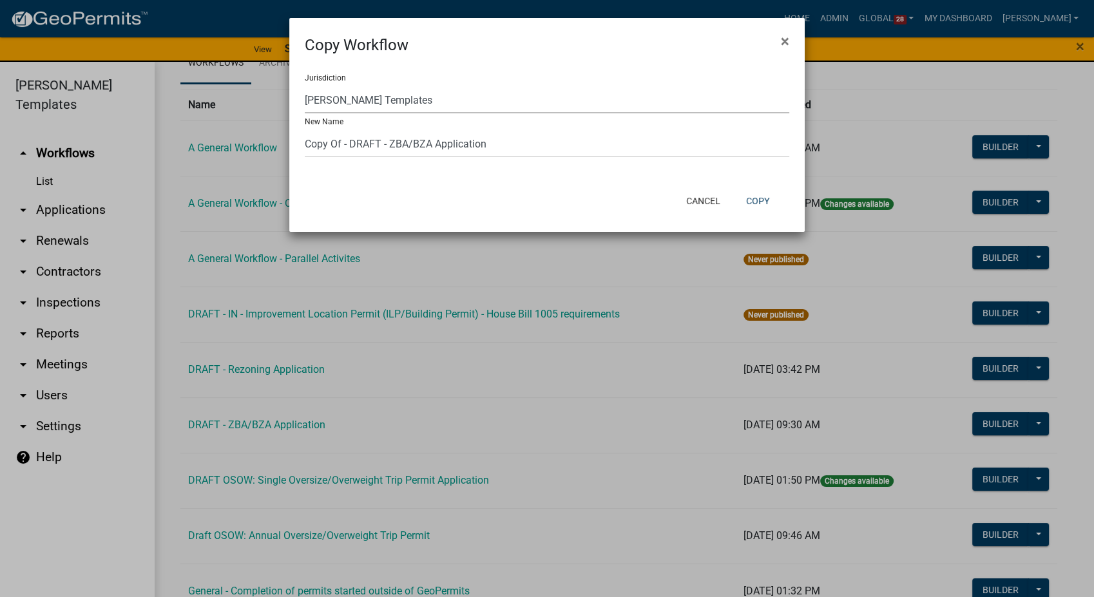
click at [415, 97] on select "[GEOGRAPHIC_DATA], [US_STATE] (Canceled) [GEOGRAPHIC_DATA], [US_STATE] [GEOGRAP…" at bounding box center [547, 100] width 484 height 26
select select "21c07232-a5b2-46a5-8e33-38e61fb8637a"
click at [305, 87] on select "[GEOGRAPHIC_DATA], [US_STATE] (Canceled) [GEOGRAPHIC_DATA], [US_STATE] [GEOGRAP…" at bounding box center [547, 100] width 484 height 26
click at [768, 192] on button "Copy" at bounding box center [758, 200] width 44 height 23
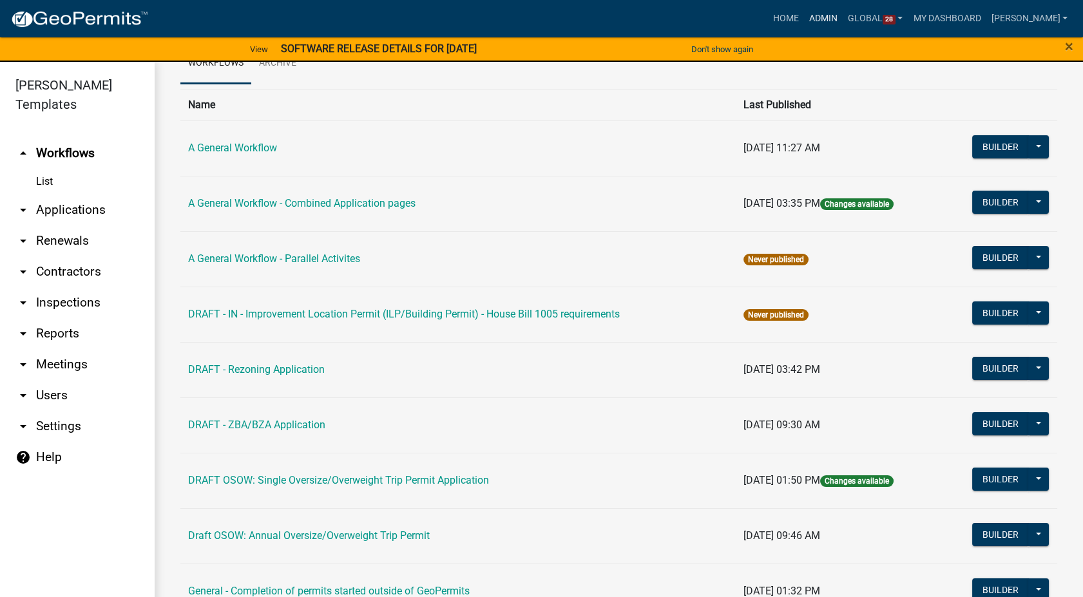
click at [843, 12] on link "Admin" at bounding box center [823, 18] width 39 height 24
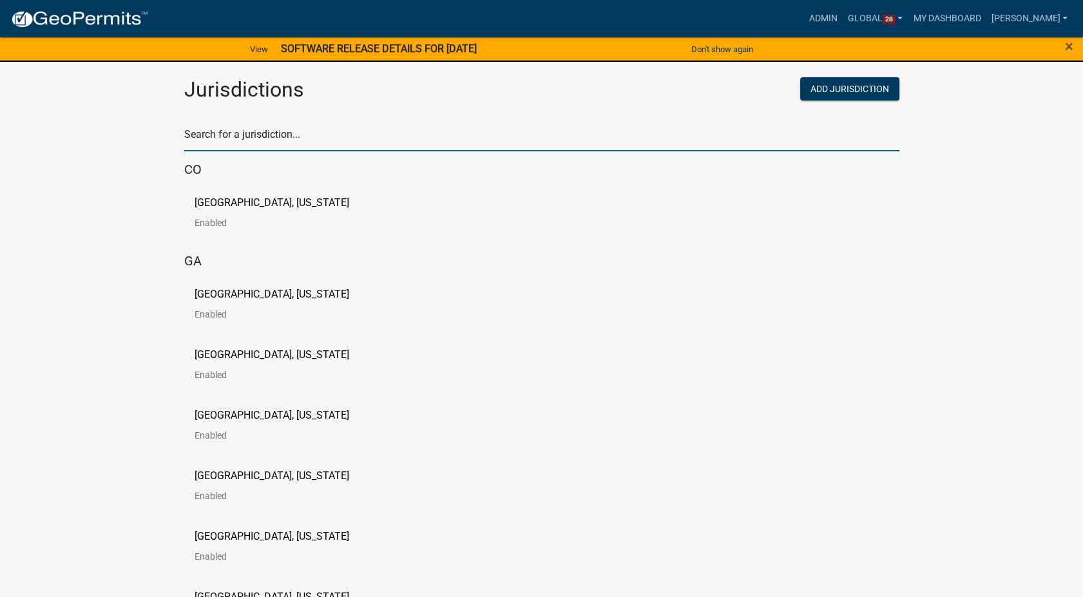
click at [246, 145] on input "text" at bounding box center [541, 138] width 715 height 26
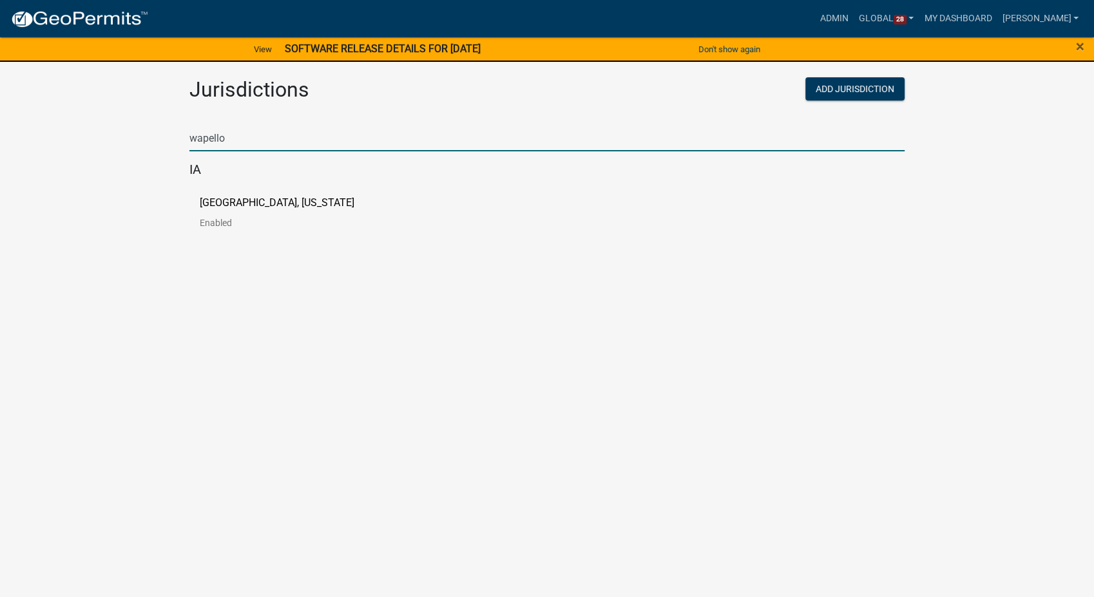
type input "wapello"
click at [208, 205] on p "[GEOGRAPHIC_DATA], [US_STATE]" at bounding box center [277, 203] width 155 height 10
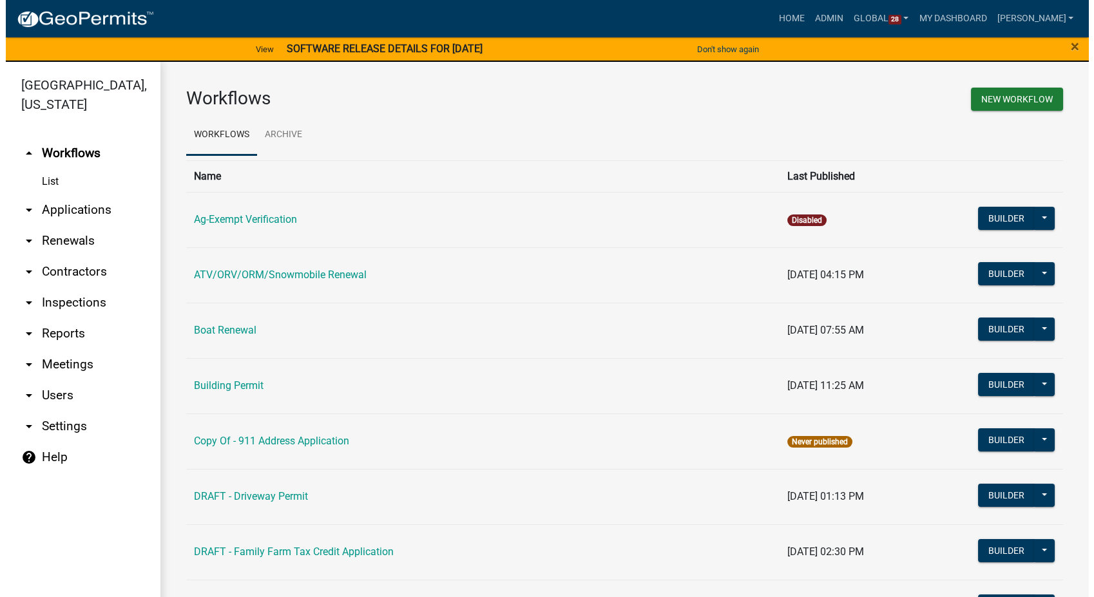
scroll to position [71, 0]
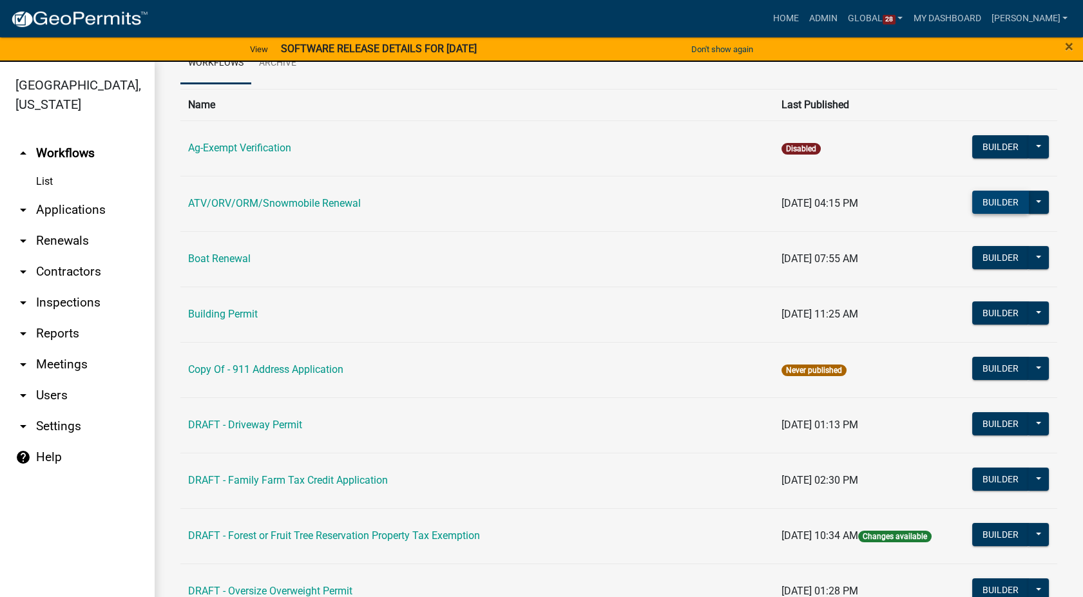
click at [972, 205] on button "Builder" at bounding box center [1000, 202] width 57 height 23
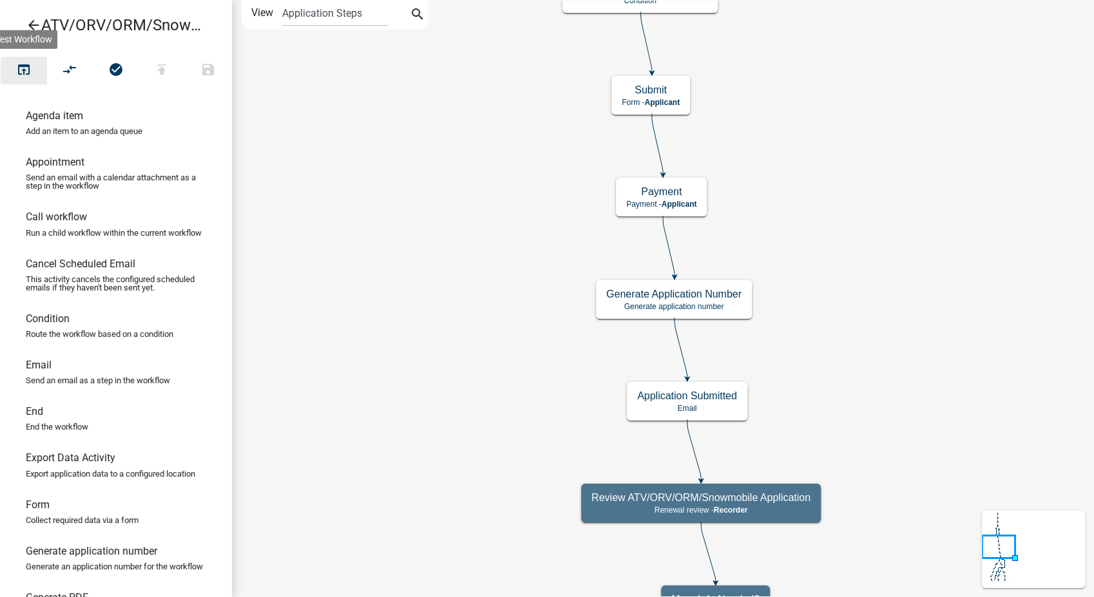
click at [19, 72] on icon "open_in_browser" at bounding box center [23, 71] width 15 height 18
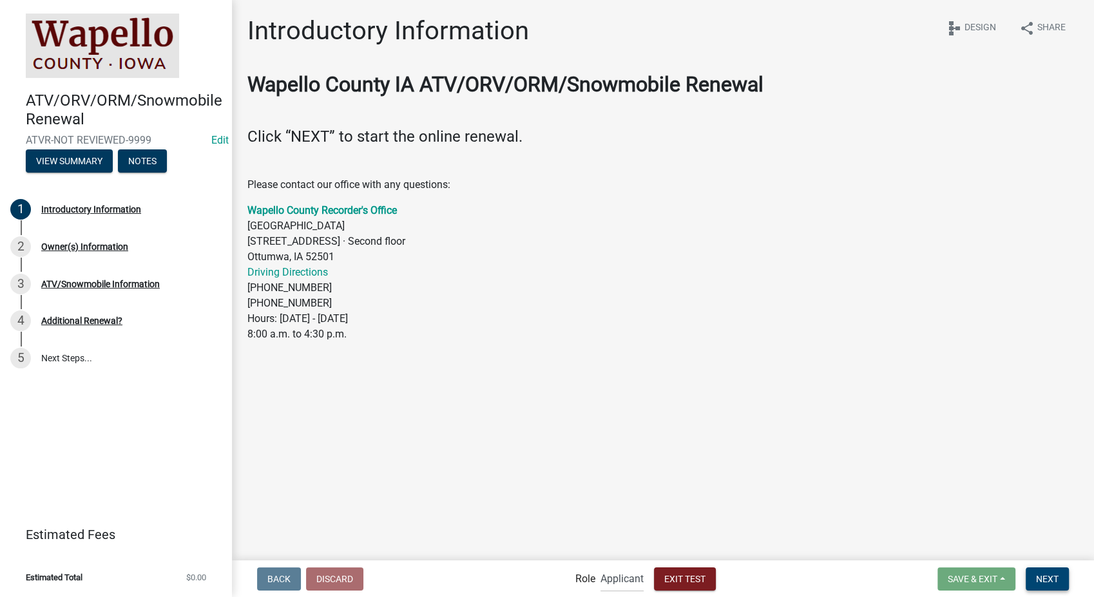
click at [1061, 585] on button "Next" at bounding box center [1046, 578] width 43 height 23
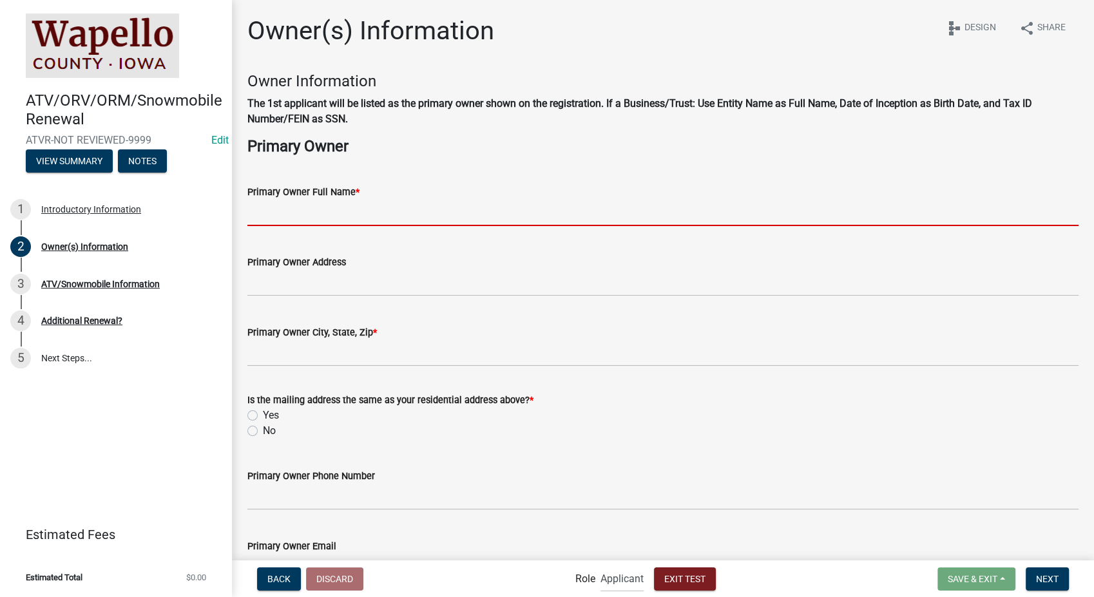
click at [309, 204] on input "Primary Owner Full Name *" at bounding box center [662, 213] width 831 height 26
type input "[PERSON_NAME]"
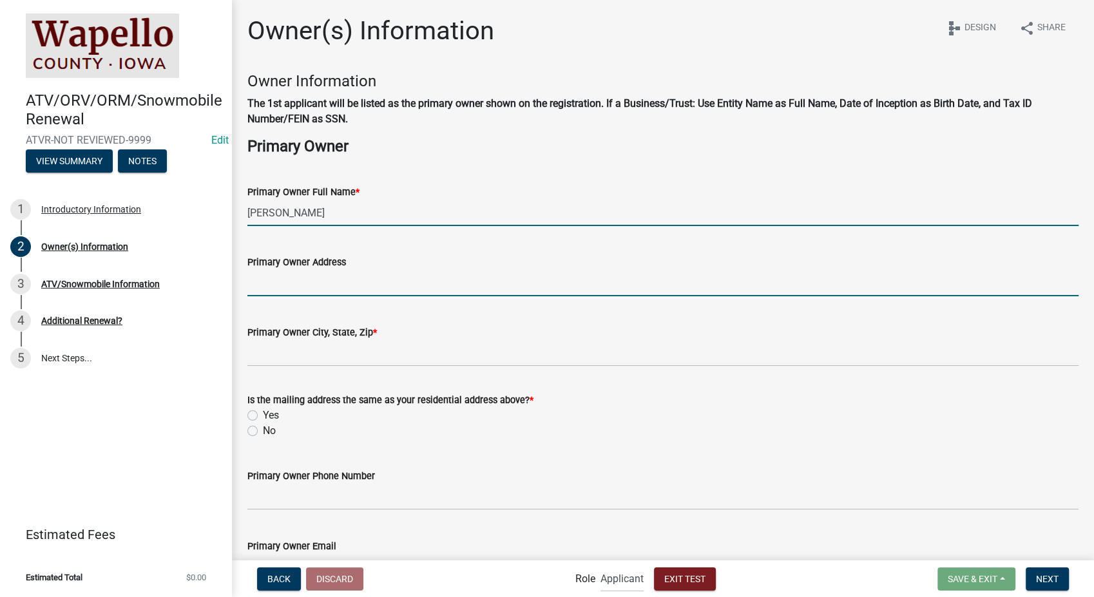
type input "[STREET_ADDRESS]"
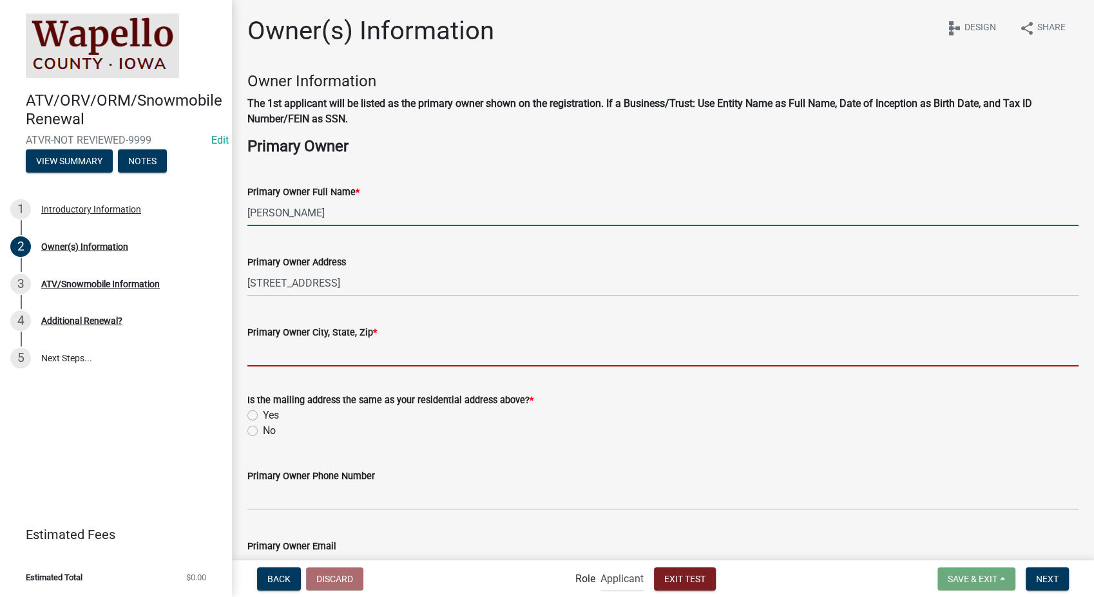
type input "[STREET_ADDRESS][PERSON_NAME]"
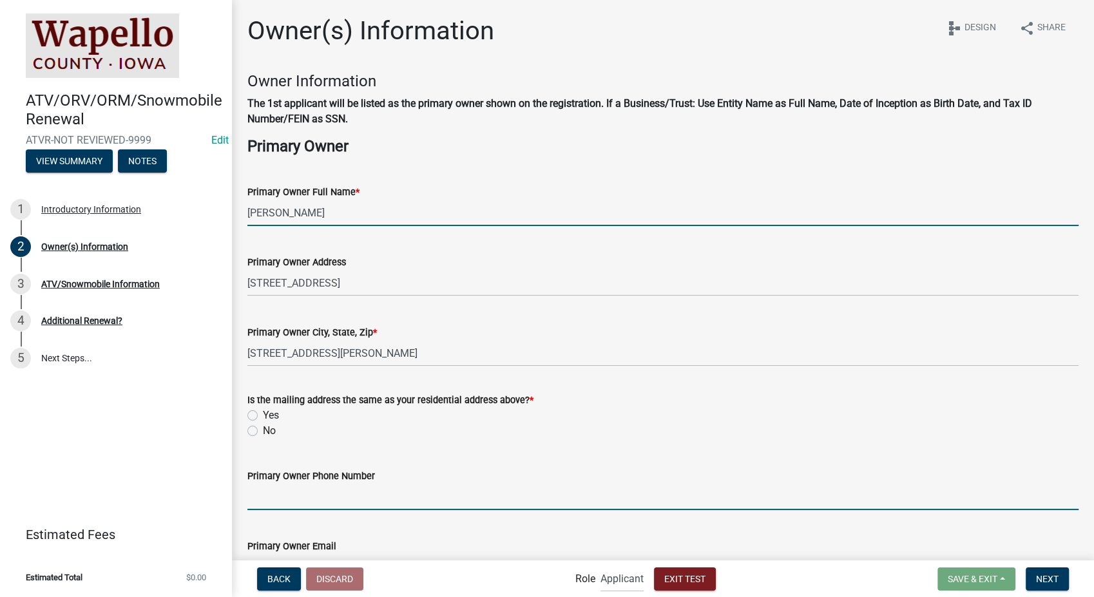
type input "8127861368"
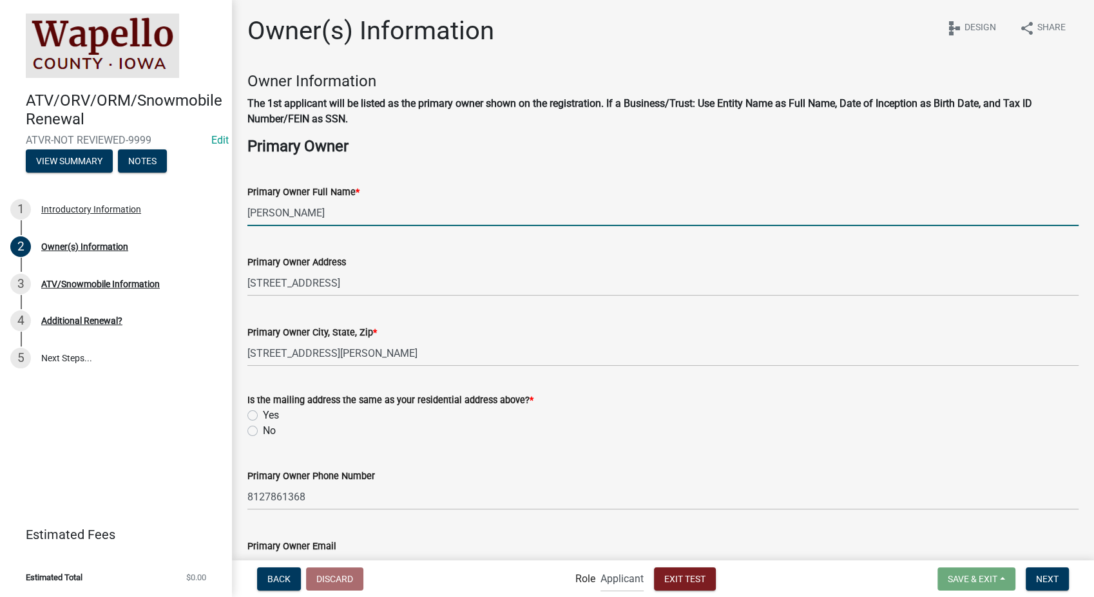
type input "[EMAIL_ADDRESS][DOMAIN_NAME]"
type input "[DATE]"
type input "IN"
type input "5555555505"
select select "10"
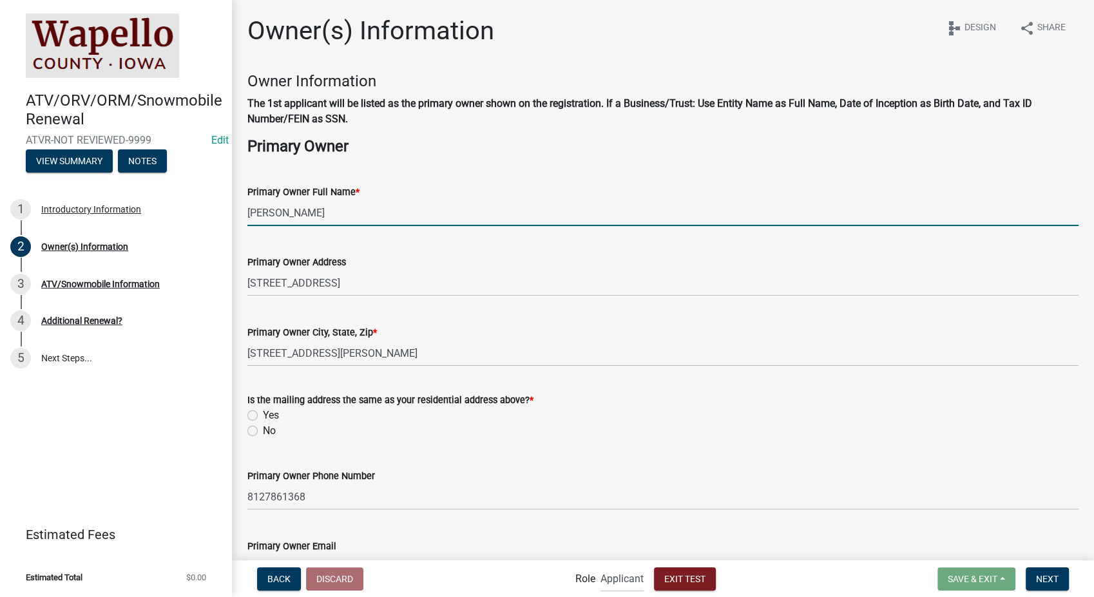
select select "2025"
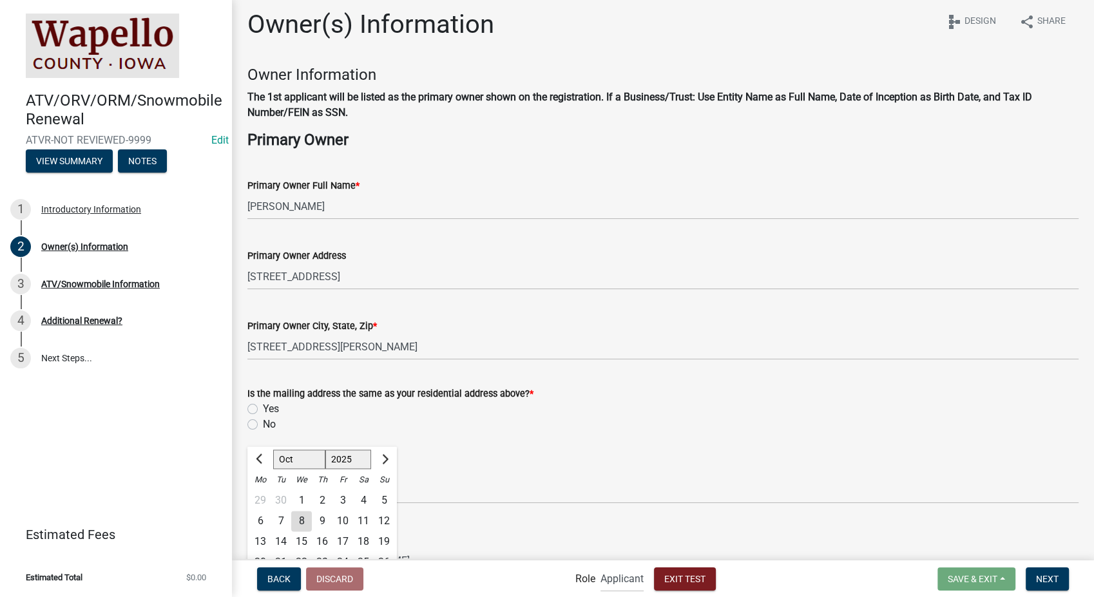
scroll to position [149, 0]
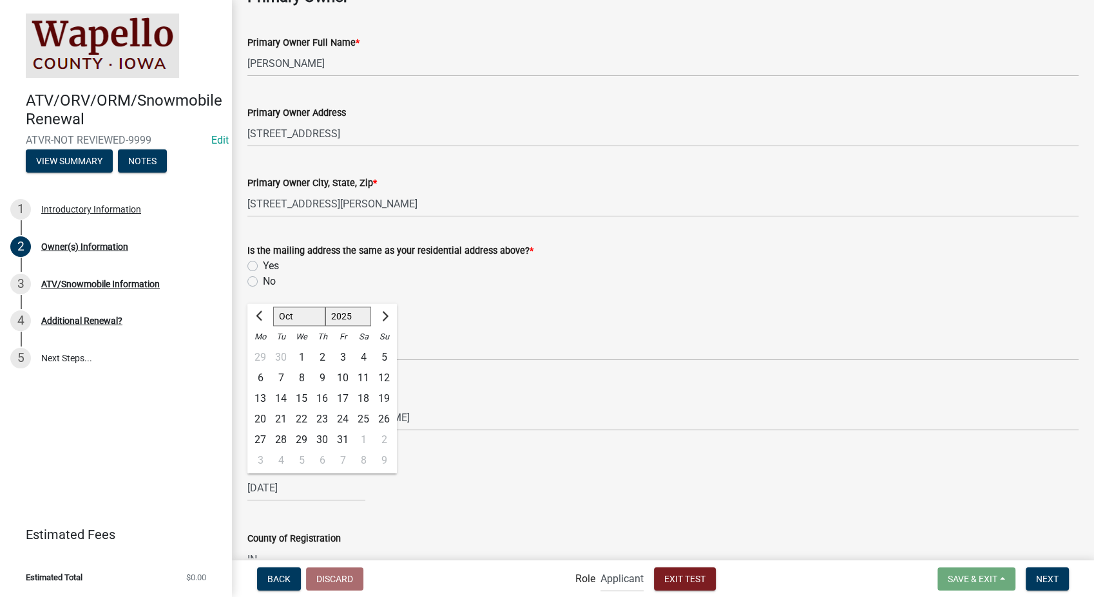
click at [263, 265] on label "Yes" at bounding box center [271, 265] width 16 height 15
click at [263, 265] on input "Yes" at bounding box center [267, 262] width 8 height 8
radio input "true"
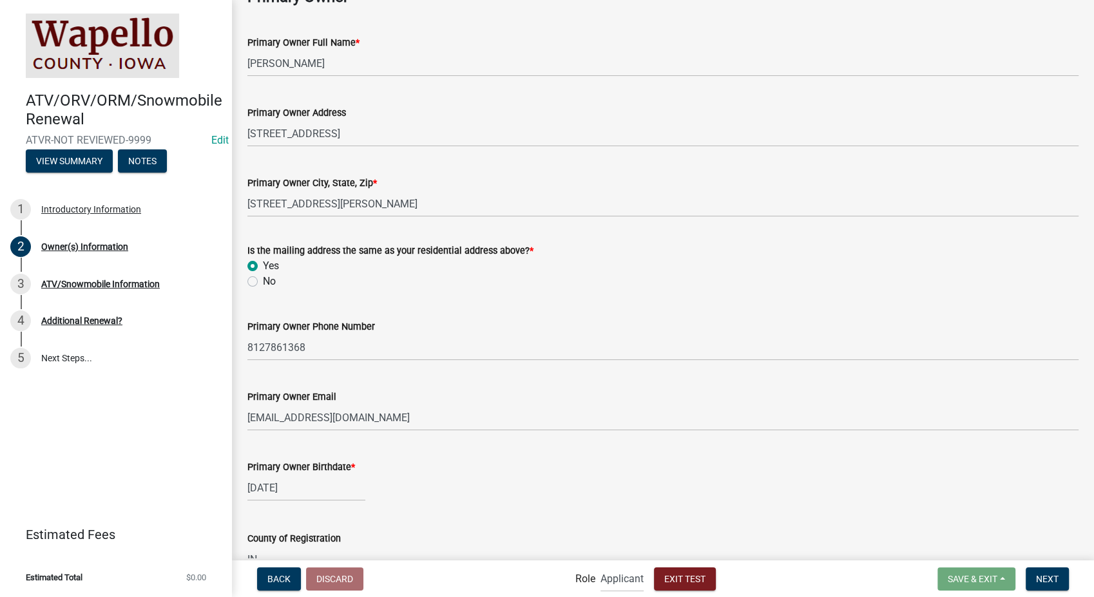
scroll to position [436, 0]
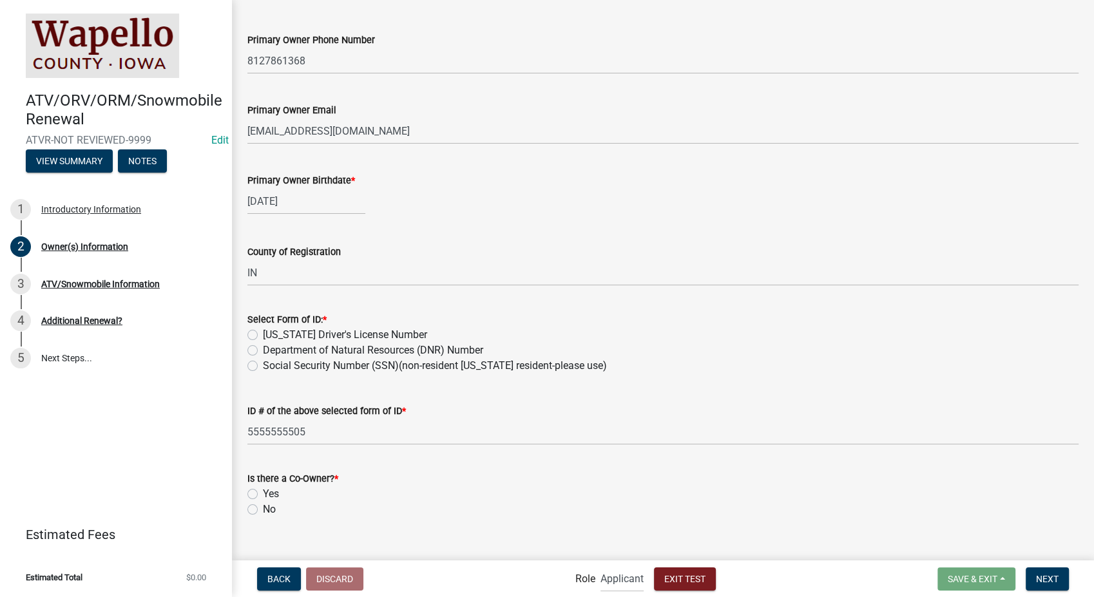
click at [263, 331] on label "[US_STATE] Driver's License Number" at bounding box center [345, 334] width 164 height 15
click at [263, 331] on input "[US_STATE] Driver's License Number" at bounding box center [267, 331] width 8 height 8
radio input "true"
click at [263, 509] on label "No" at bounding box center [269, 509] width 13 height 15
click at [263, 509] on input "No" at bounding box center [267, 506] width 8 height 8
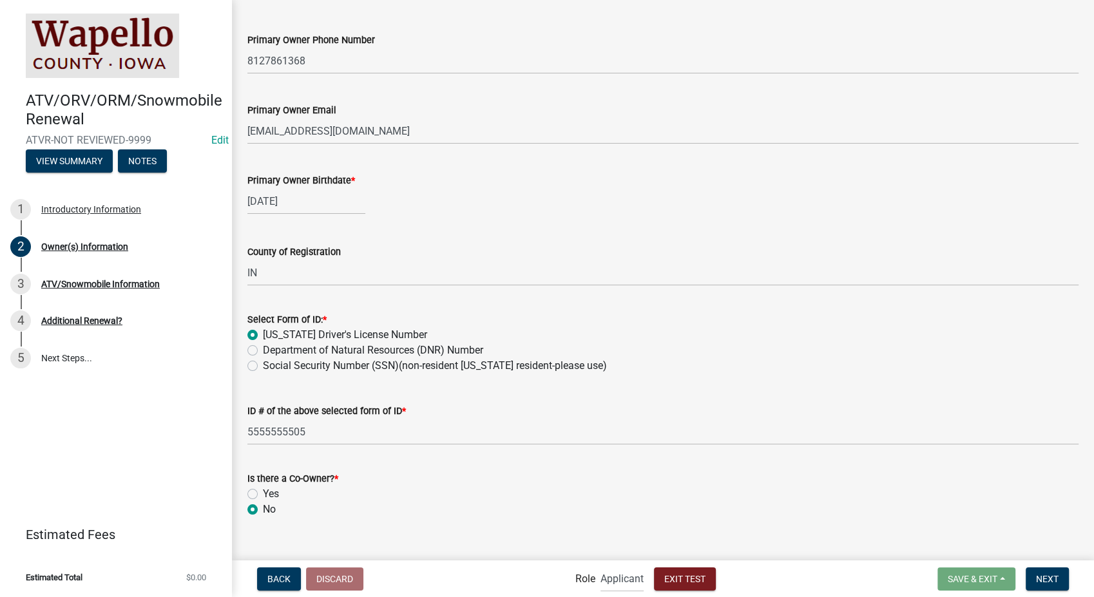
radio input "true"
click at [1048, 578] on span "Next" at bounding box center [1047, 578] width 23 height 10
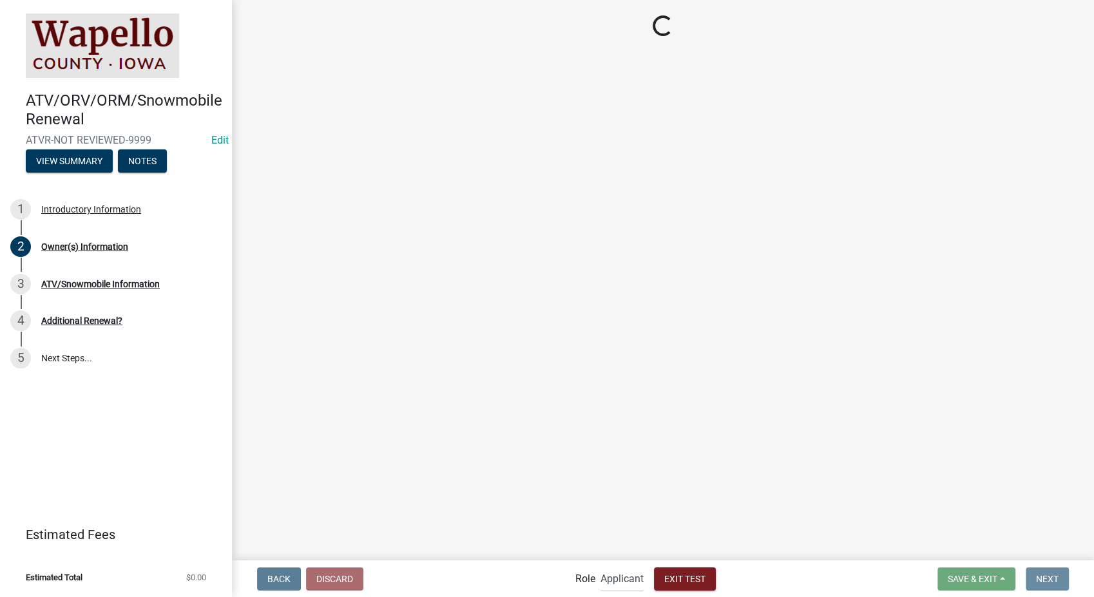
scroll to position [0, 0]
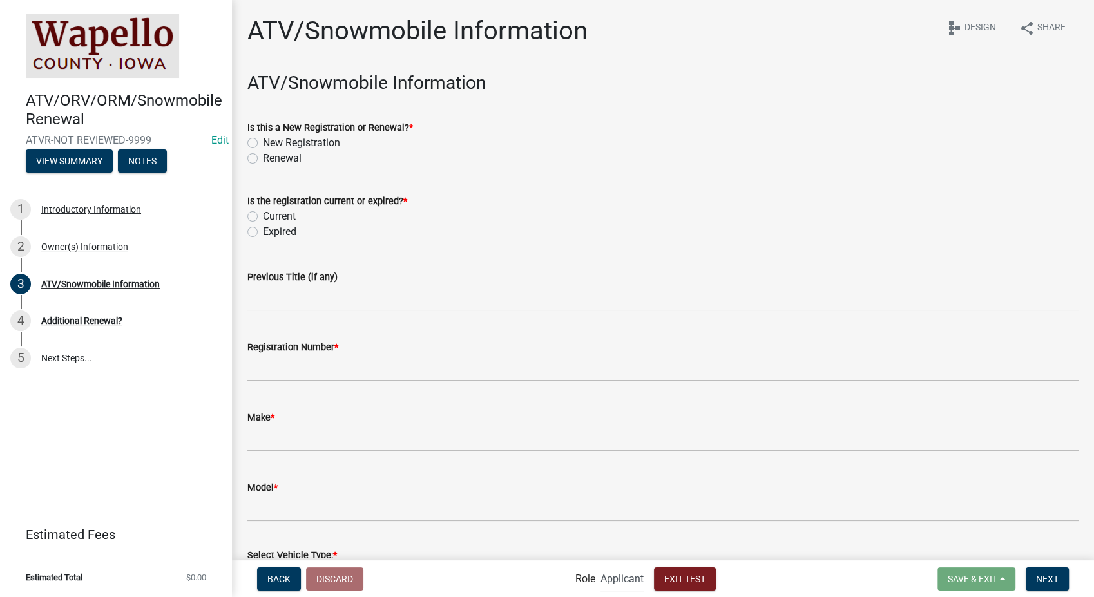
click at [263, 155] on label "Renewal" at bounding box center [282, 158] width 39 height 15
click at [263, 155] on input "Renewal" at bounding box center [267, 155] width 8 height 8
radio input "true"
click at [263, 229] on label "Expired" at bounding box center [279, 231] width 33 height 15
click at [263, 229] on input "Expired" at bounding box center [267, 228] width 8 height 8
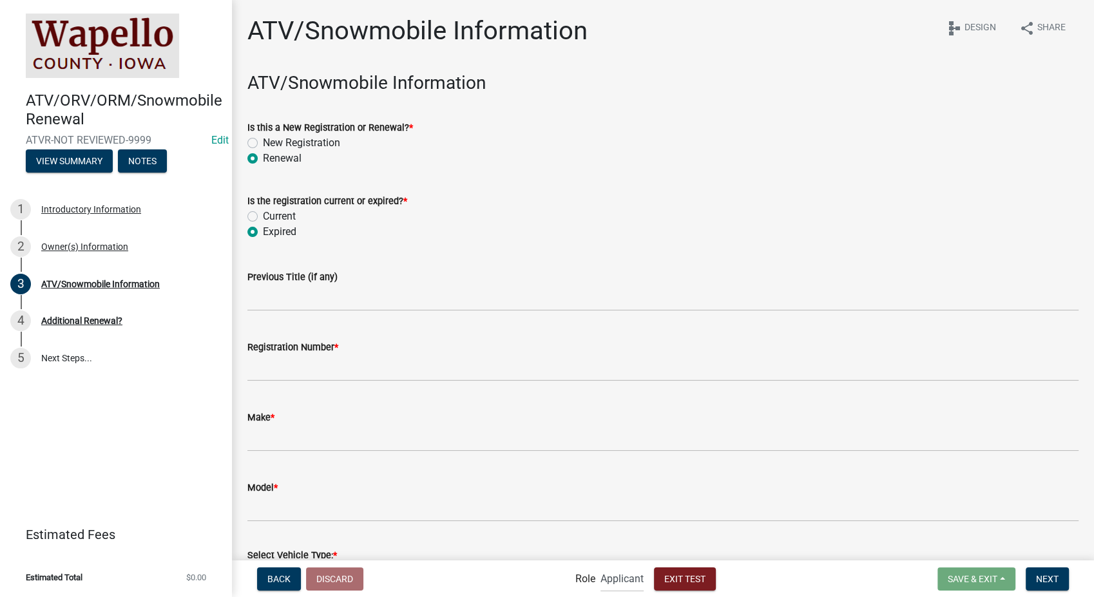
radio input "true"
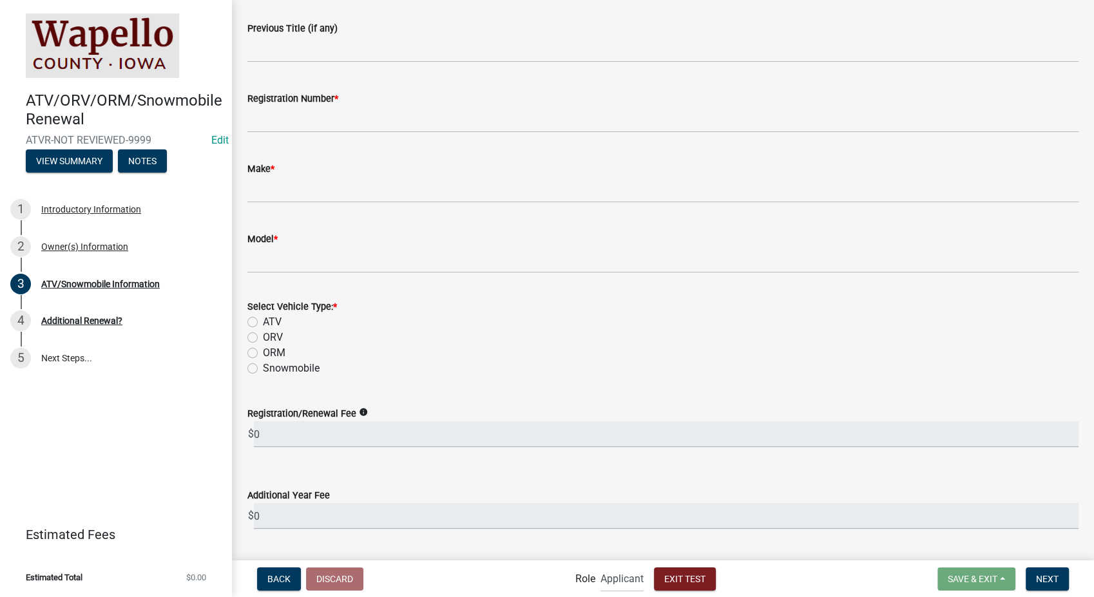
scroll to position [254, 0]
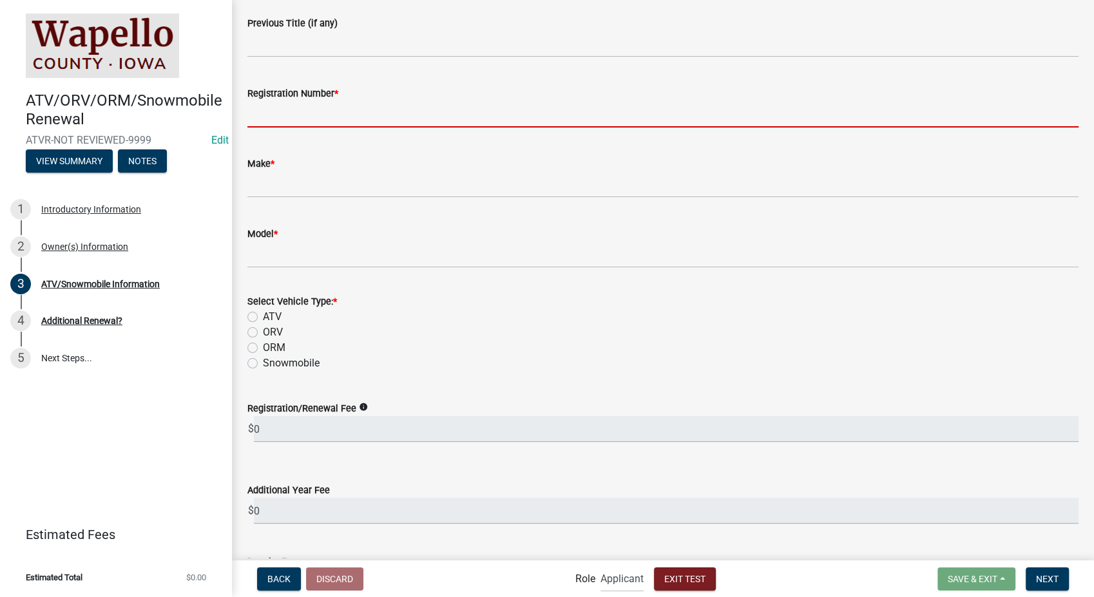
click at [293, 119] on input "Registration Number *" at bounding box center [662, 114] width 831 height 26
type input "WAIA-2023-452"
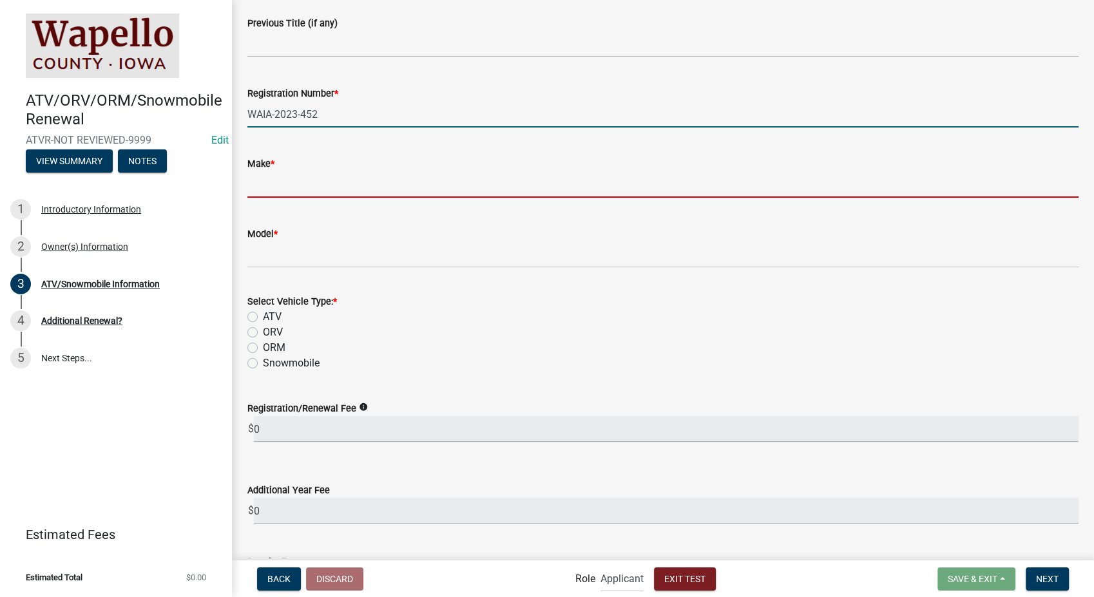
type input "vizio"
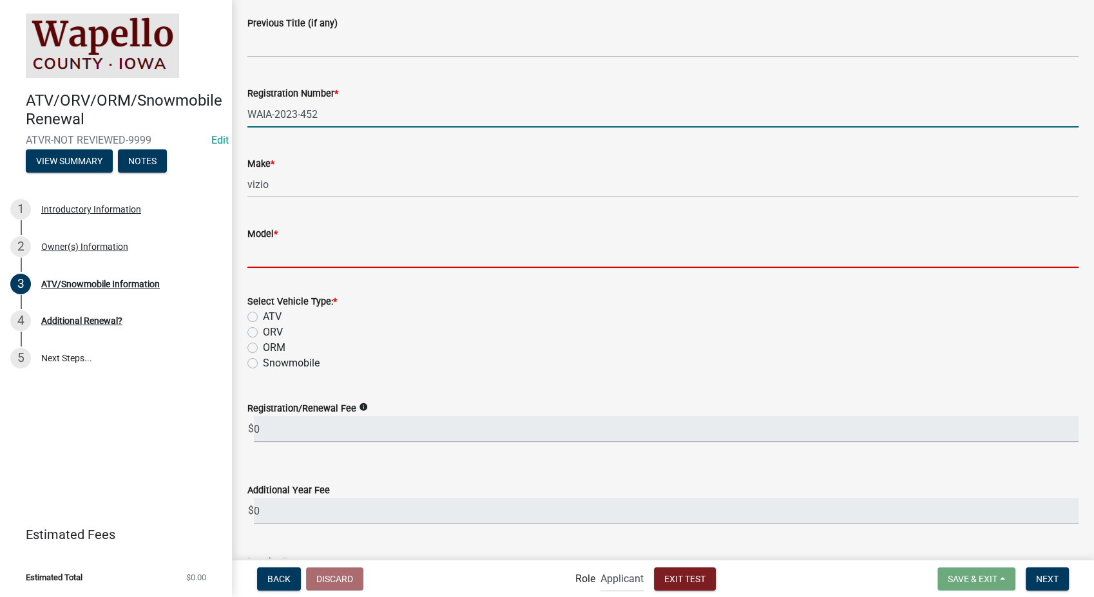
type input "yeet"
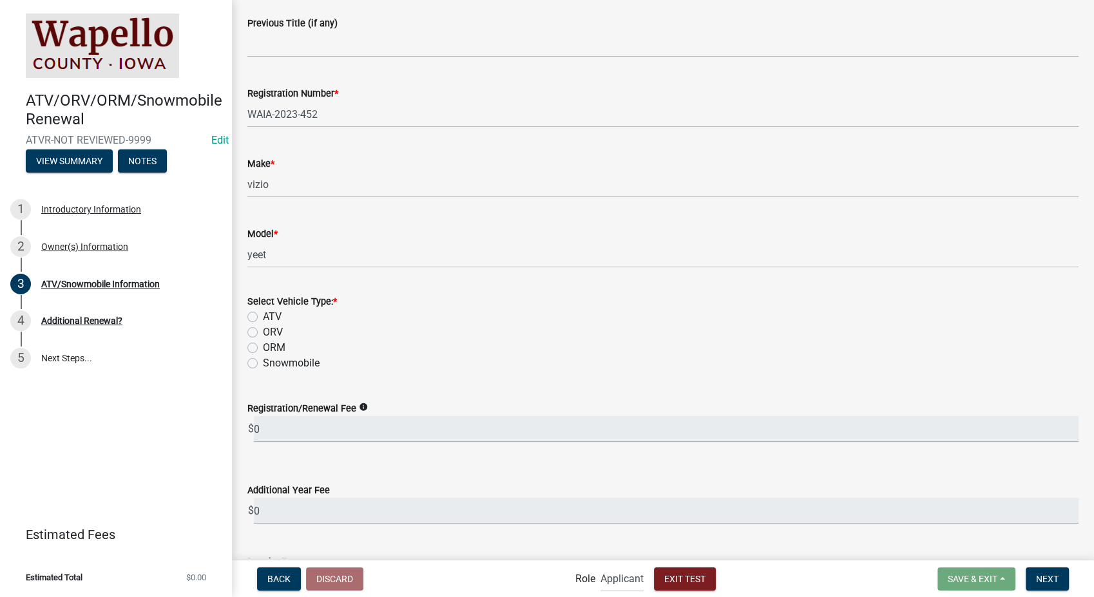
click at [263, 317] on label "ATV" at bounding box center [272, 316] width 19 height 15
click at [263, 317] on input "ATV" at bounding box center [267, 313] width 8 height 8
radio input "true"
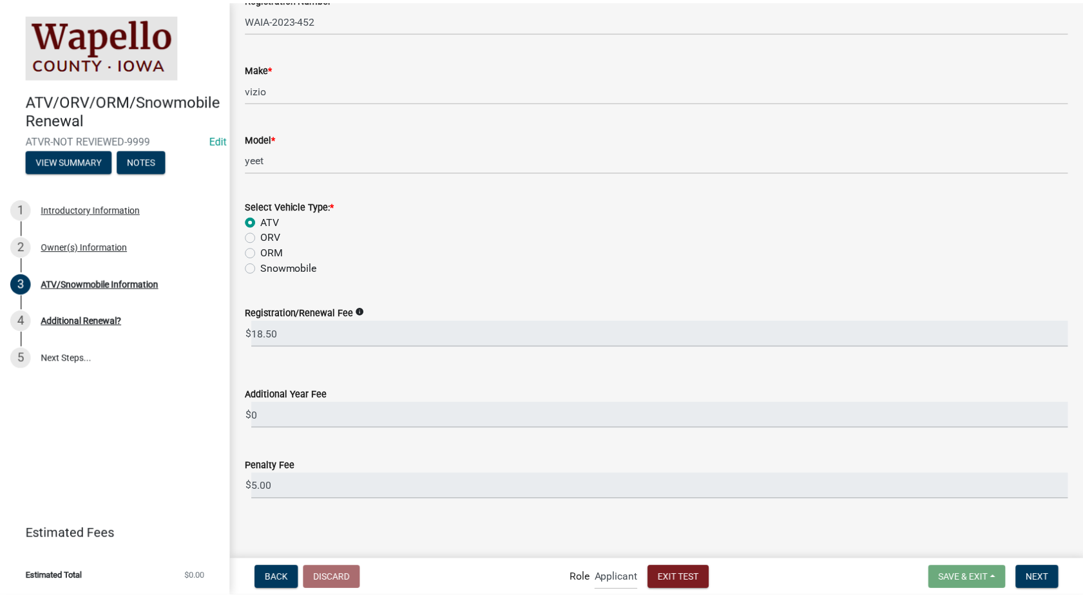
scroll to position [352, 0]
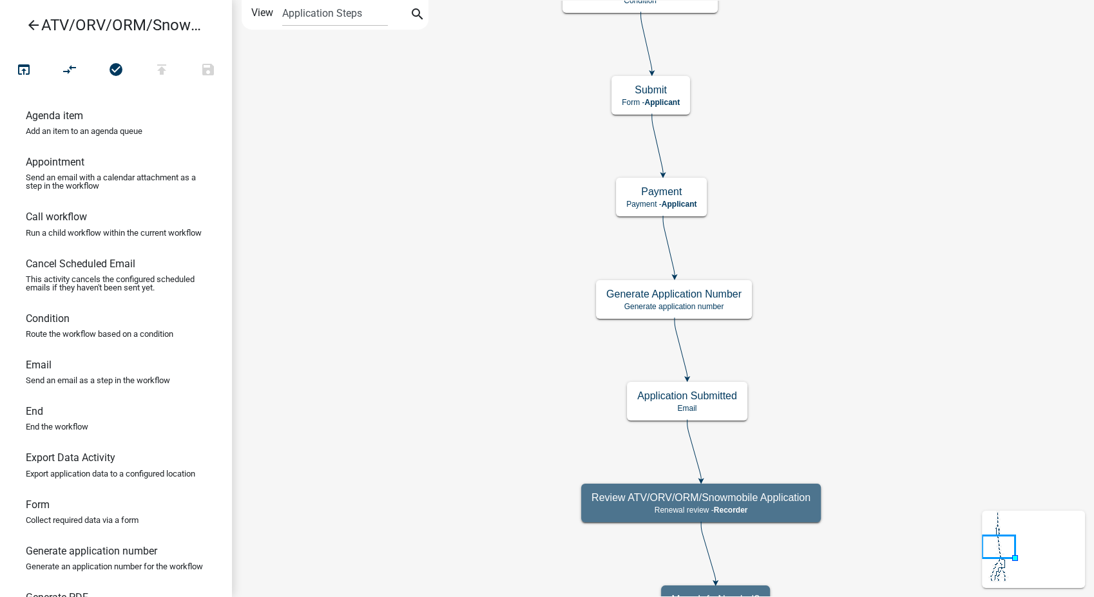
click at [26, 23] on icon "arrow_back" at bounding box center [33, 26] width 15 height 18
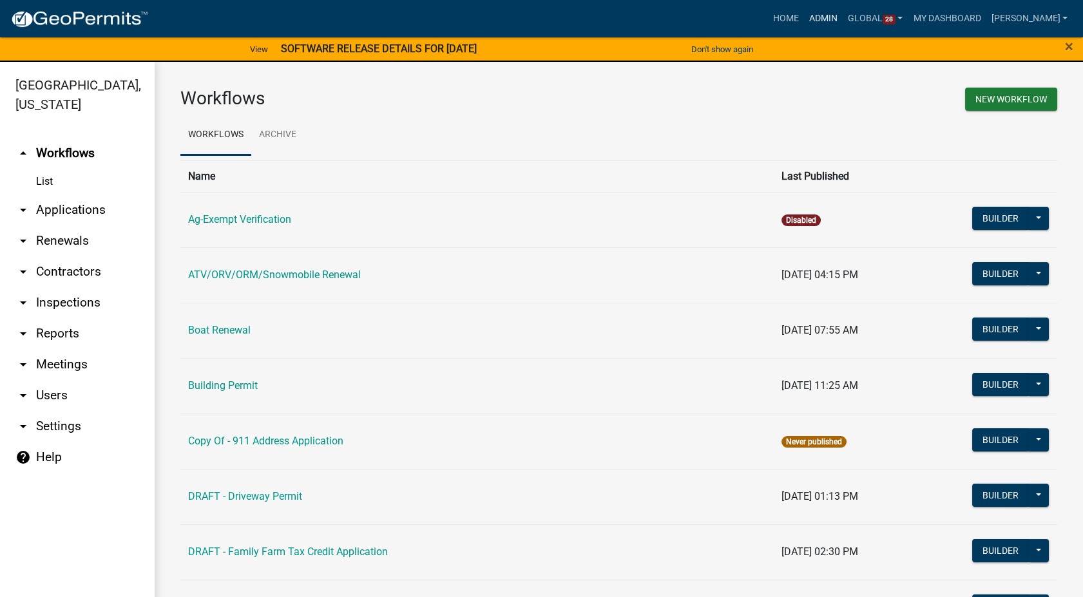
click at [837, 14] on link "Admin" at bounding box center [823, 18] width 39 height 24
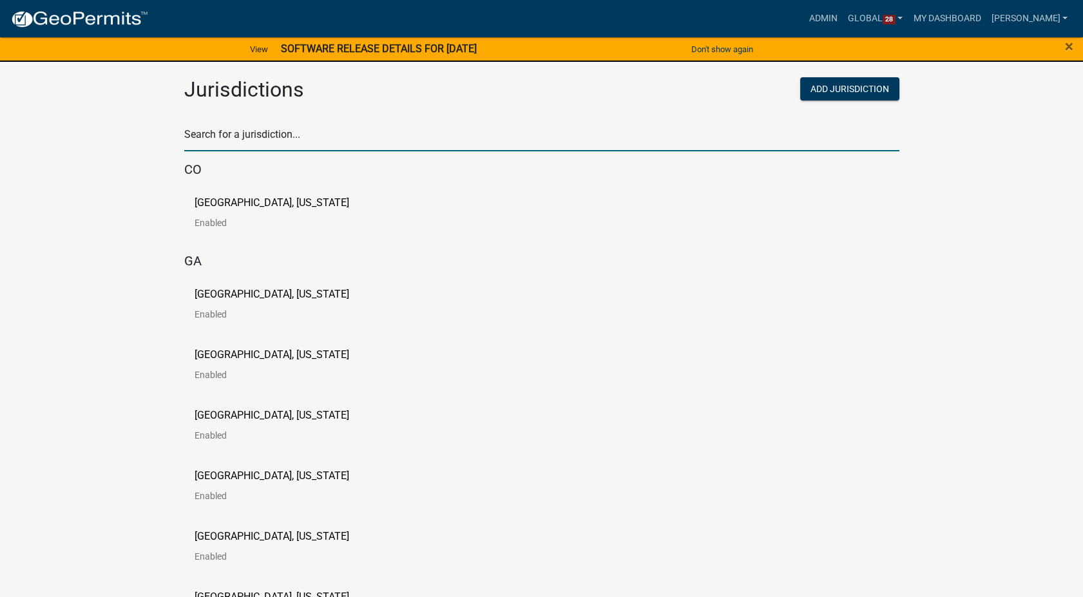
click at [294, 136] on input "text" at bounding box center [541, 138] width 715 height 26
click at [559, 312] on div "[GEOGRAPHIC_DATA], [US_STATE] Enabled" at bounding box center [541, 309] width 715 height 61
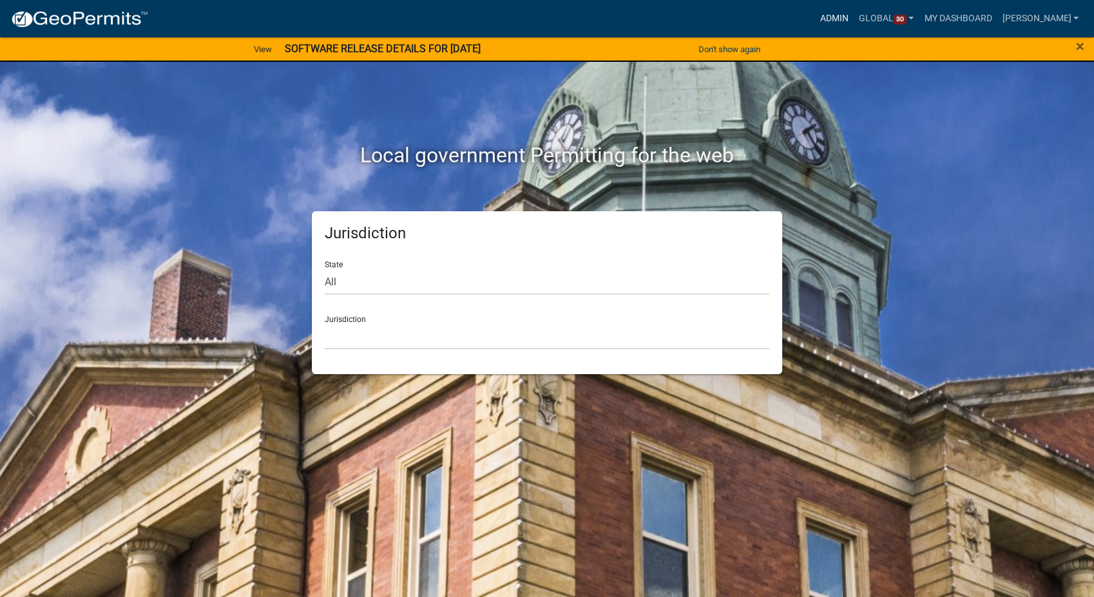
click at [853, 17] on link "Admin" at bounding box center [834, 18] width 39 height 24
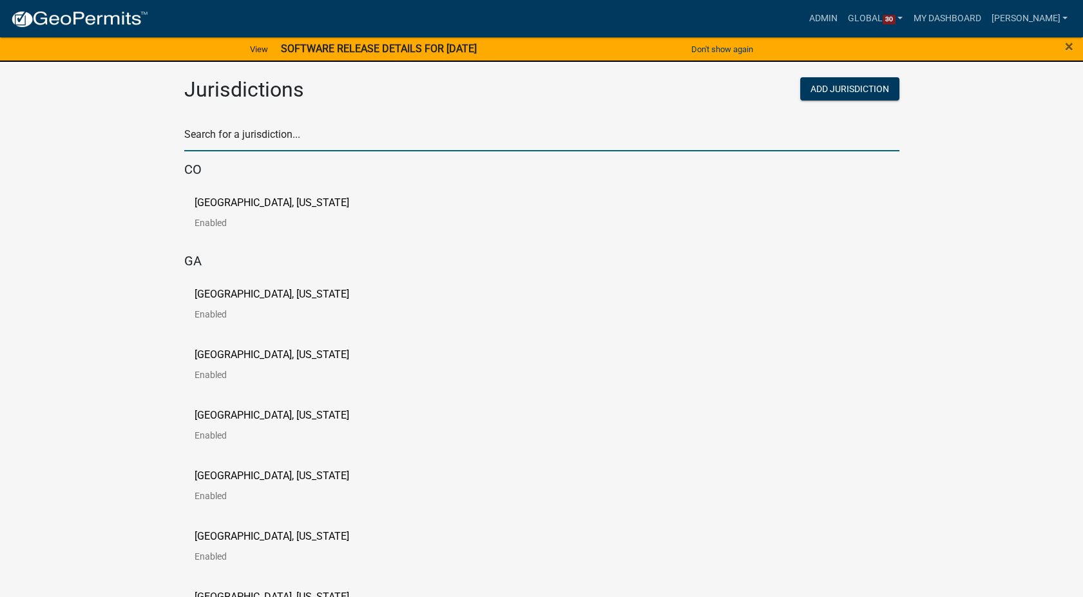
click at [258, 136] on input "text" at bounding box center [541, 138] width 715 height 26
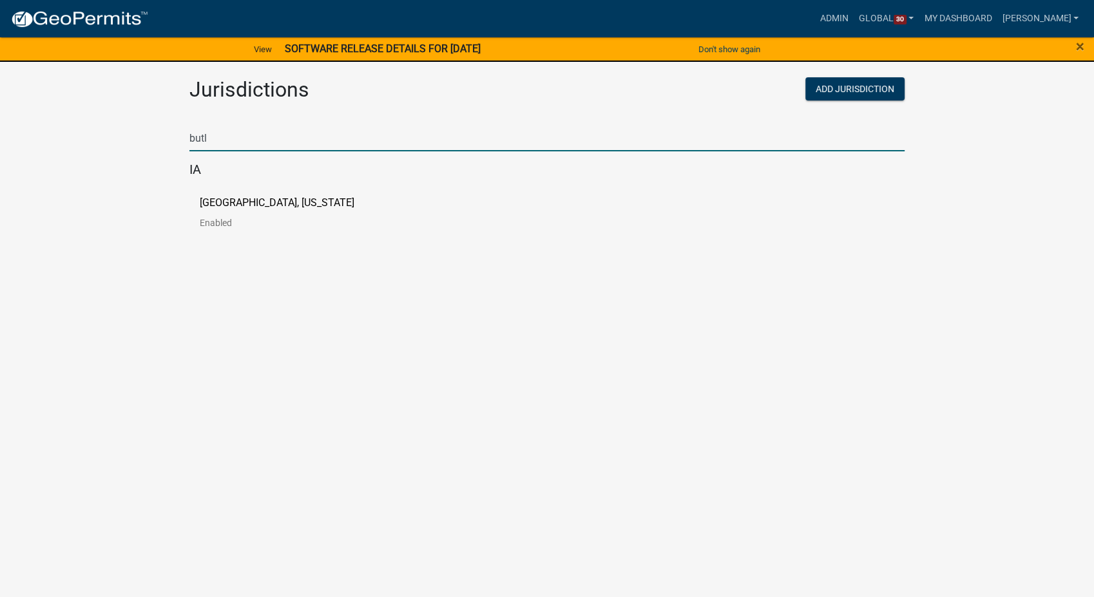
type input "butl"
click at [212, 207] on p "[GEOGRAPHIC_DATA], [US_STATE]" at bounding box center [277, 203] width 155 height 10
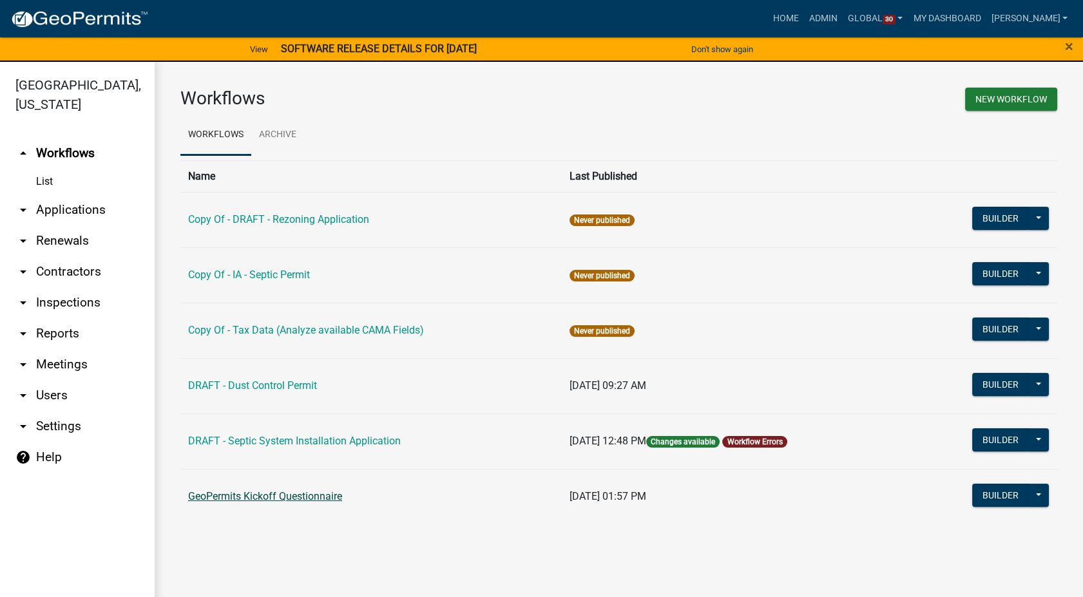
click at [309, 492] on link "GeoPermits Kickoff Questionnaire" at bounding box center [265, 496] width 154 height 12
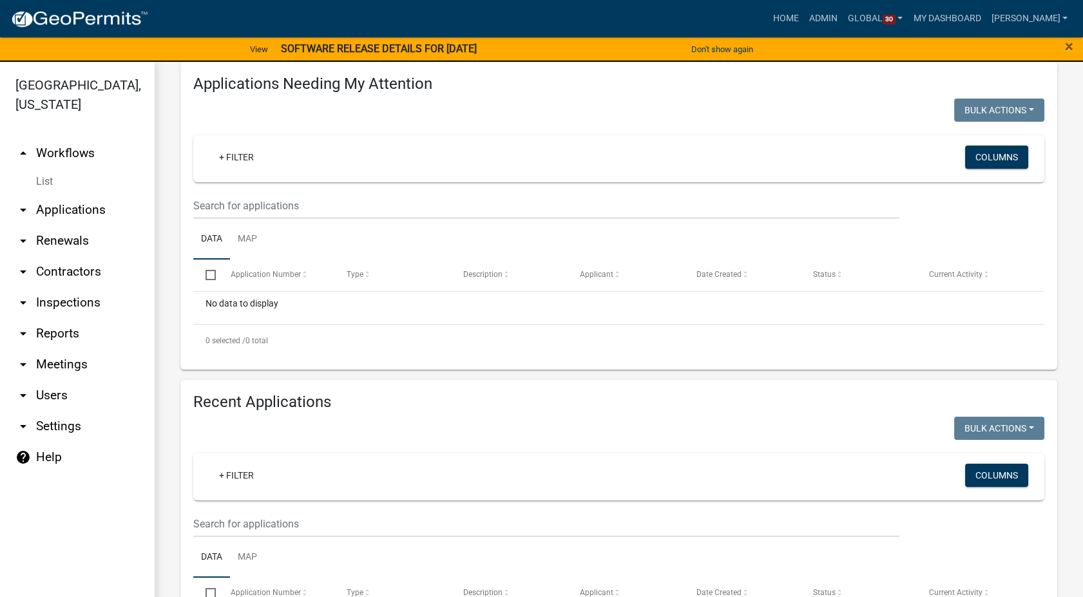
scroll to position [329, 0]
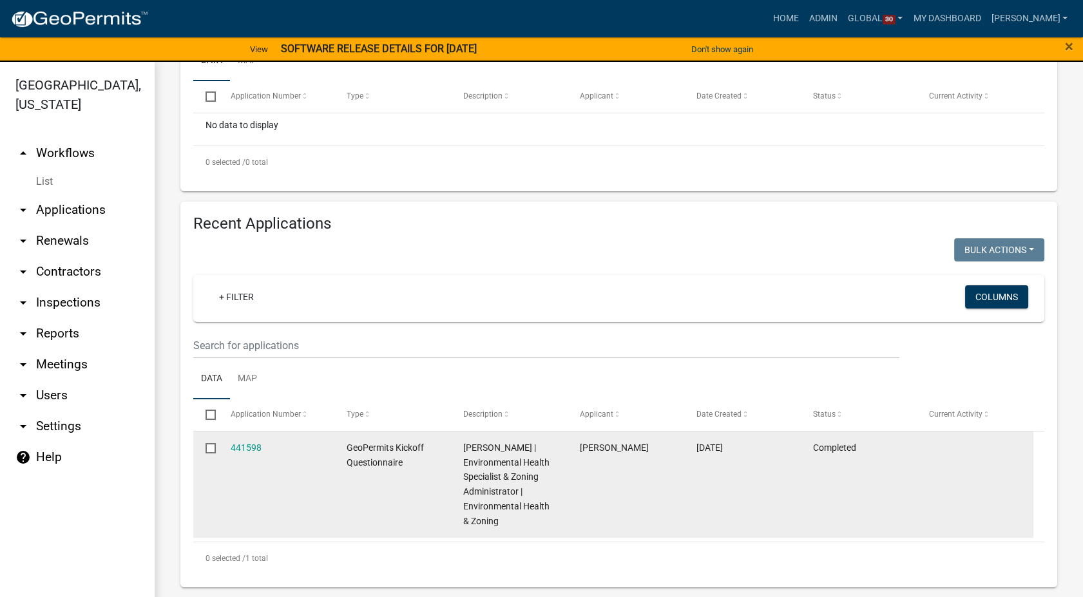
click at [245, 441] on div "441598" at bounding box center [276, 448] width 91 height 15
click at [244, 444] on link "441598" at bounding box center [246, 448] width 31 height 10
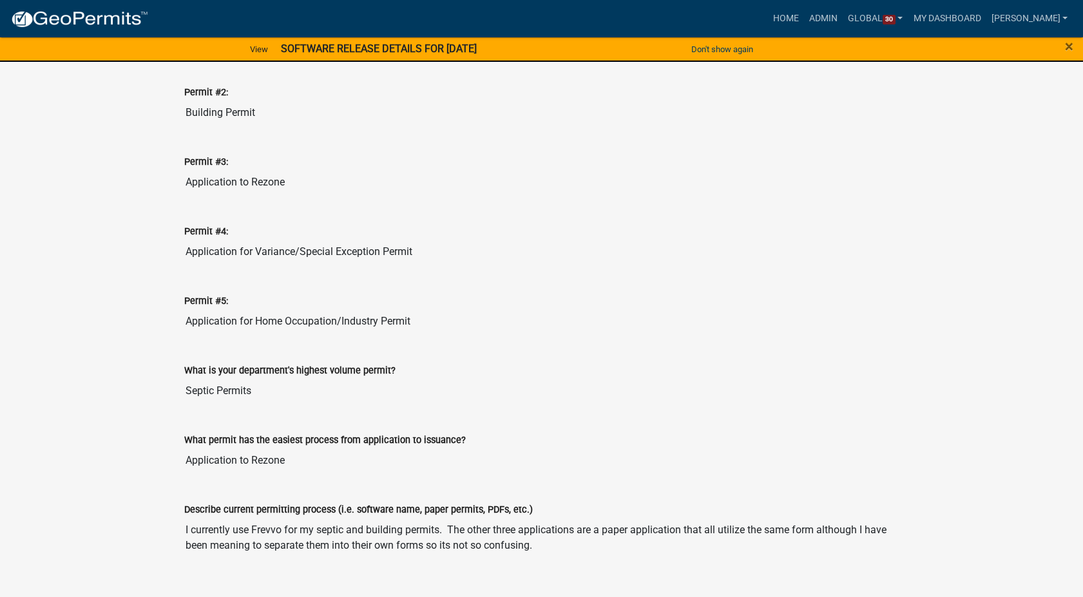
scroll to position [787, 0]
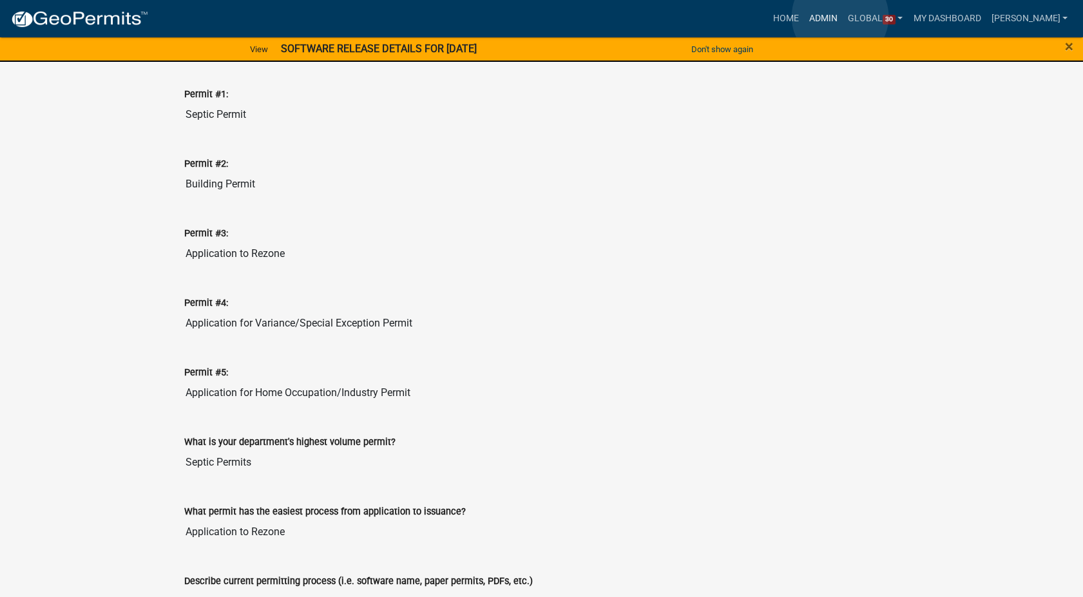
click at [840, 17] on link "Admin" at bounding box center [823, 18] width 39 height 24
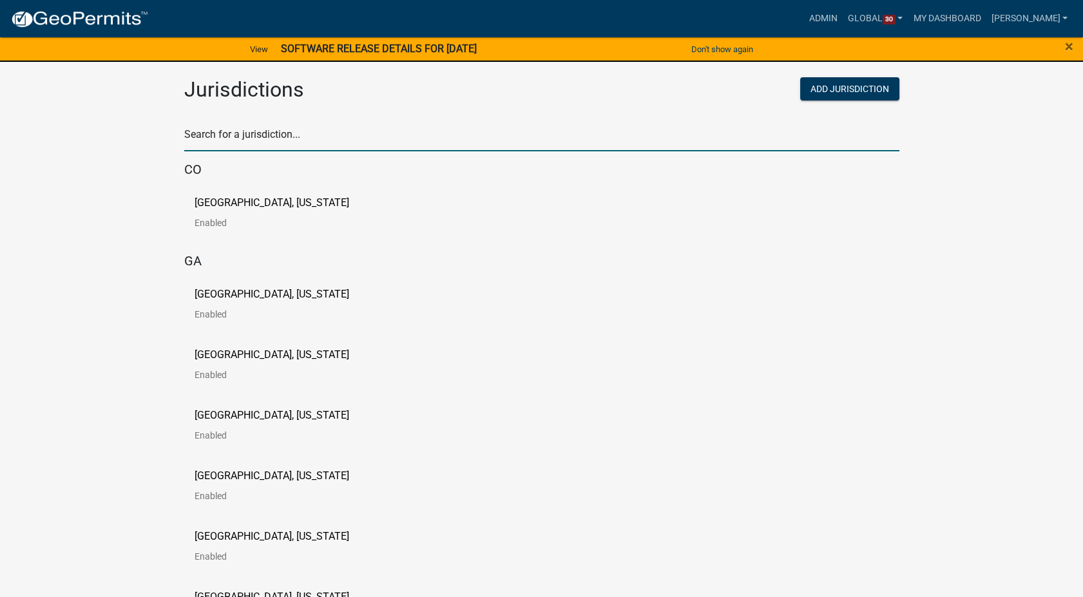
click at [295, 135] on input "text" at bounding box center [541, 138] width 715 height 26
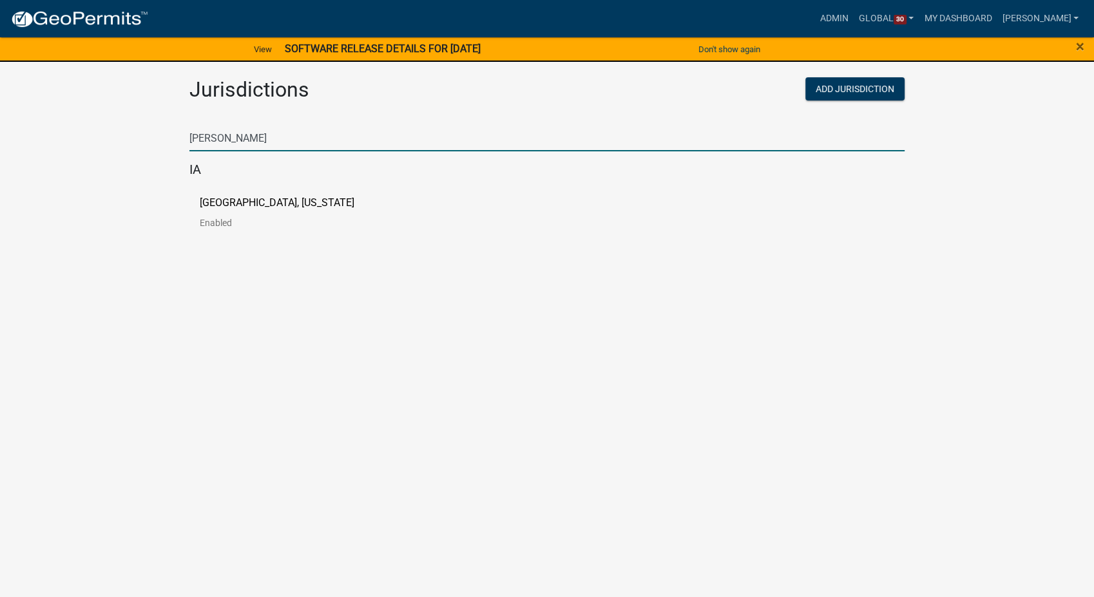
type input "[PERSON_NAME]"
click at [275, 204] on p "[GEOGRAPHIC_DATA], [US_STATE]" at bounding box center [277, 203] width 155 height 10
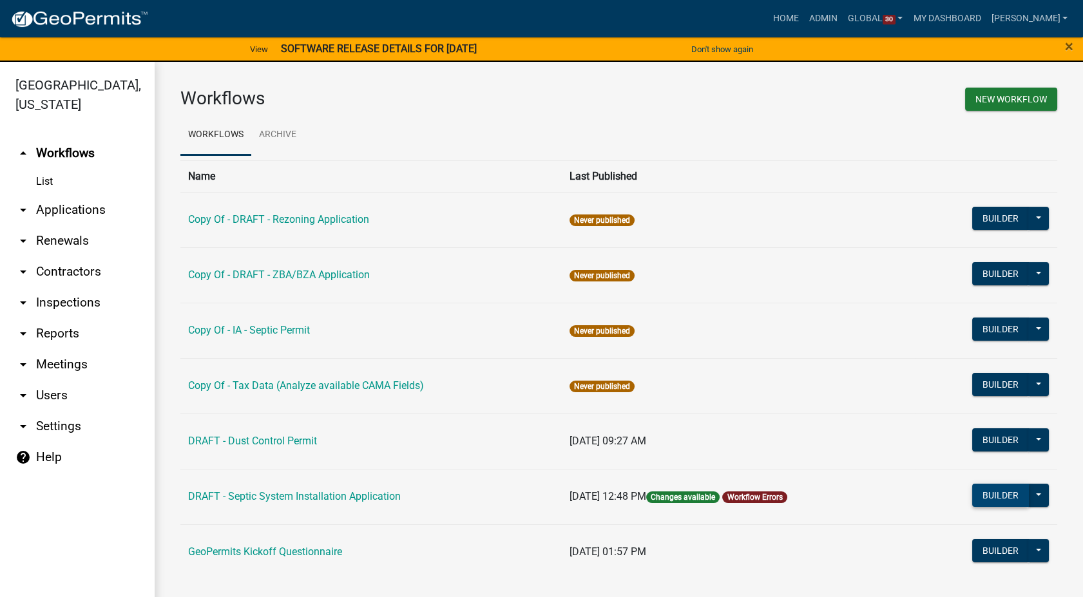
click at [975, 495] on button "Builder" at bounding box center [1000, 495] width 57 height 23
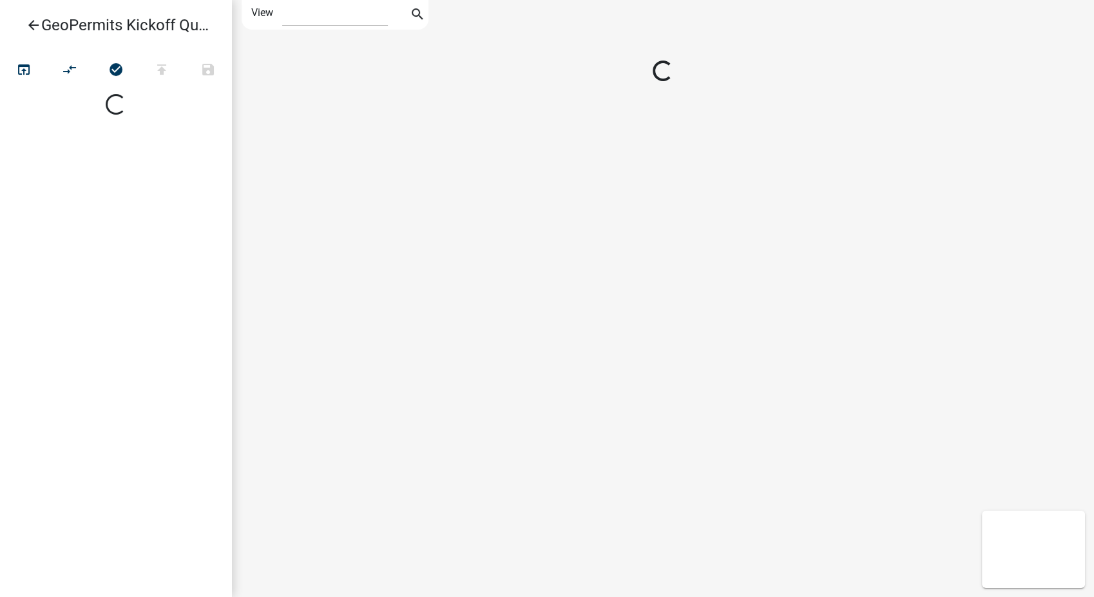
select select "1"
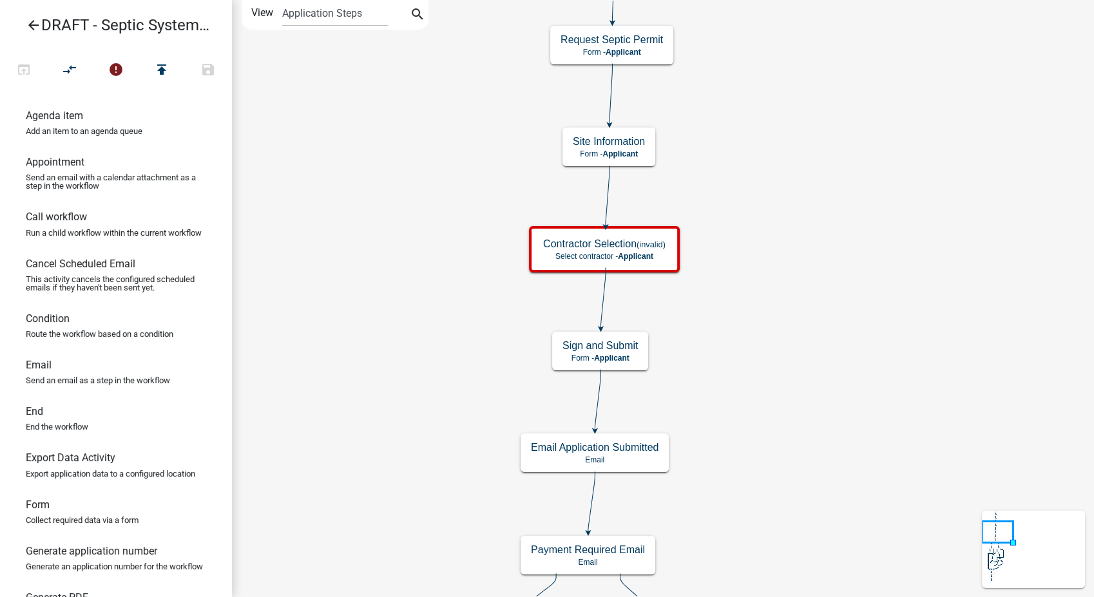
click at [34, 28] on icon "arrow_back" at bounding box center [33, 26] width 15 height 18
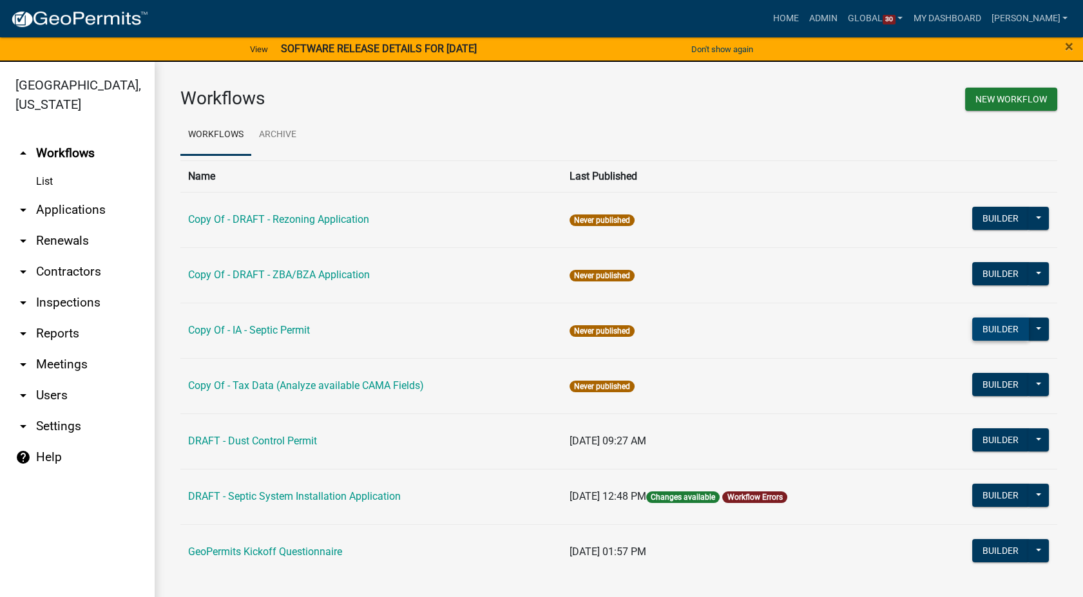
click at [972, 334] on button "Builder" at bounding box center [1000, 329] width 57 height 23
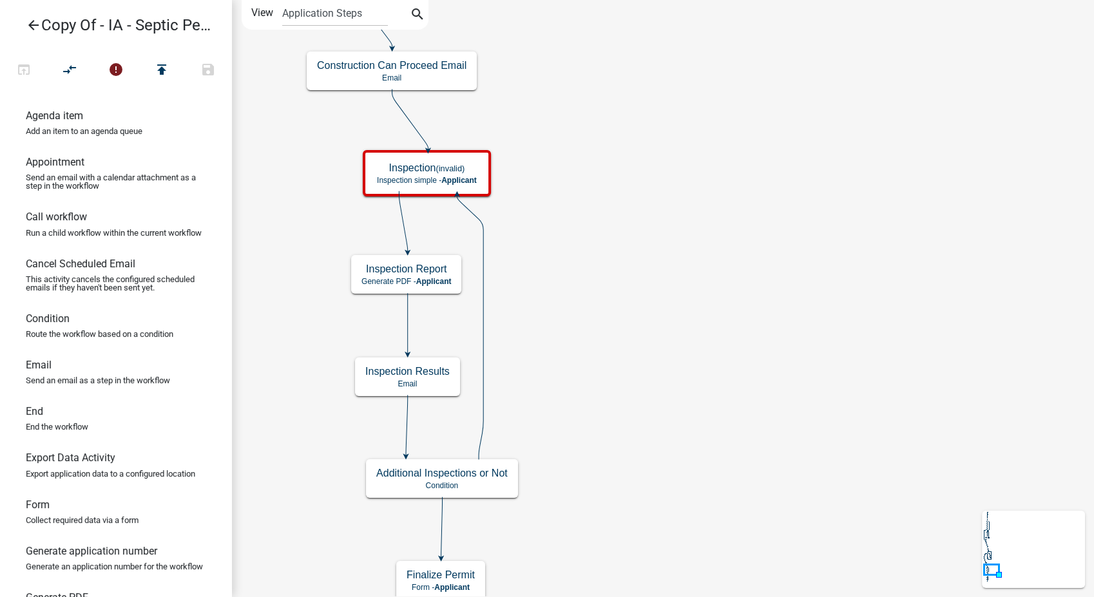
click at [26, 19] on icon "arrow_back" at bounding box center [33, 26] width 15 height 18
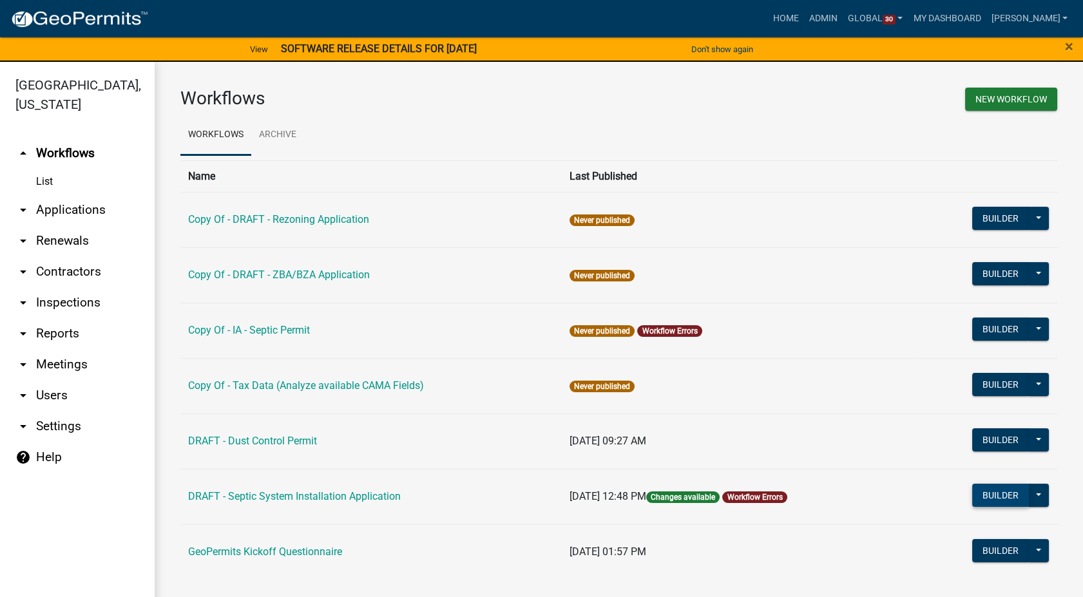
click at [986, 484] on button "Builder" at bounding box center [1000, 495] width 57 height 23
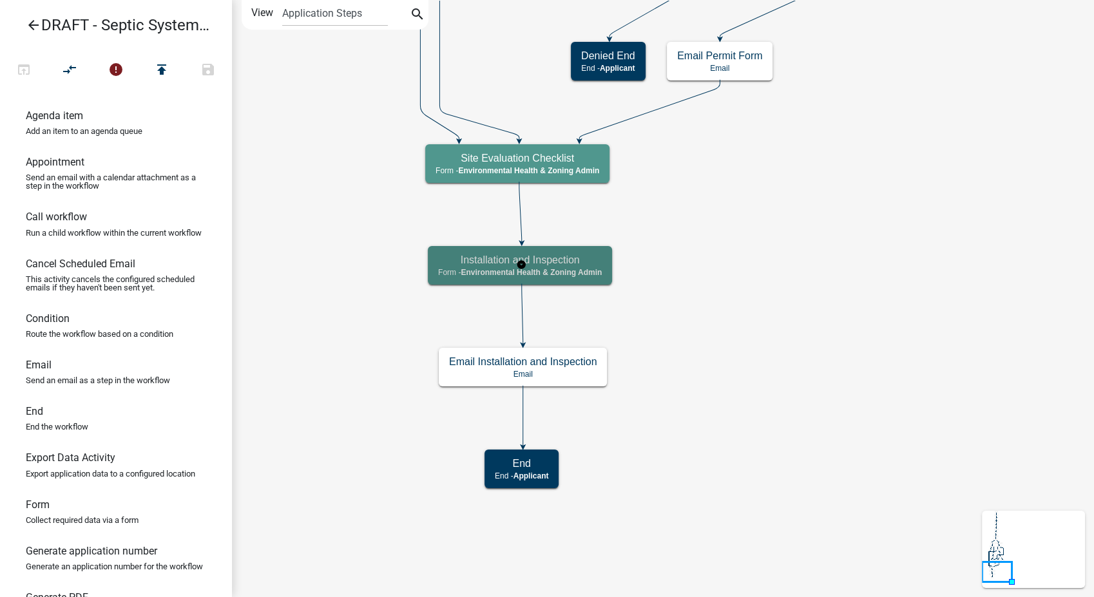
click at [533, 262] on h5 "Installation and Inspection" at bounding box center [520, 260] width 164 height 12
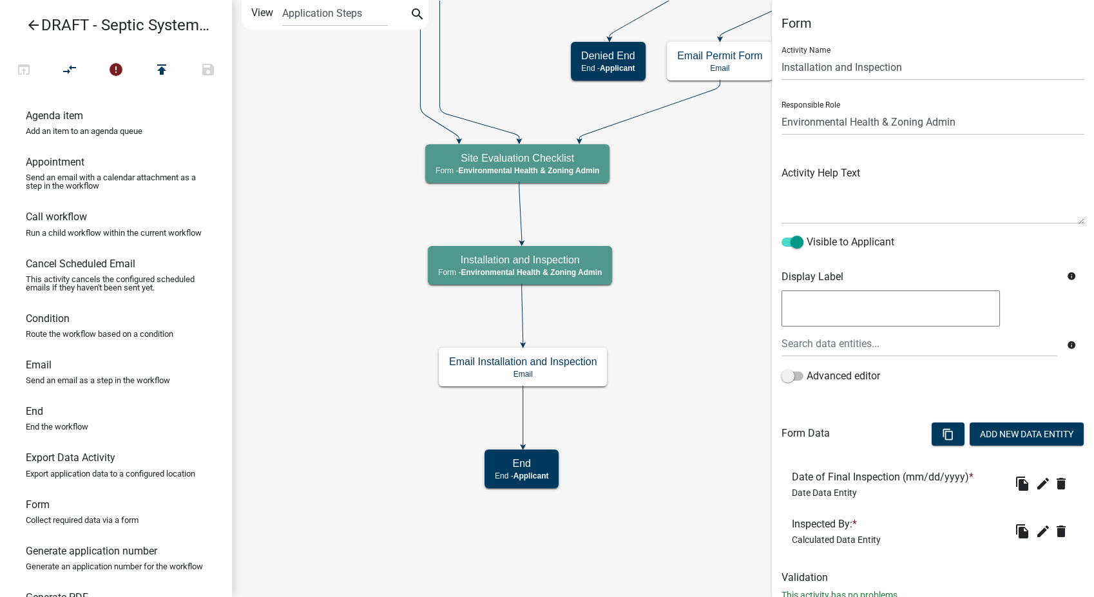
scroll to position [41, 0]
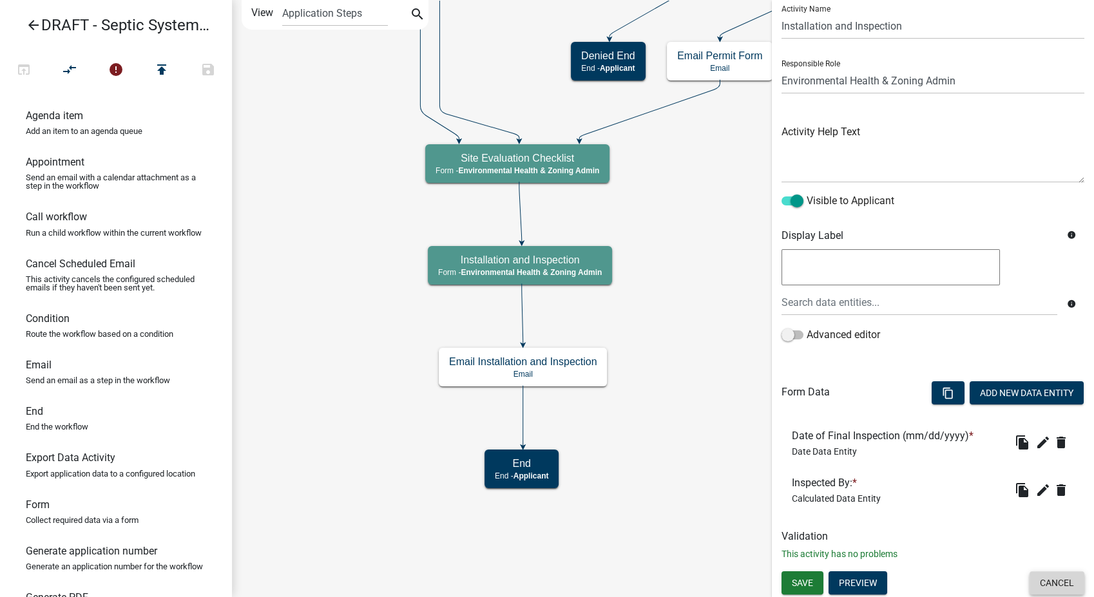
click at [1034, 590] on button "Cancel" at bounding box center [1056, 582] width 55 height 23
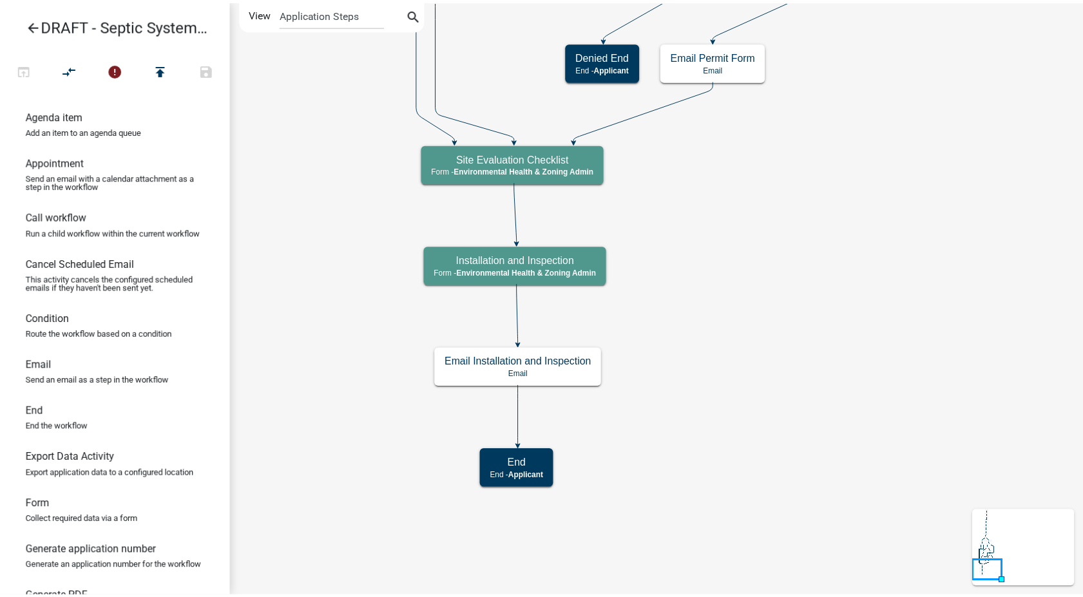
scroll to position [0, 0]
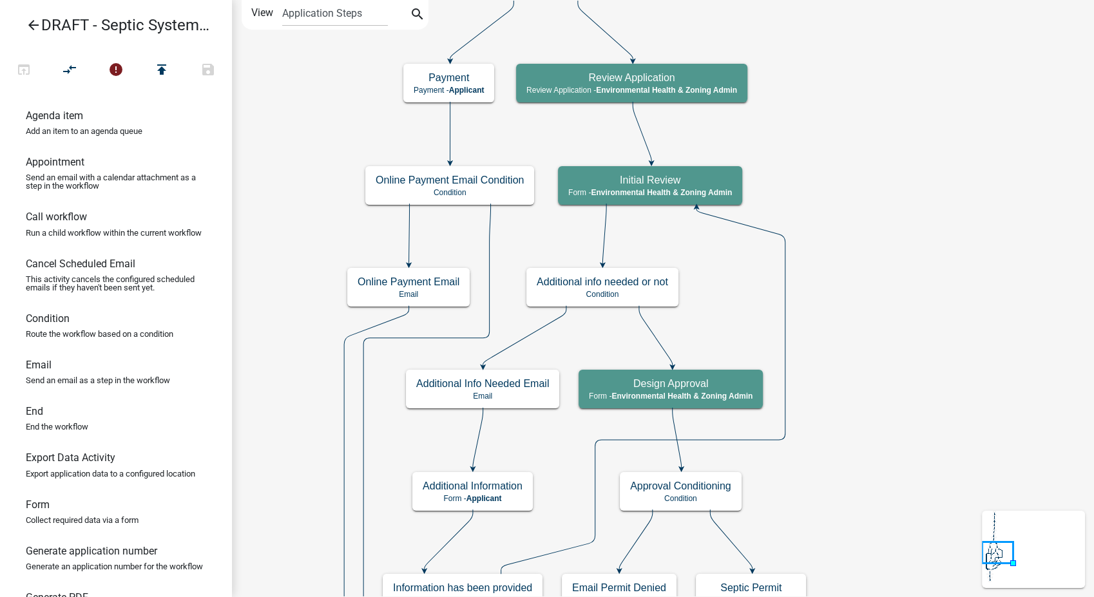
click at [26, 27] on icon "arrow_back" at bounding box center [33, 26] width 15 height 18
